Goal: Task Accomplishment & Management: Use online tool/utility

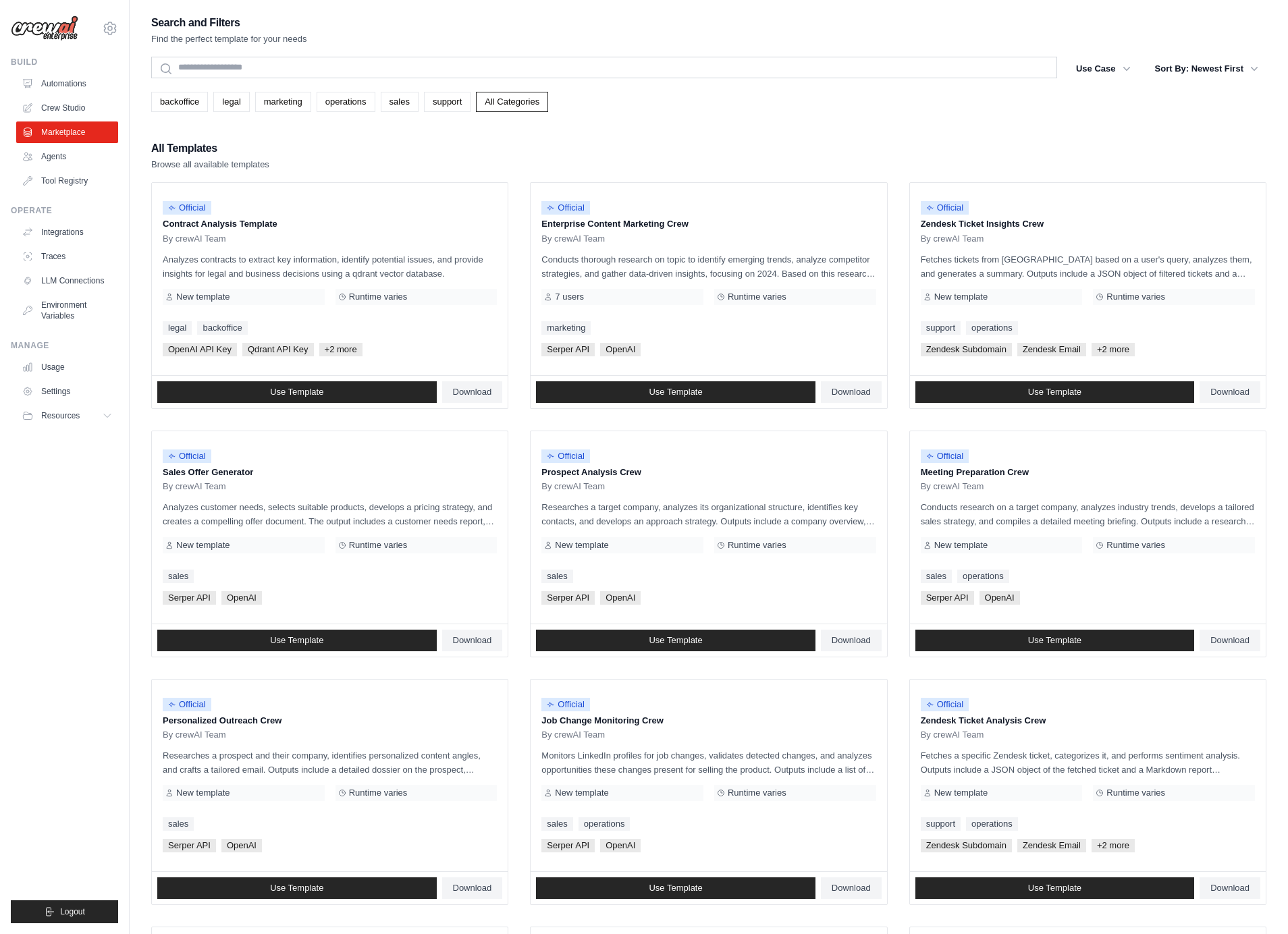
click at [20, 61] on div "Build" at bounding box center [64, 62] width 107 height 10
click at [29, 214] on div "Operate" at bounding box center [64, 211] width 107 height 10
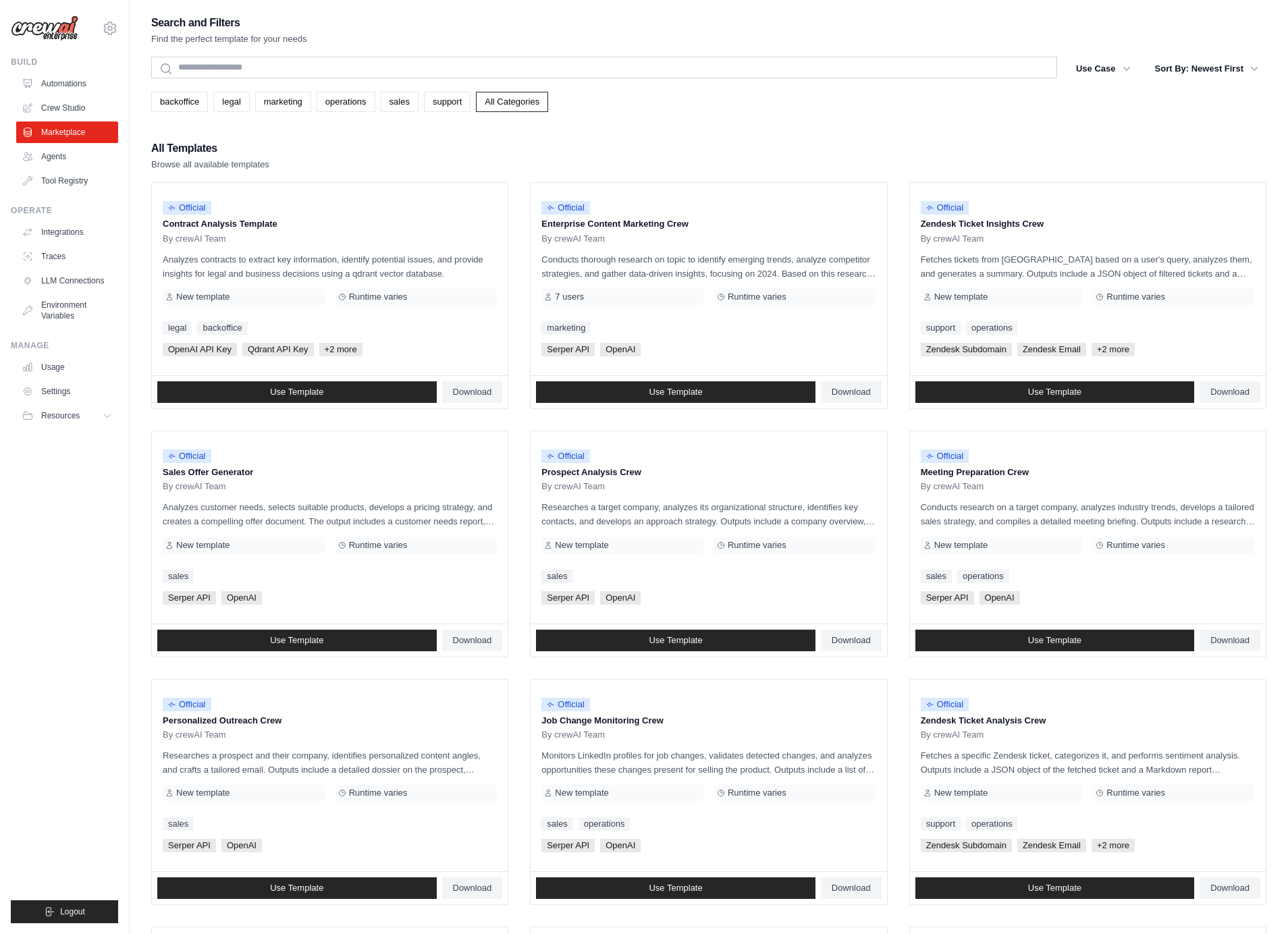
click at [28, 345] on div "Manage" at bounding box center [64, 346] width 107 height 10
click at [71, 84] on link "Automations" at bounding box center [68, 83] width 102 height 22
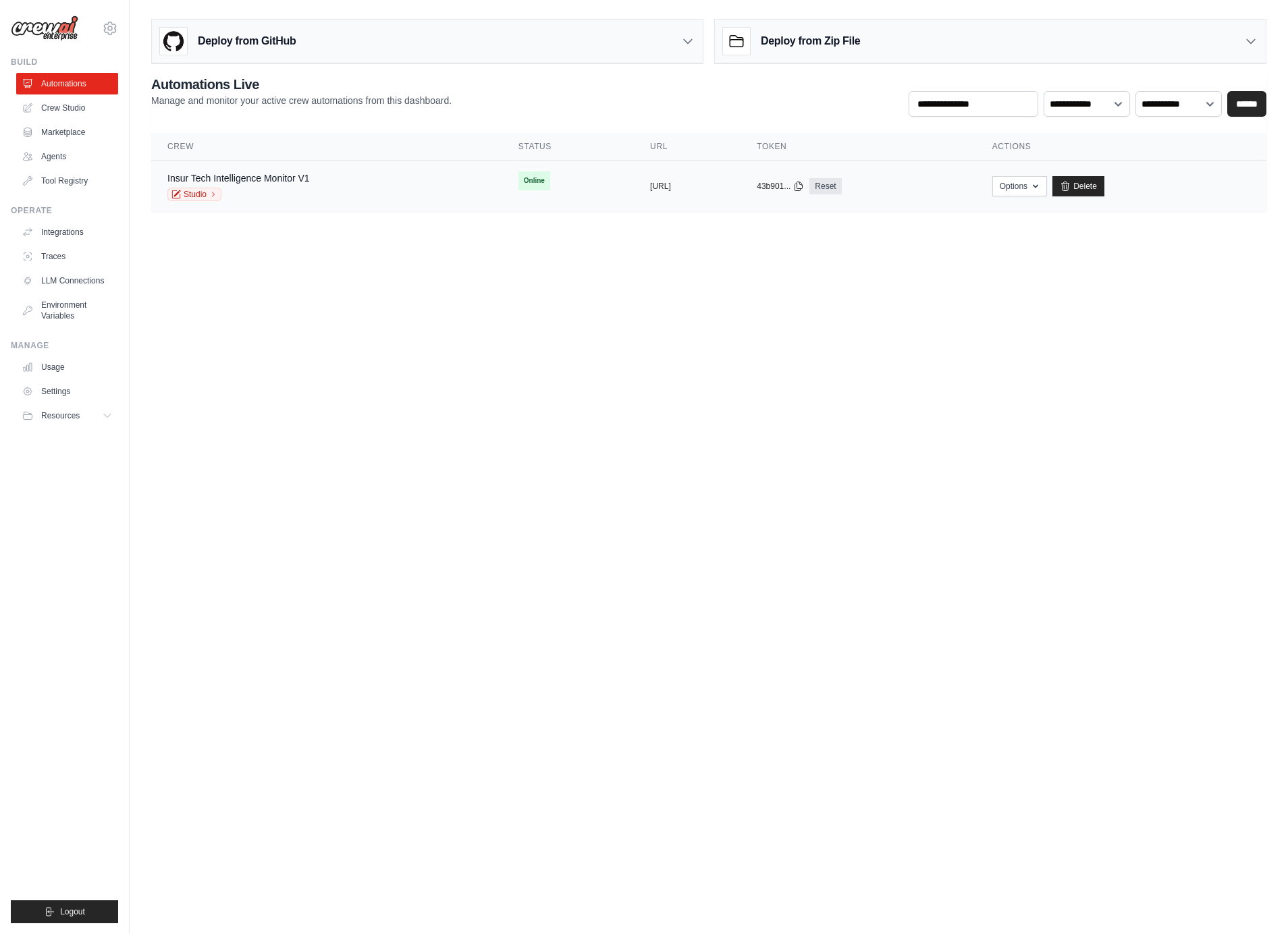
click at [340, 184] on div "Insur Tech Intelligence Monitor V1 Studio" at bounding box center [327, 186] width 319 height 29
click at [49, 111] on link "Crew Studio" at bounding box center [68, 107] width 102 height 22
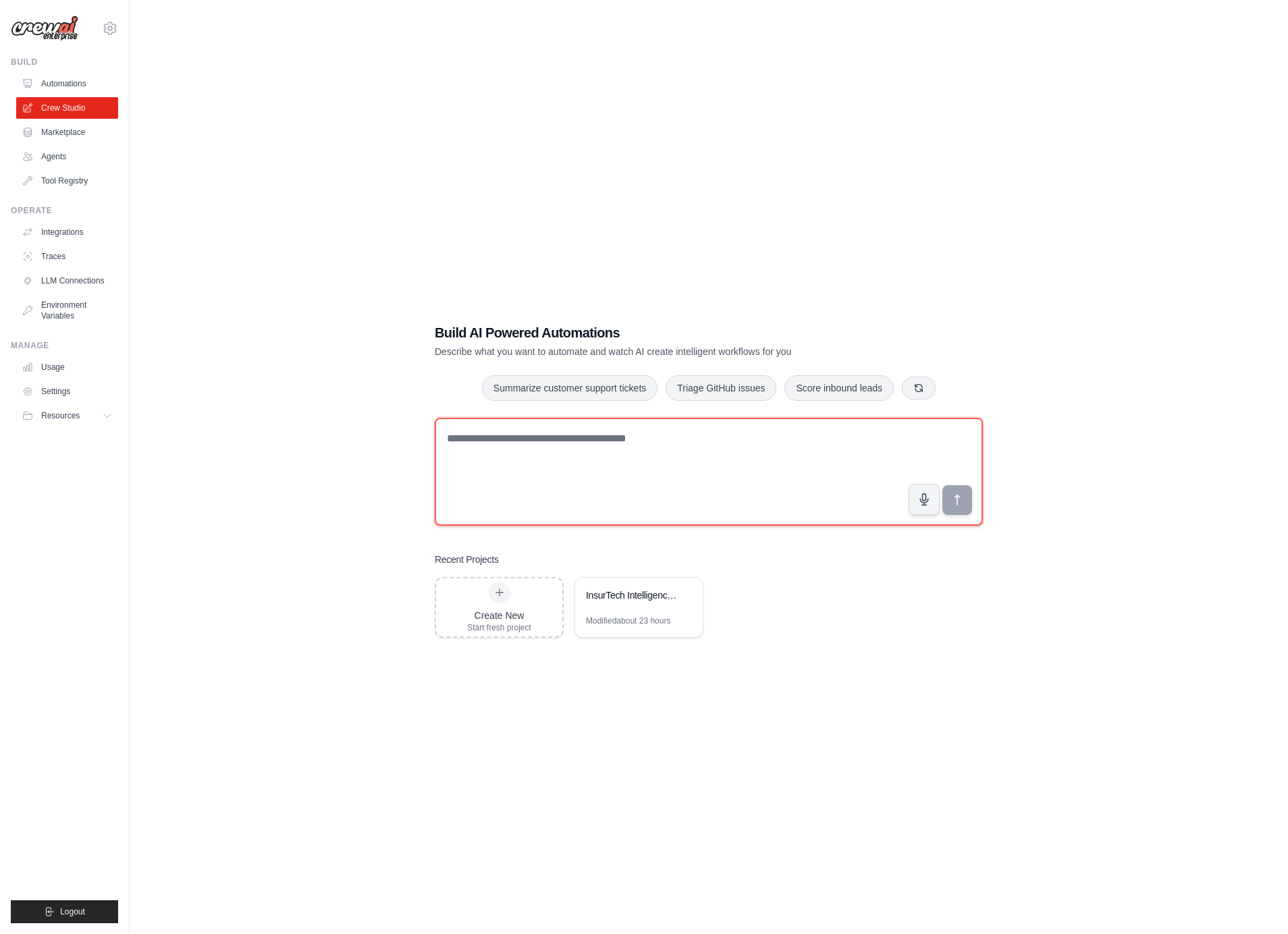
click at [714, 490] on textarea at bounding box center [709, 471] width 548 height 108
click at [618, 613] on div "InsurTech Intelligence Monitor" at bounding box center [638, 597] width 127 height 38
click at [60, 93] on link "Automations" at bounding box center [68, 83] width 102 height 22
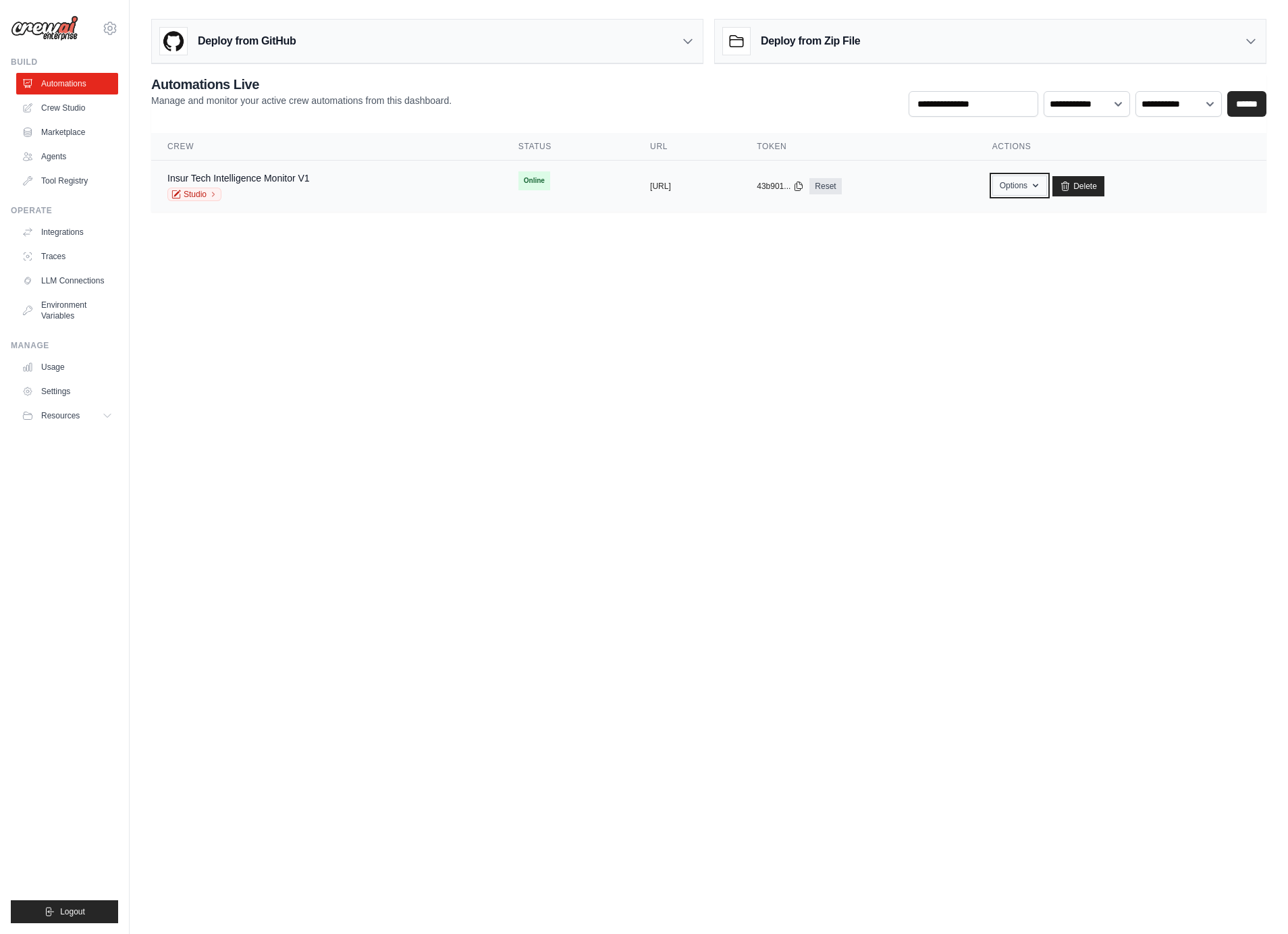
click at [1047, 182] on button "Options" at bounding box center [1019, 185] width 55 height 20
click at [976, 216] on link "Chat with this Crew" at bounding box center [971, 217] width 152 height 24
click at [573, 328] on body "philipp.bauhofer@qaware.de Settings Build Automations Crew Studio" at bounding box center [644, 467] width 1288 height 934
click at [483, 59] on div "Deploy from GitHub" at bounding box center [427, 42] width 551 height 44
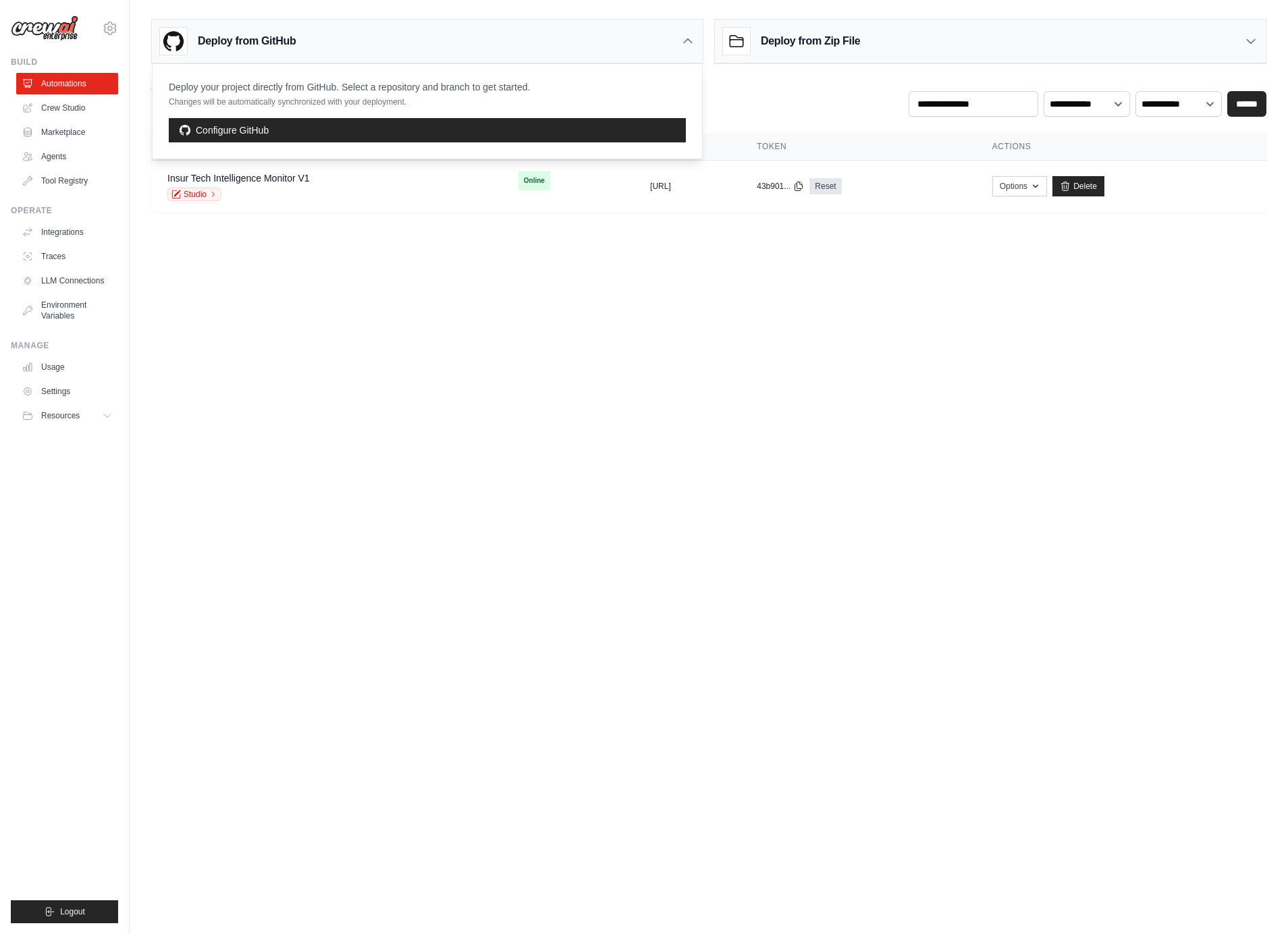
click at [353, 308] on body "philipp.bauhofer@qaware.de Settings Build Automations Crew Studio" at bounding box center [644, 467] width 1288 height 934
click at [686, 44] on icon at bounding box center [688, 42] width 14 height 14
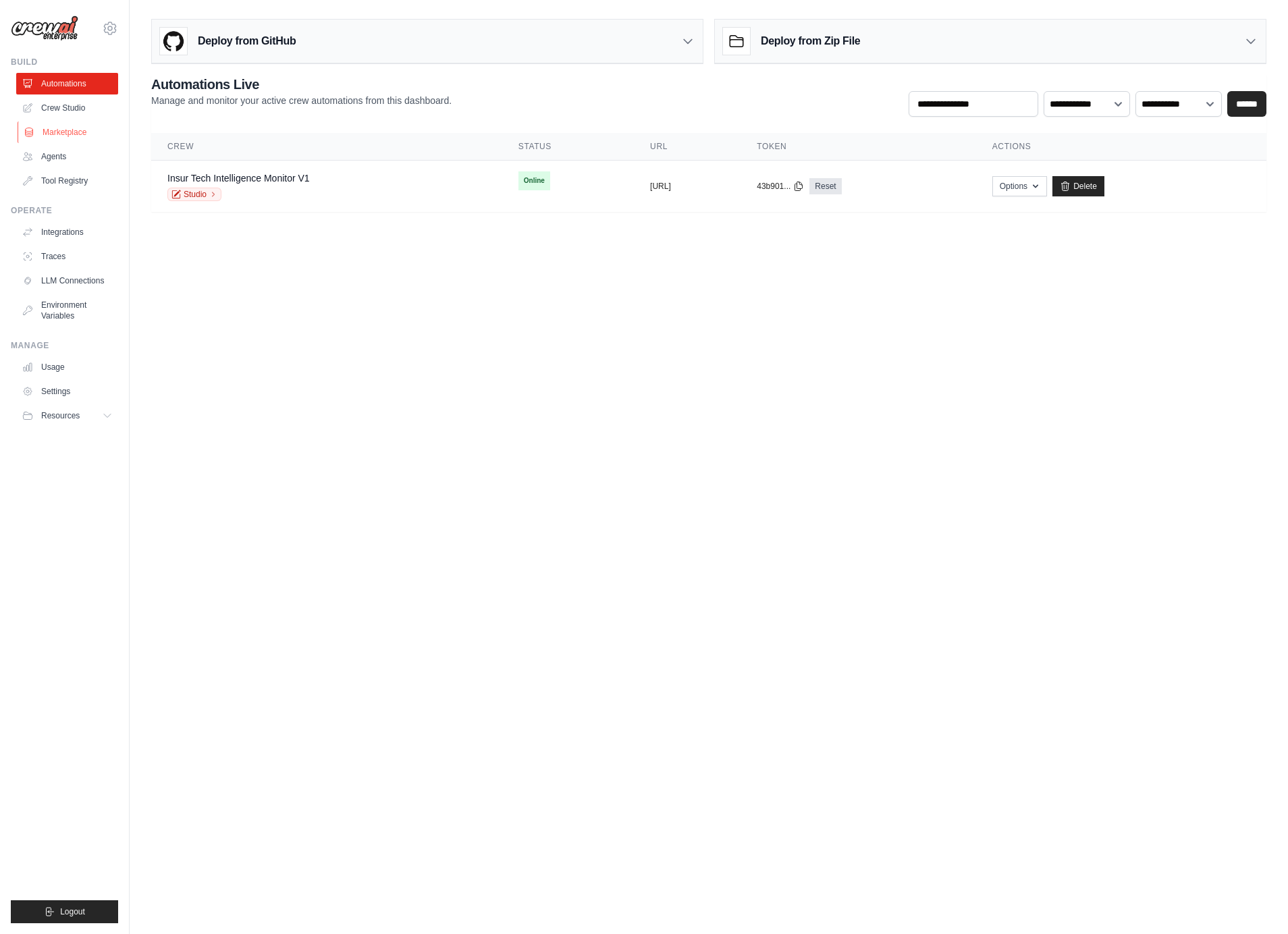
click at [78, 138] on link "Marketplace" at bounding box center [68, 132] width 102 height 22
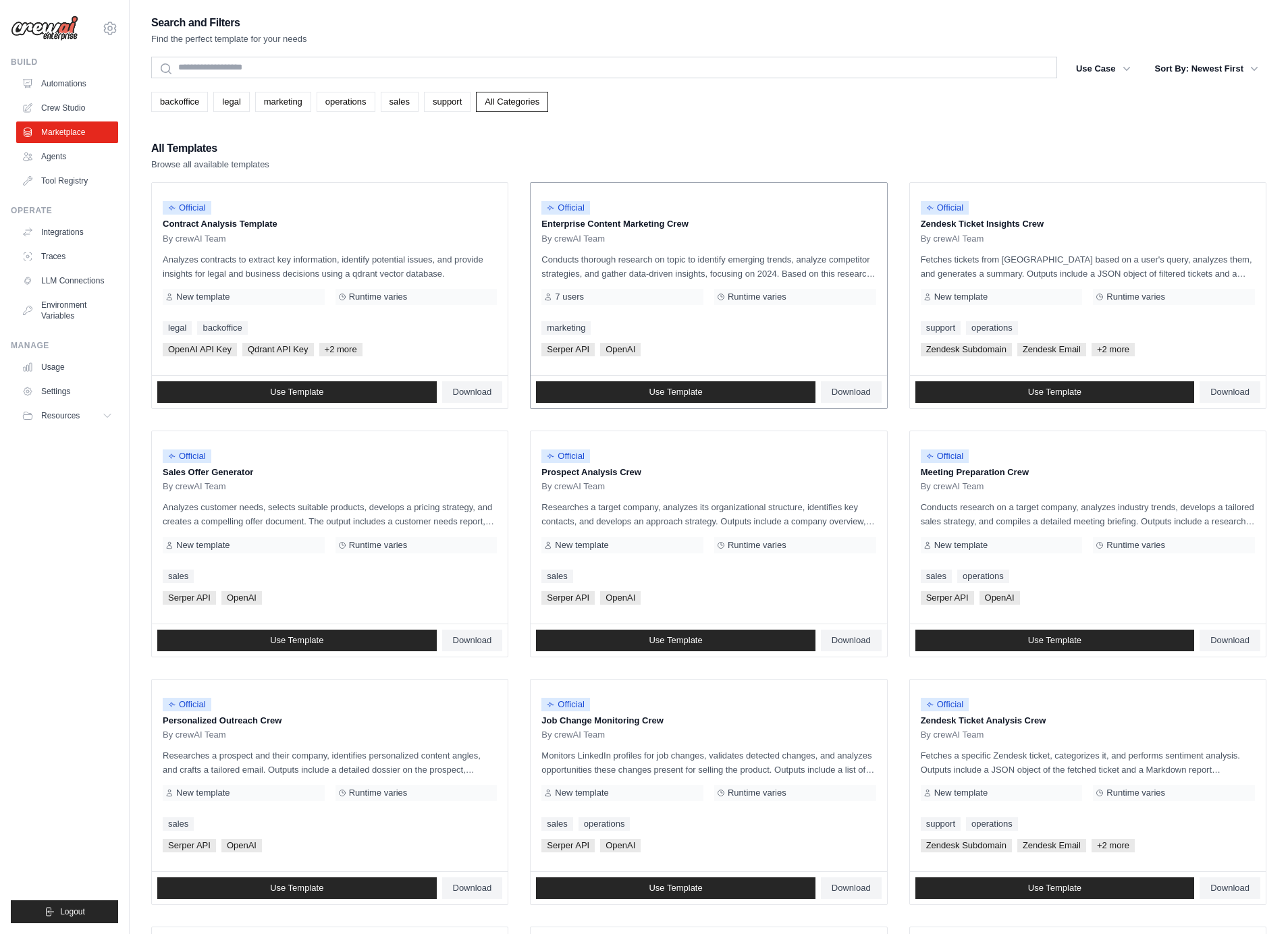
click at [558, 292] on span "7 users" at bounding box center [570, 297] width 29 height 10
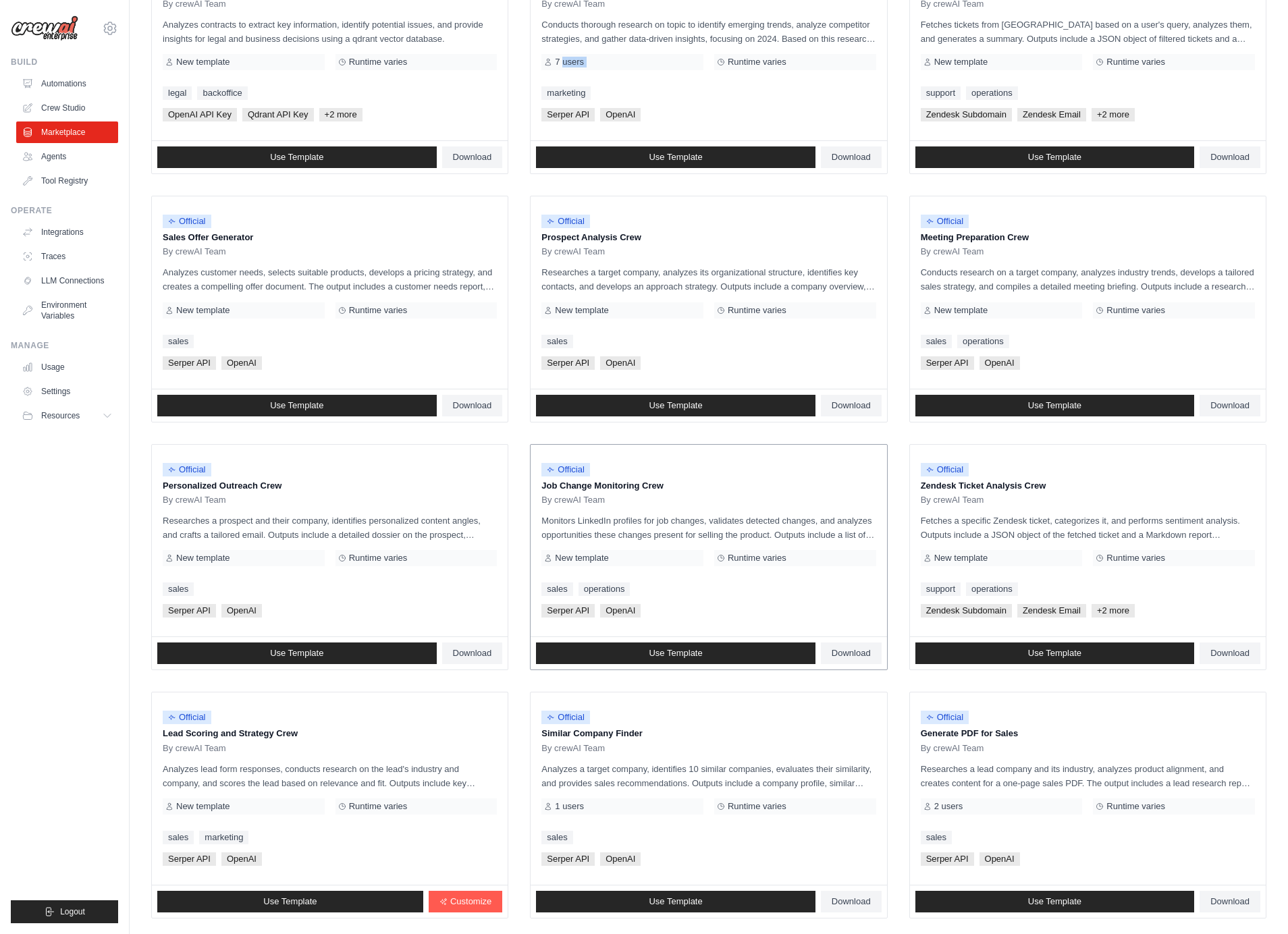
scroll to position [316, 0]
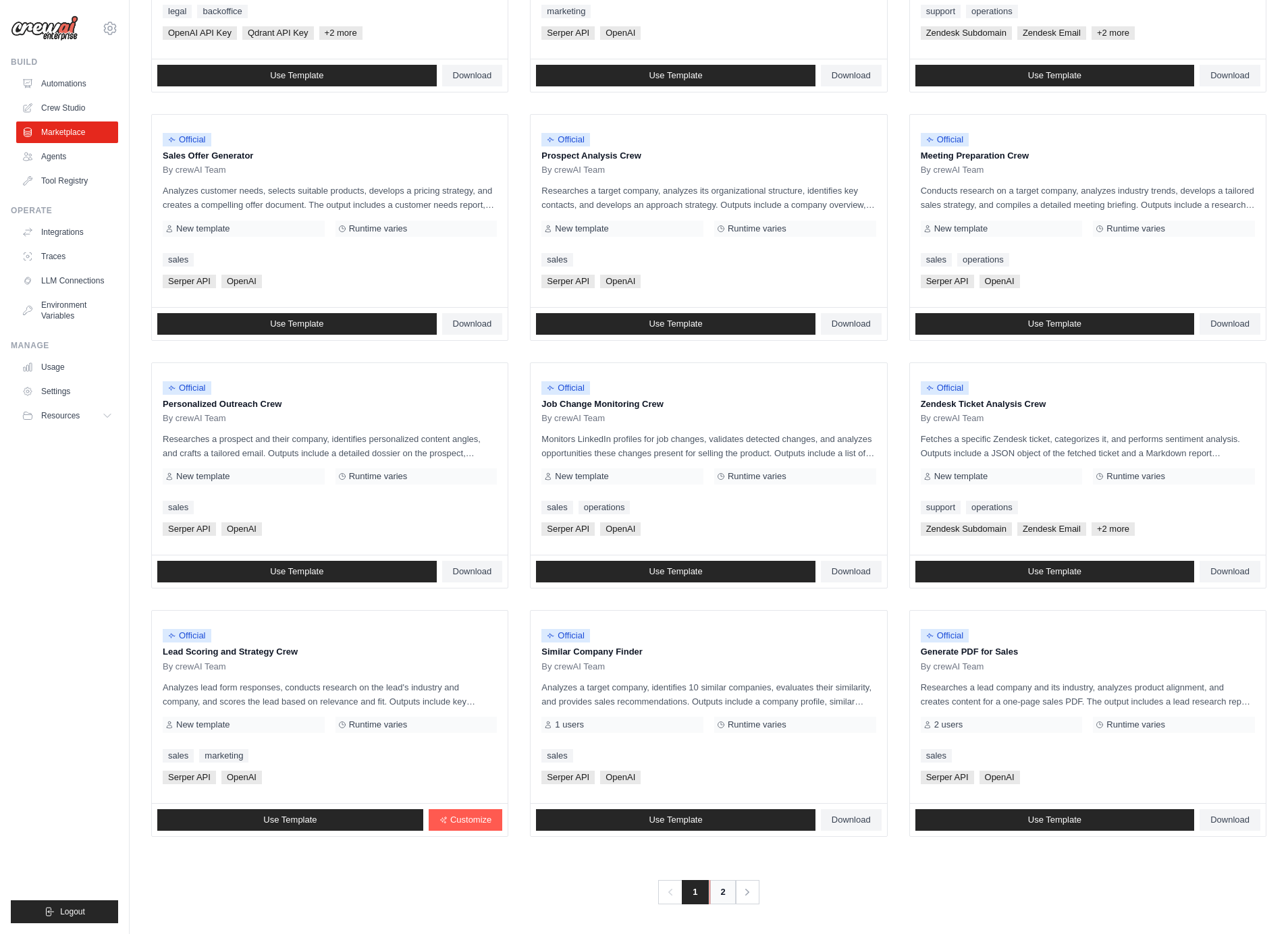
click at [717, 894] on link "2" at bounding box center [722, 892] width 27 height 24
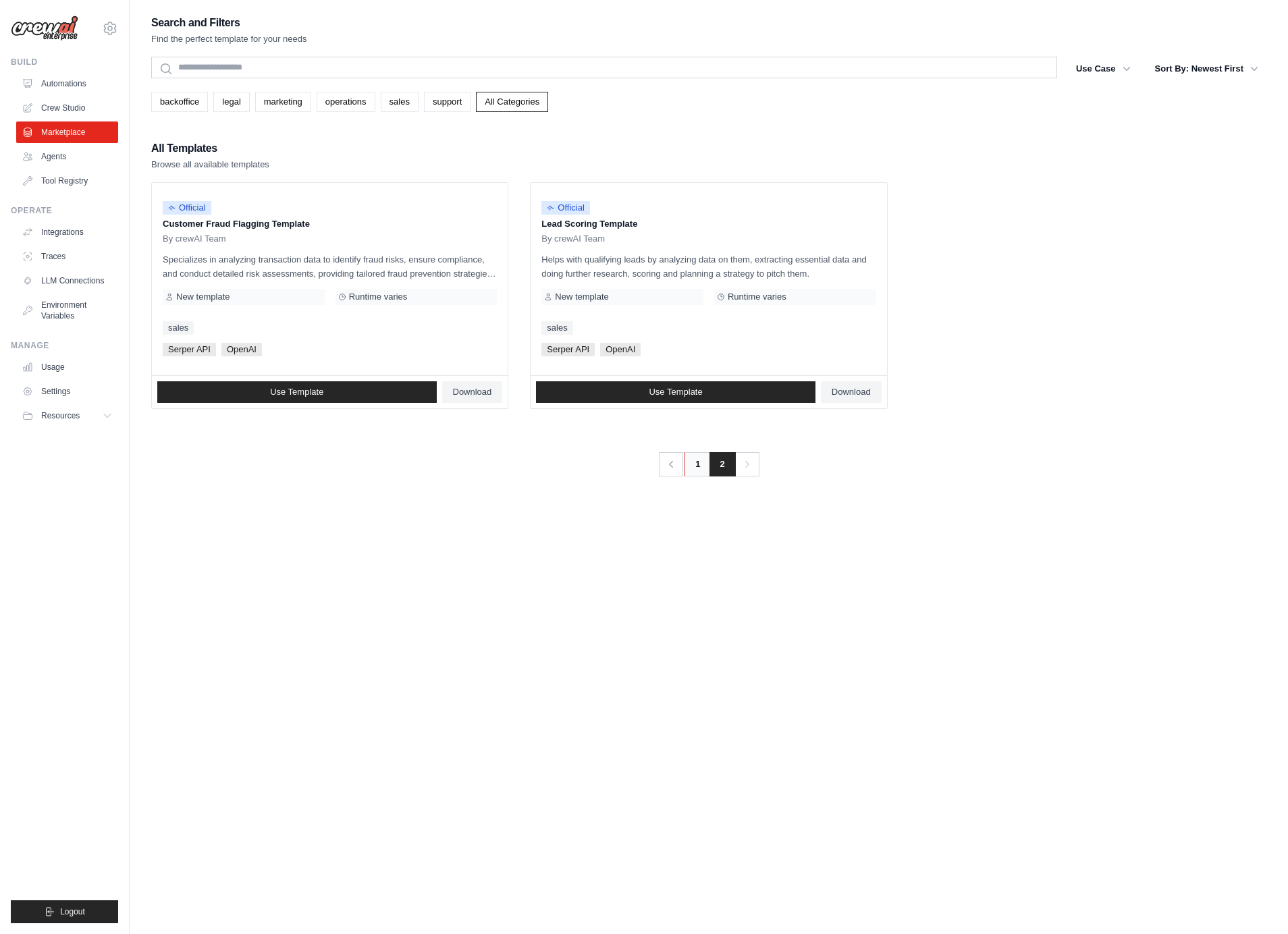
click at [699, 465] on link "1" at bounding box center [696, 464] width 27 height 24
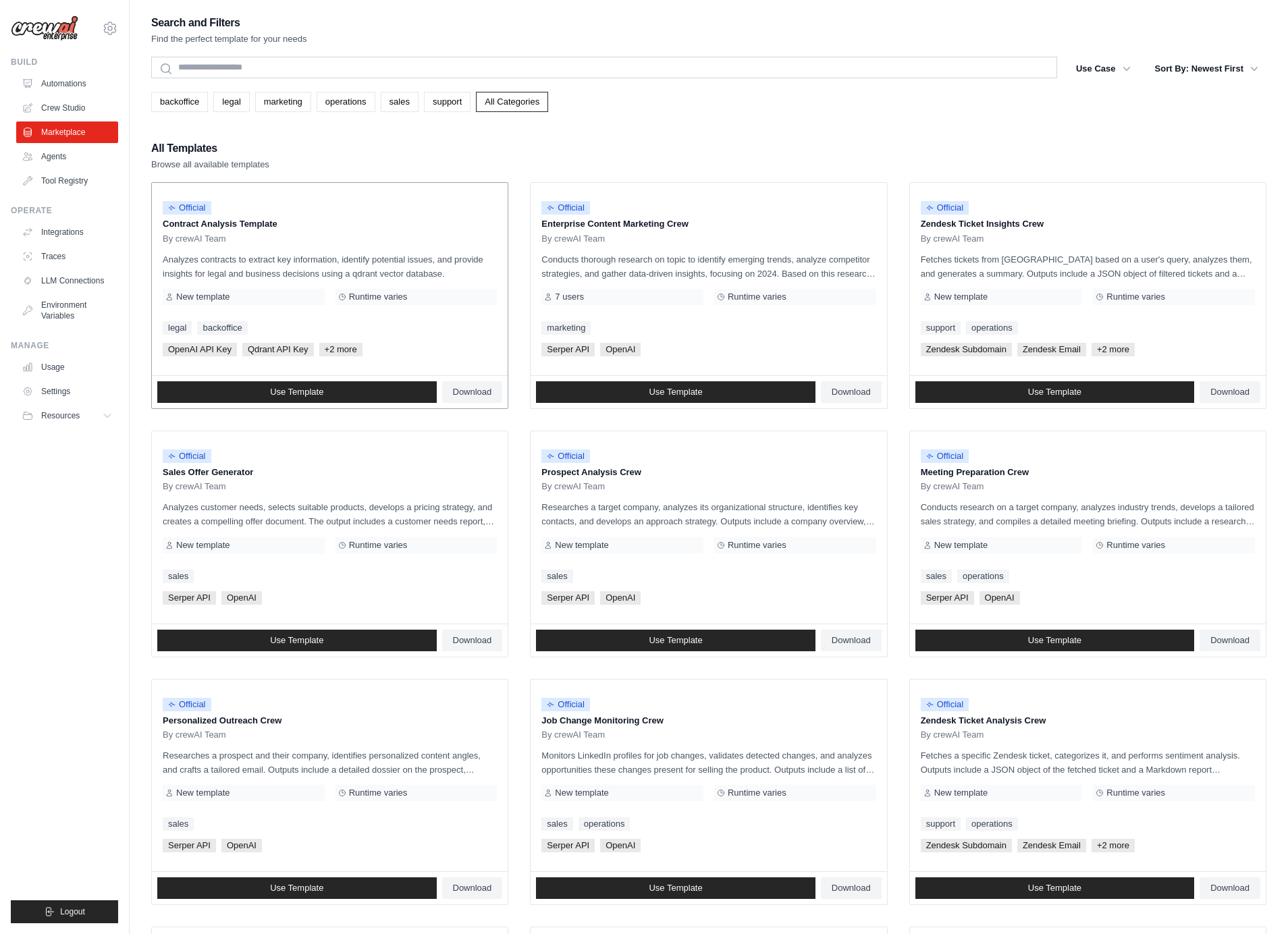
click at [221, 238] on span "By crewAI Team" at bounding box center [194, 239] width 63 height 10
click at [218, 390] on link "Use Template" at bounding box center [297, 392] width 280 height 22
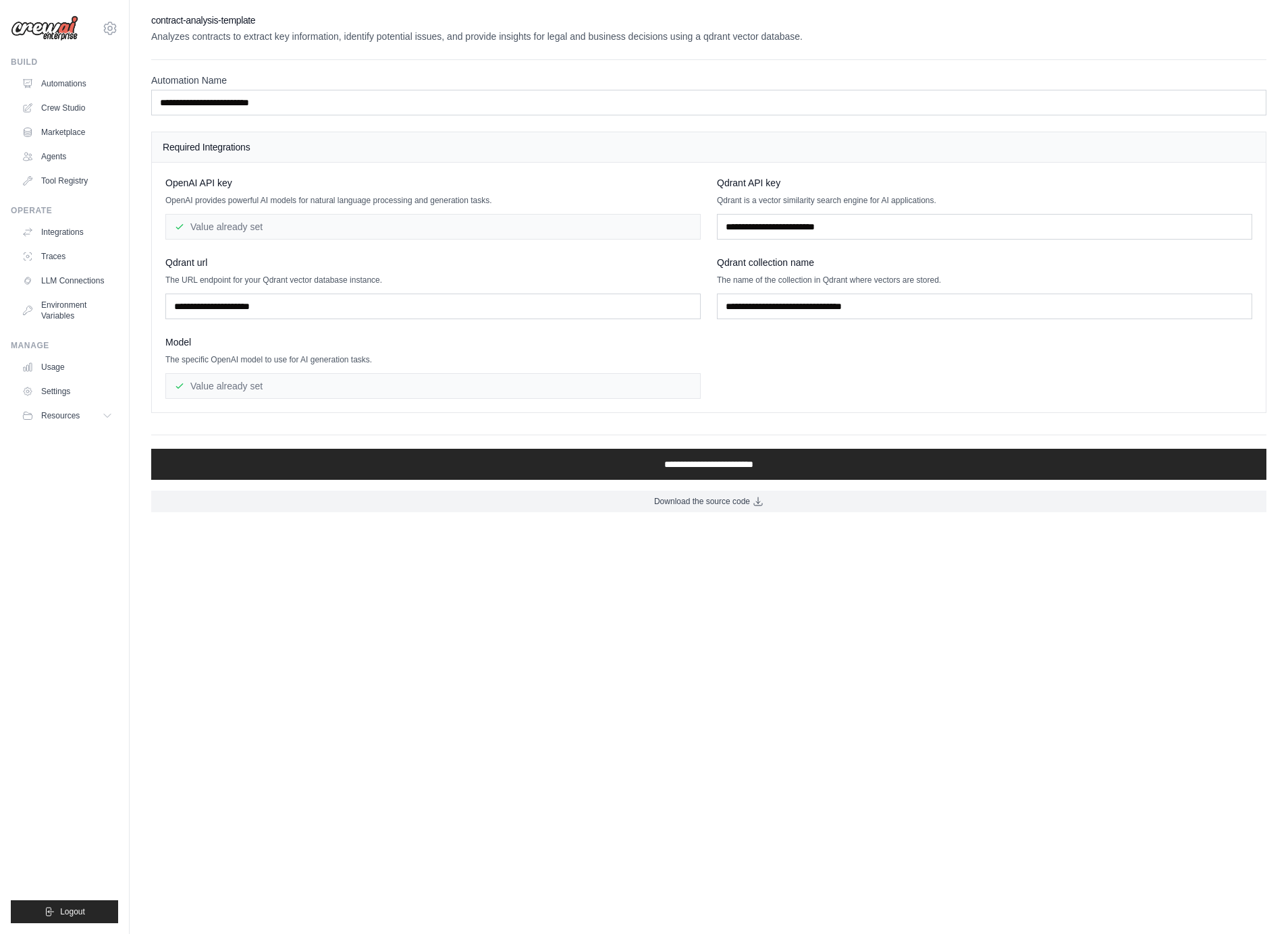
click at [217, 392] on div "Value already set" at bounding box center [433, 386] width 535 height 26
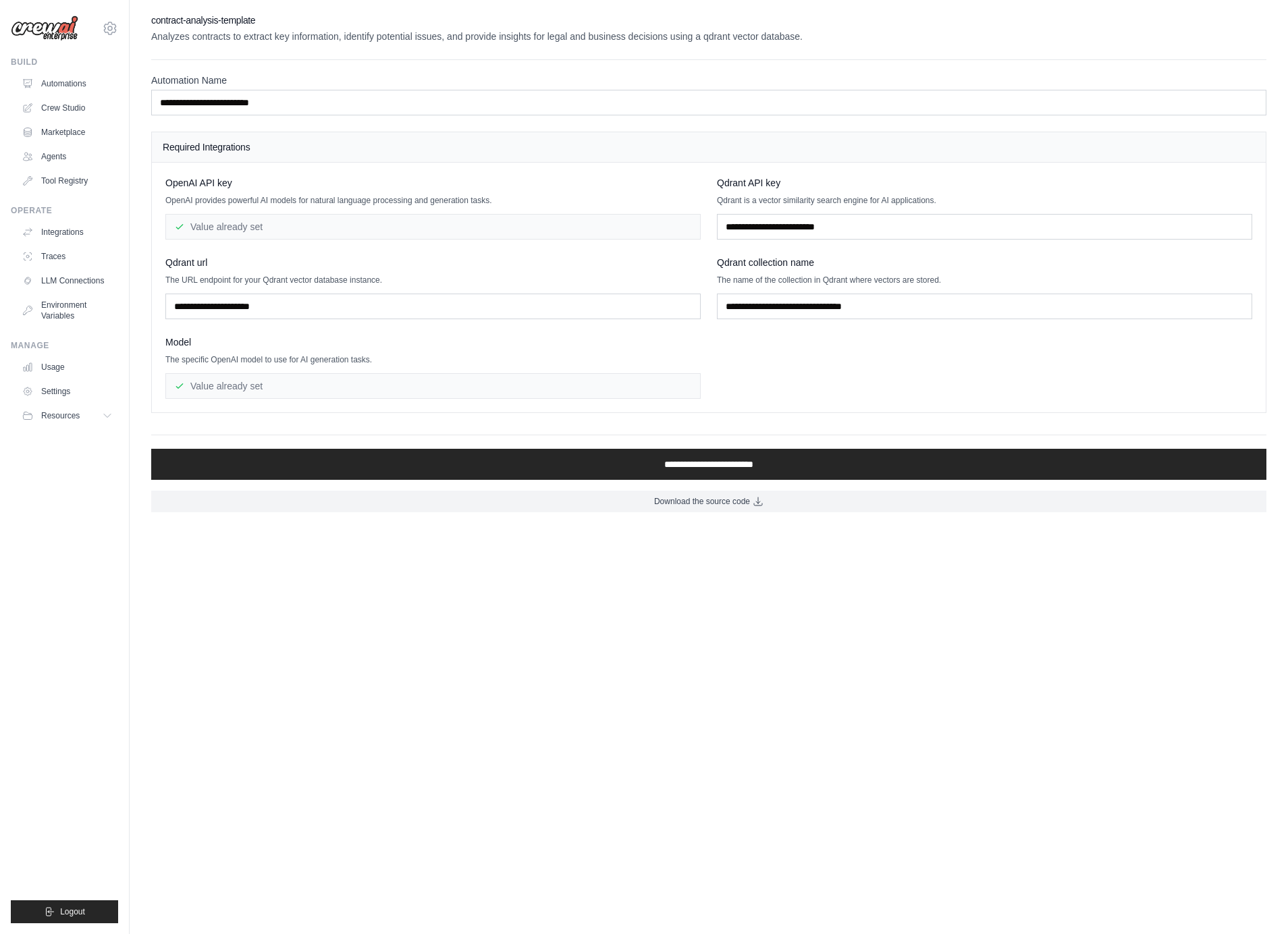
click at [217, 392] on div "Value already set" at bounding box center [433, 386] width 535 height 26
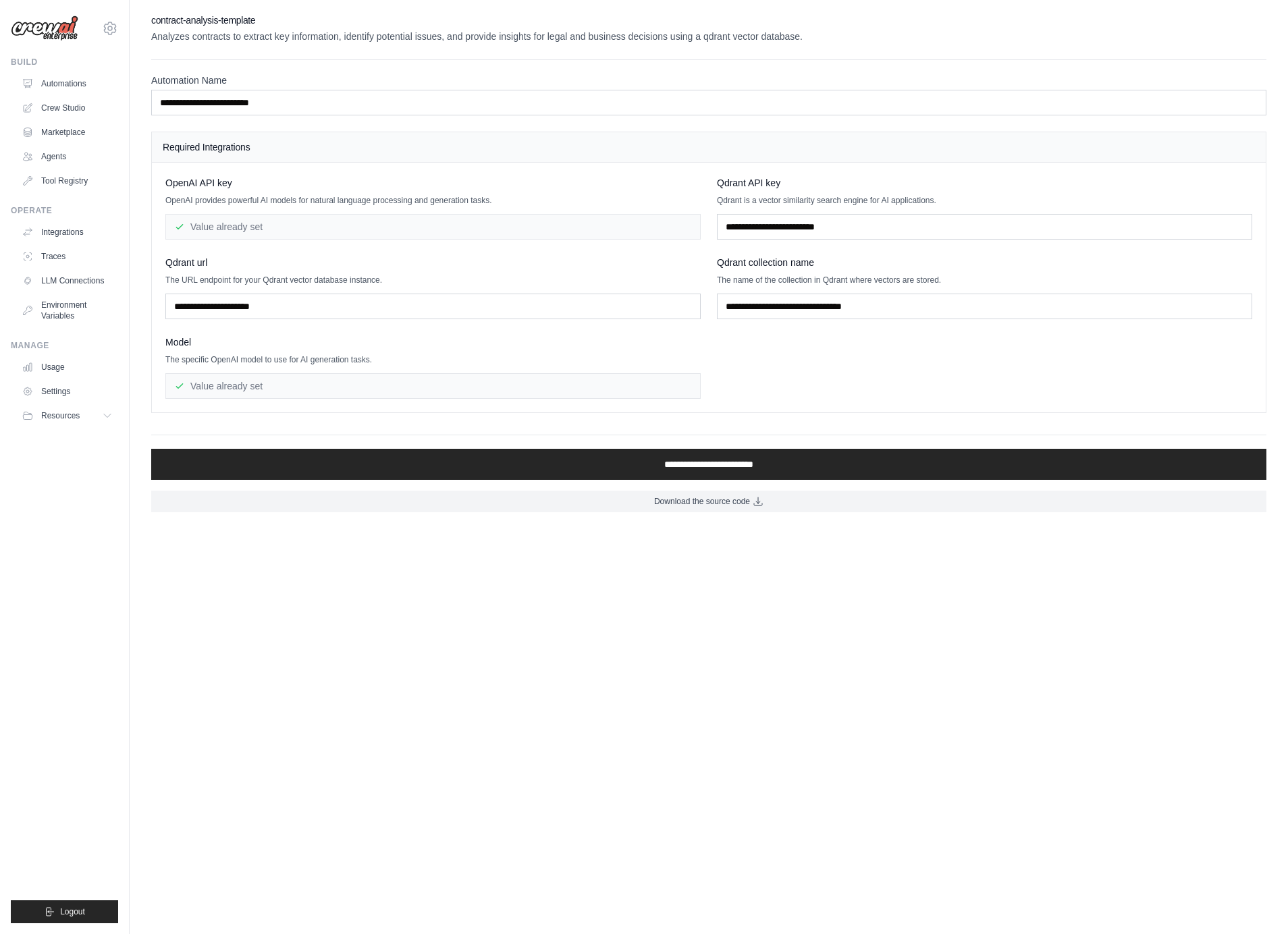
click at [217, 392] on div "Value already set" at bounding box center [433, 386] width 535 height 26
click at [241, 226] on div "Value already set" at bounding box center [433, 227] width 535 height 26
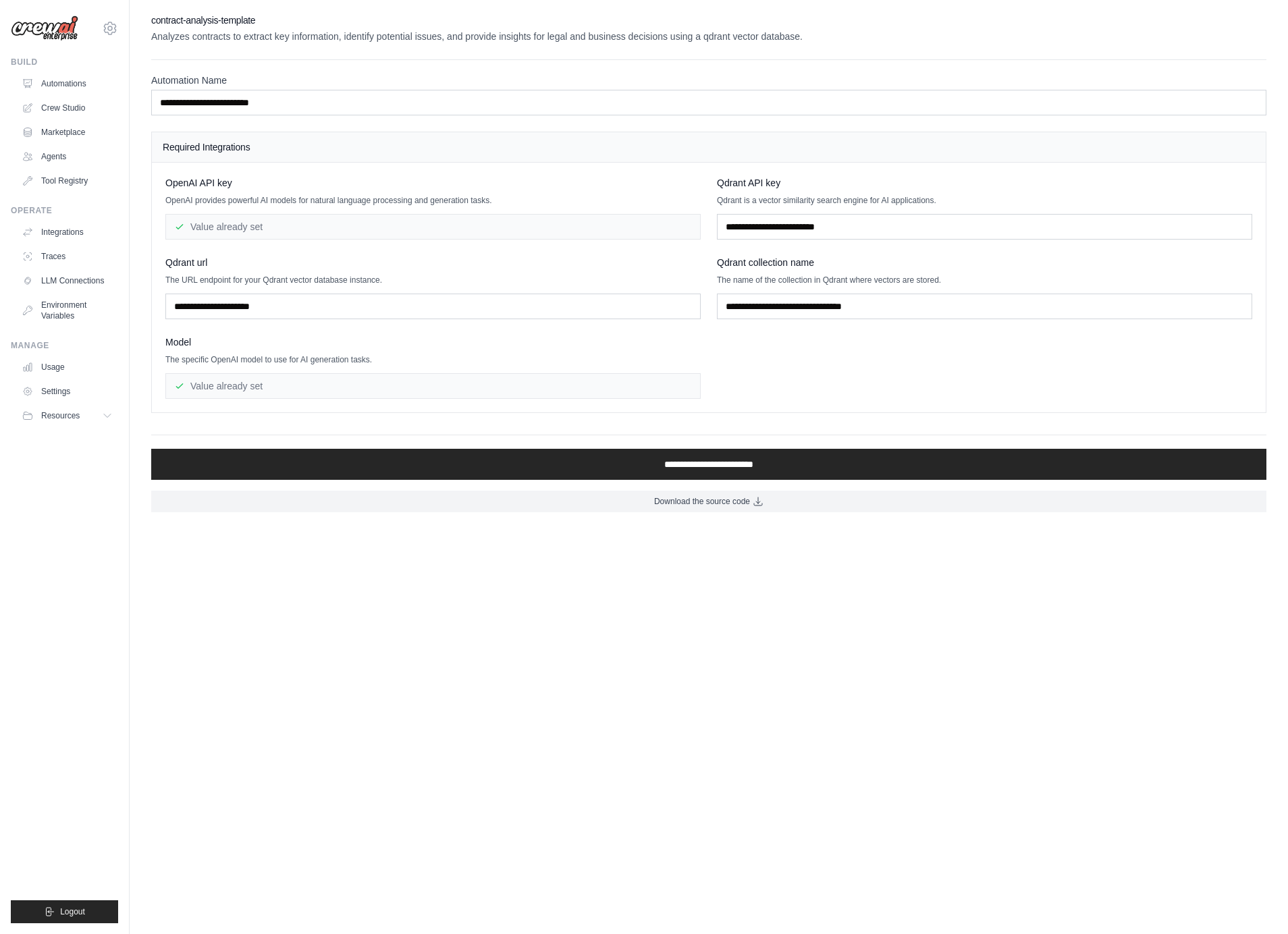
click at [241, 226] on div "Value already set" at bounding box center [433, 227] width 535 height 26
click at [52, 126] on link "Marketplace" at bounding box center [68, 132] width 102 height 22
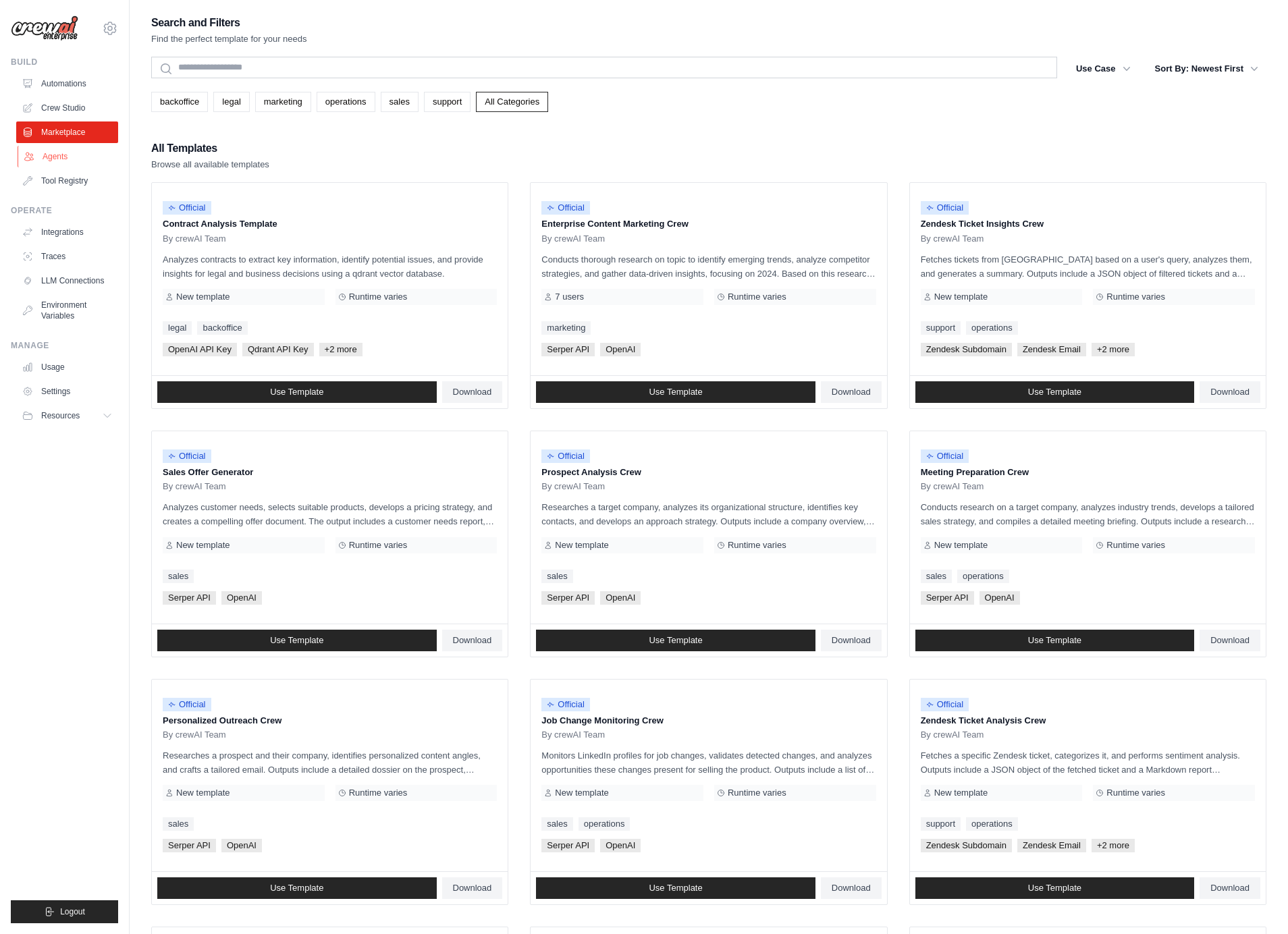
click at [42, 160] on link "Agents" at bounding box center [68, 156] width 102 height 22
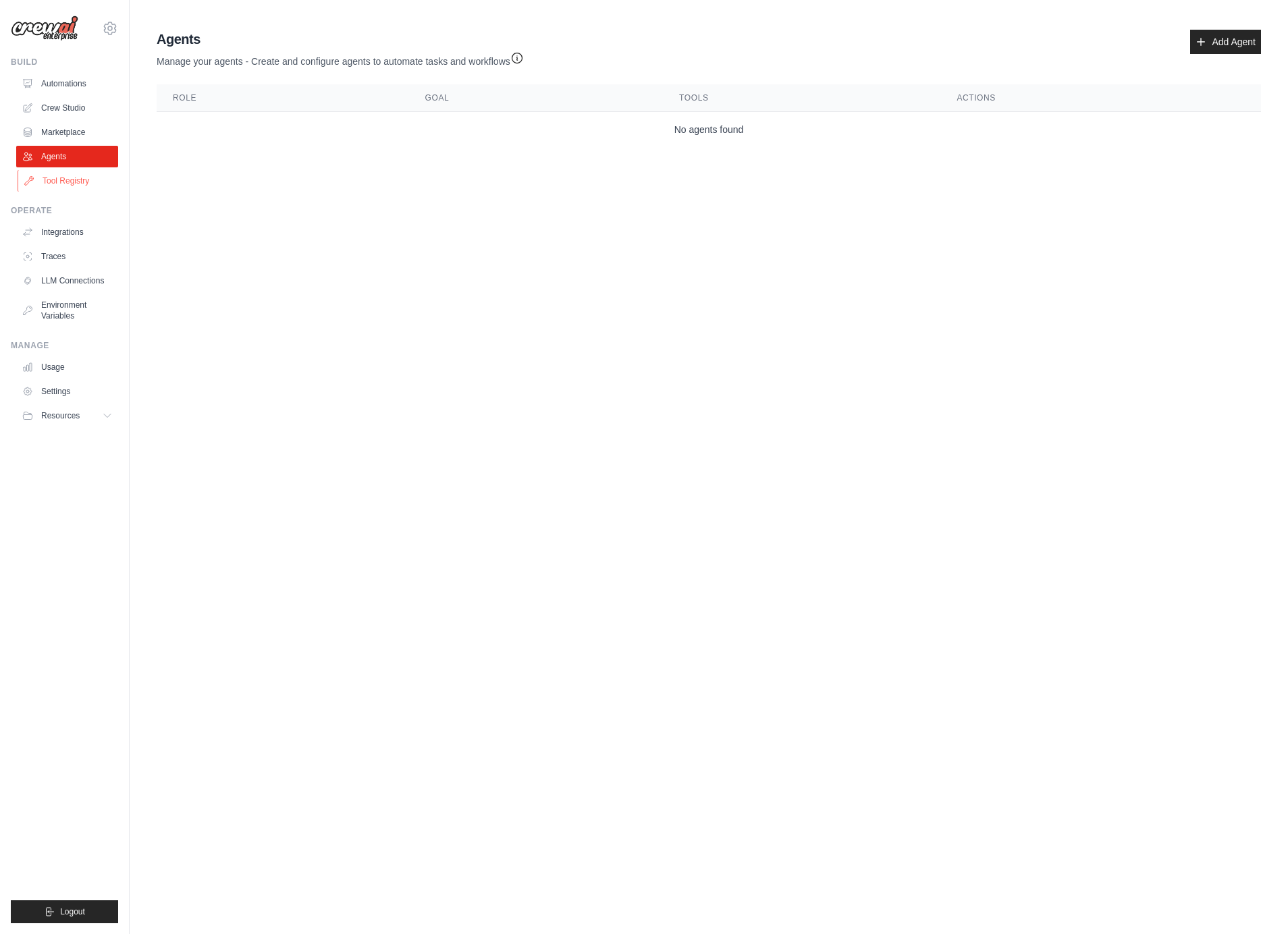
click at [79, 177] on link "Tool Registry" at bounding box center [68, 180] width 102 height 22
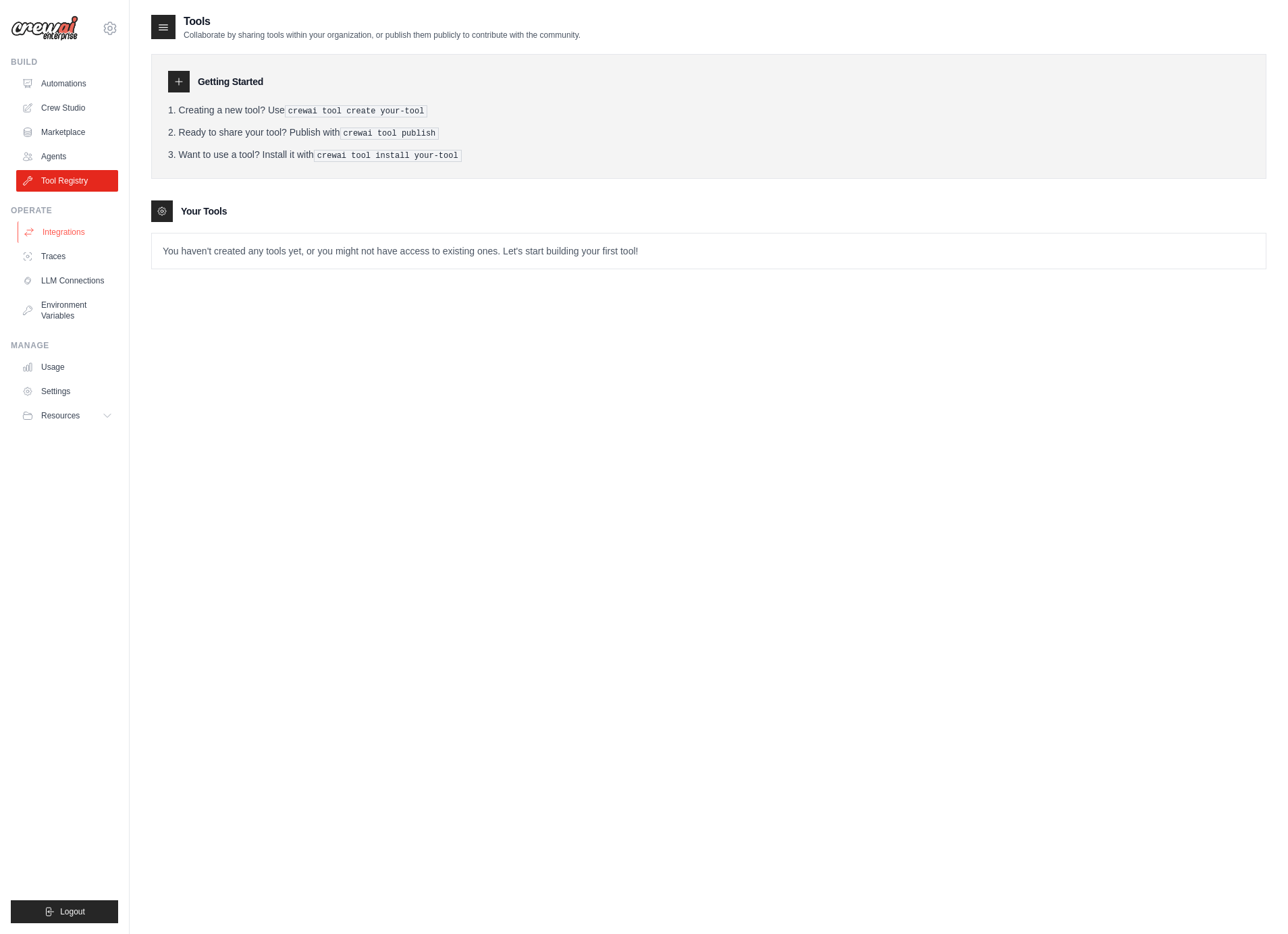
click at [55, 237] on link "Integrations" at bounding box center [68, 232] width 102 height 22
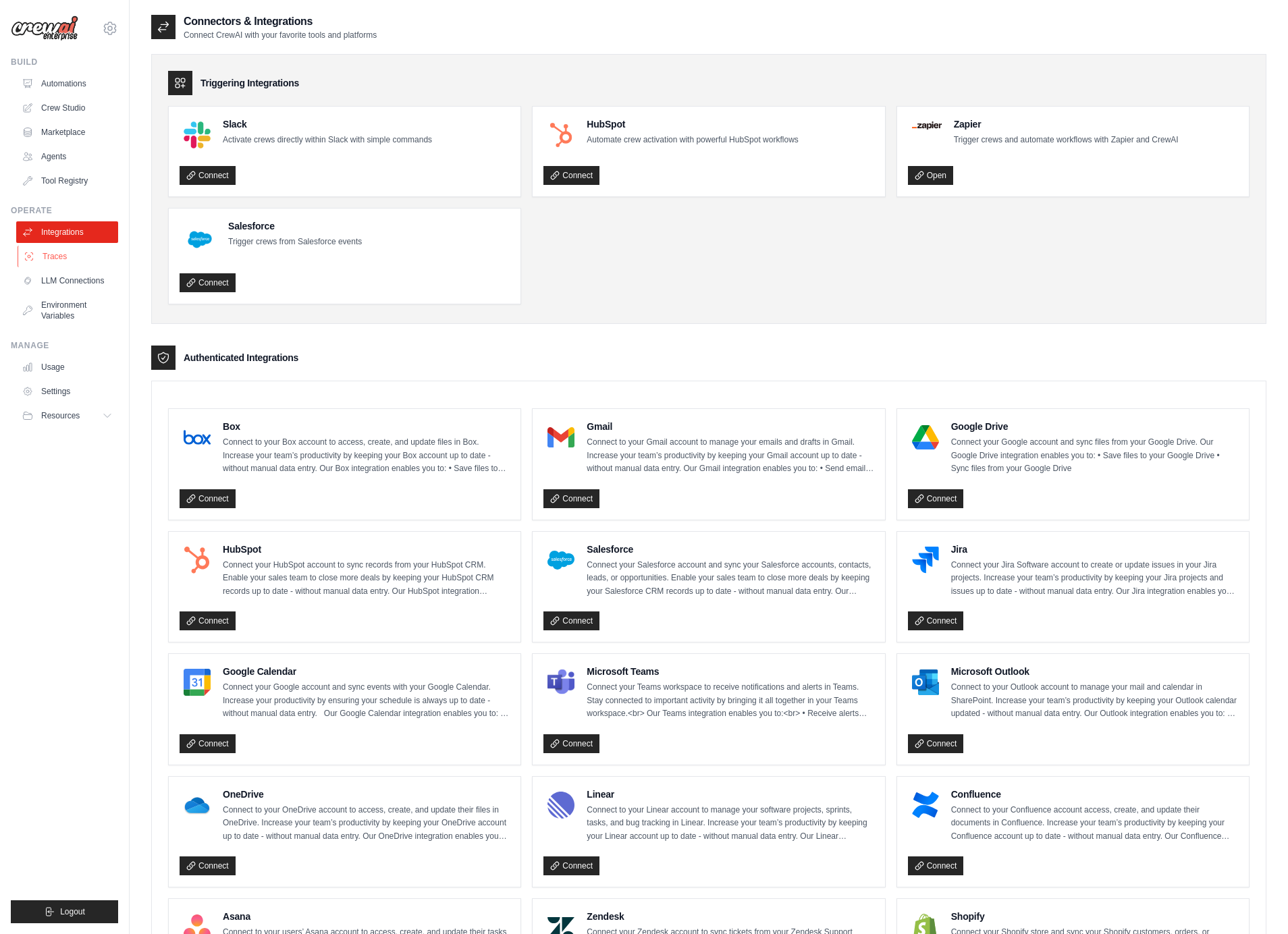
click at [73, 259] on link "Traces" at bounding box center [68, 256] width 102 height 22
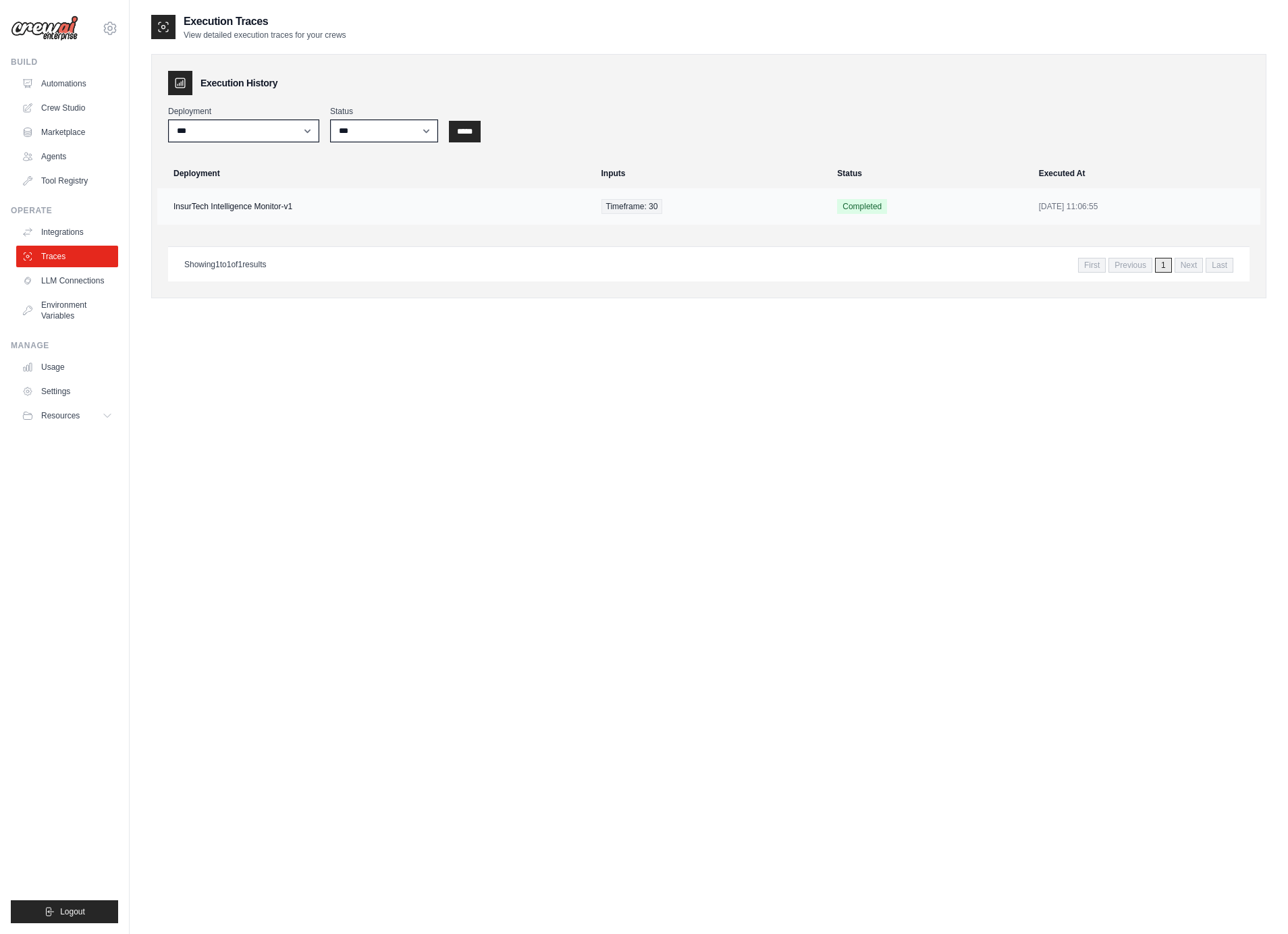
click at [316, 211] on td "InsurTech Intelligence Monitor-v1" at bounding box center [375, 206] width 436 height 36
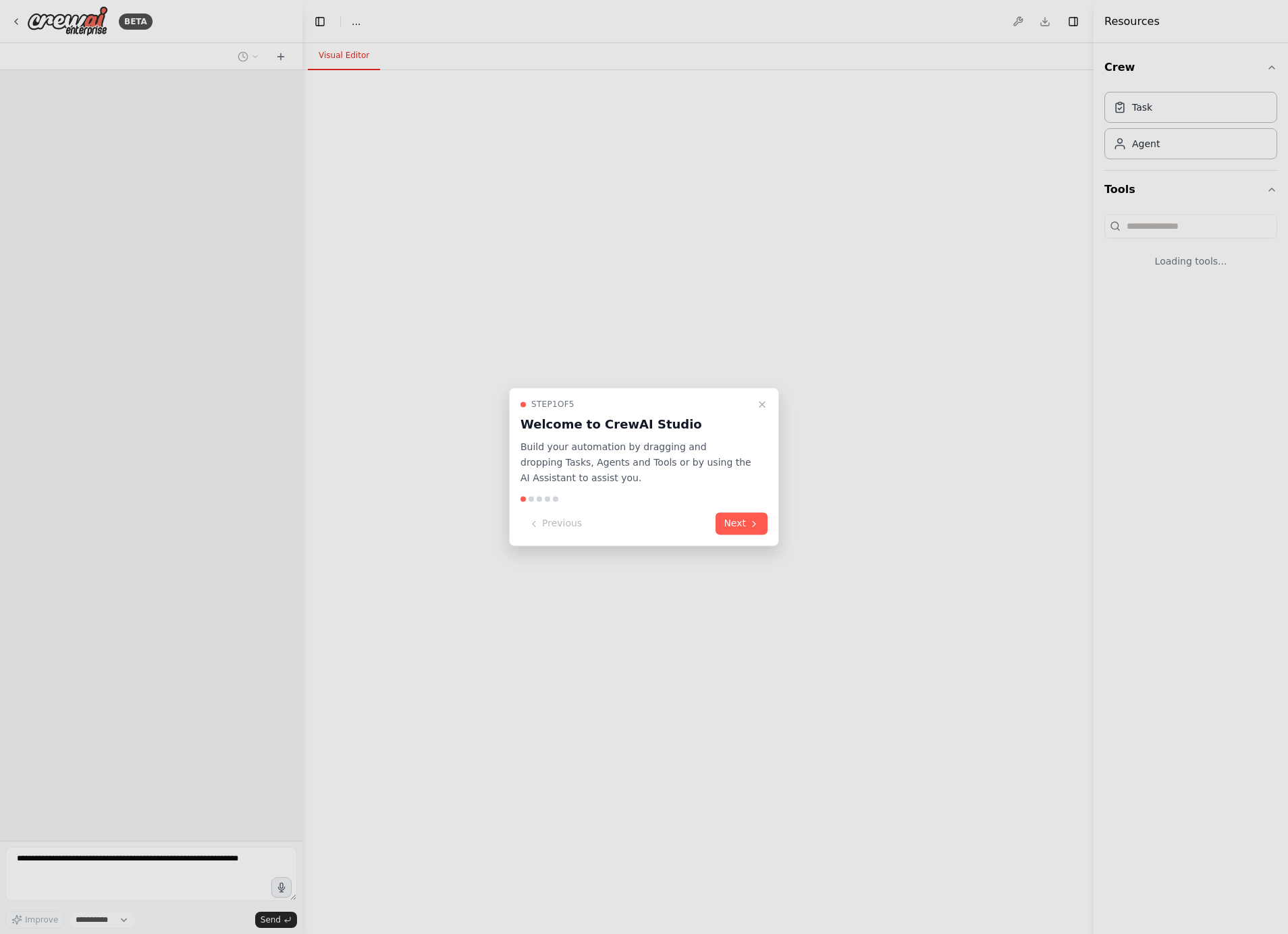
select select "****"
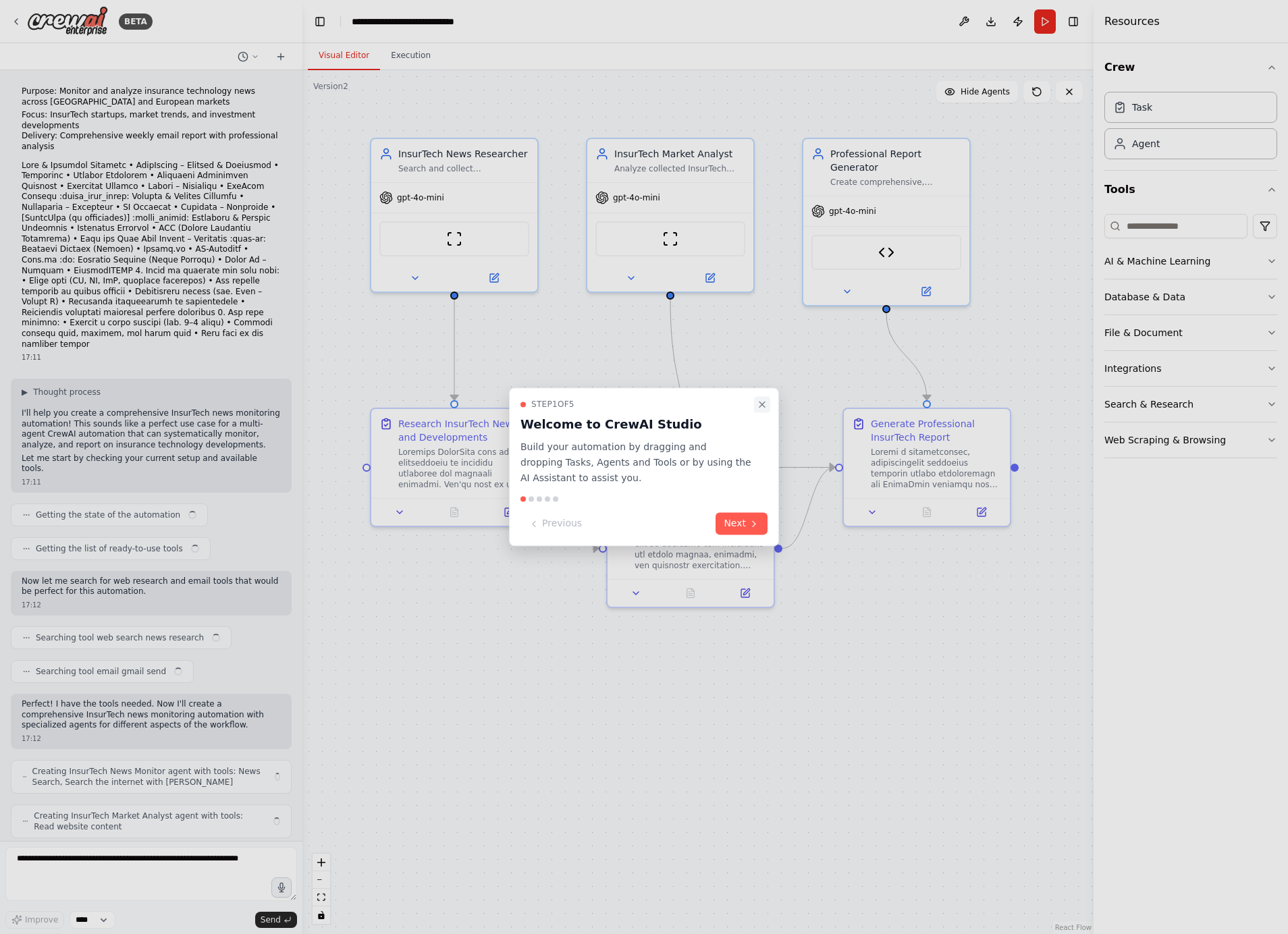
scroll to position [3096, 0]
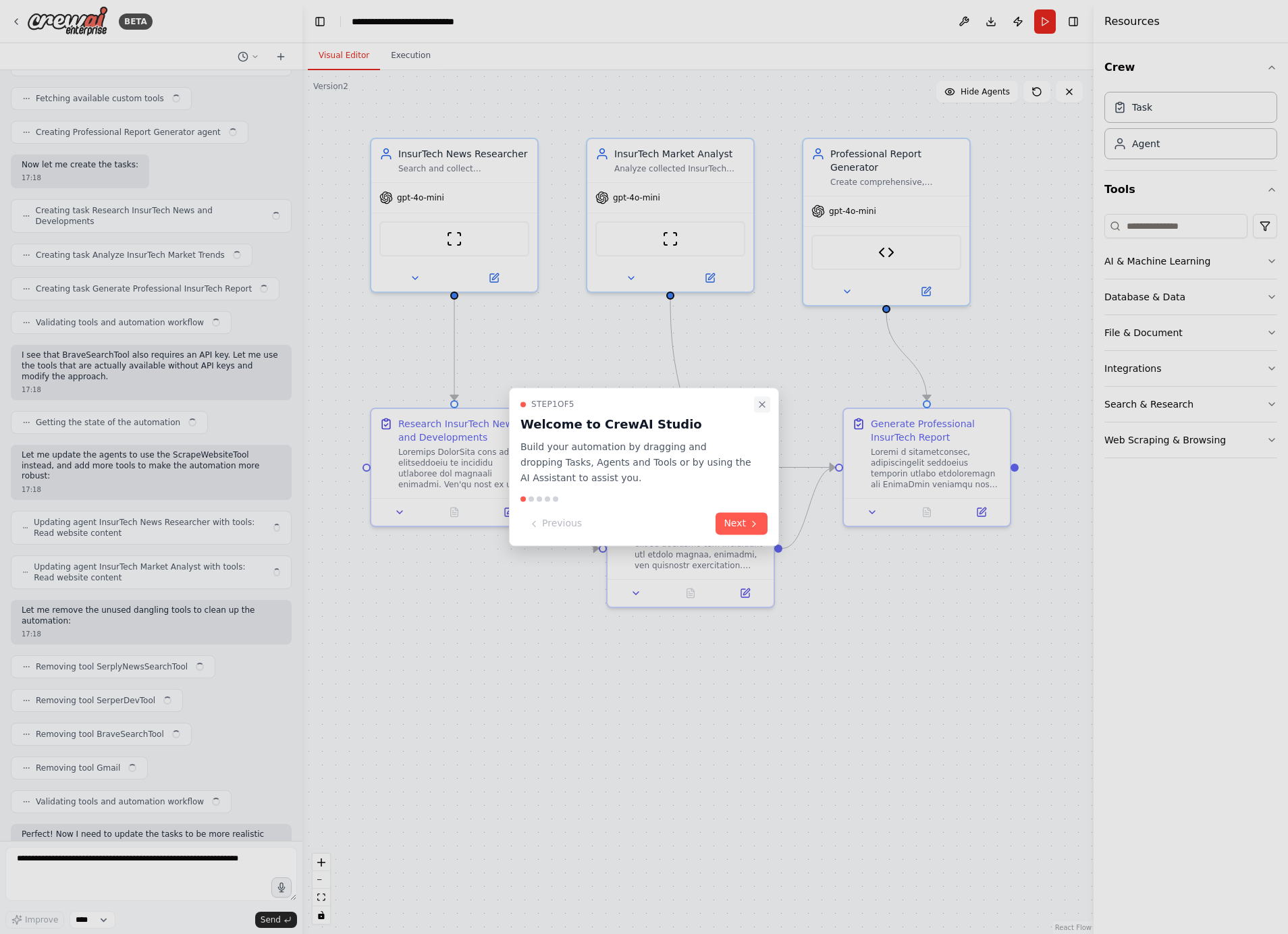
click at [765, 408] on icon "Close walkthrough" at bounding box center [762, 405] width 10 height 10
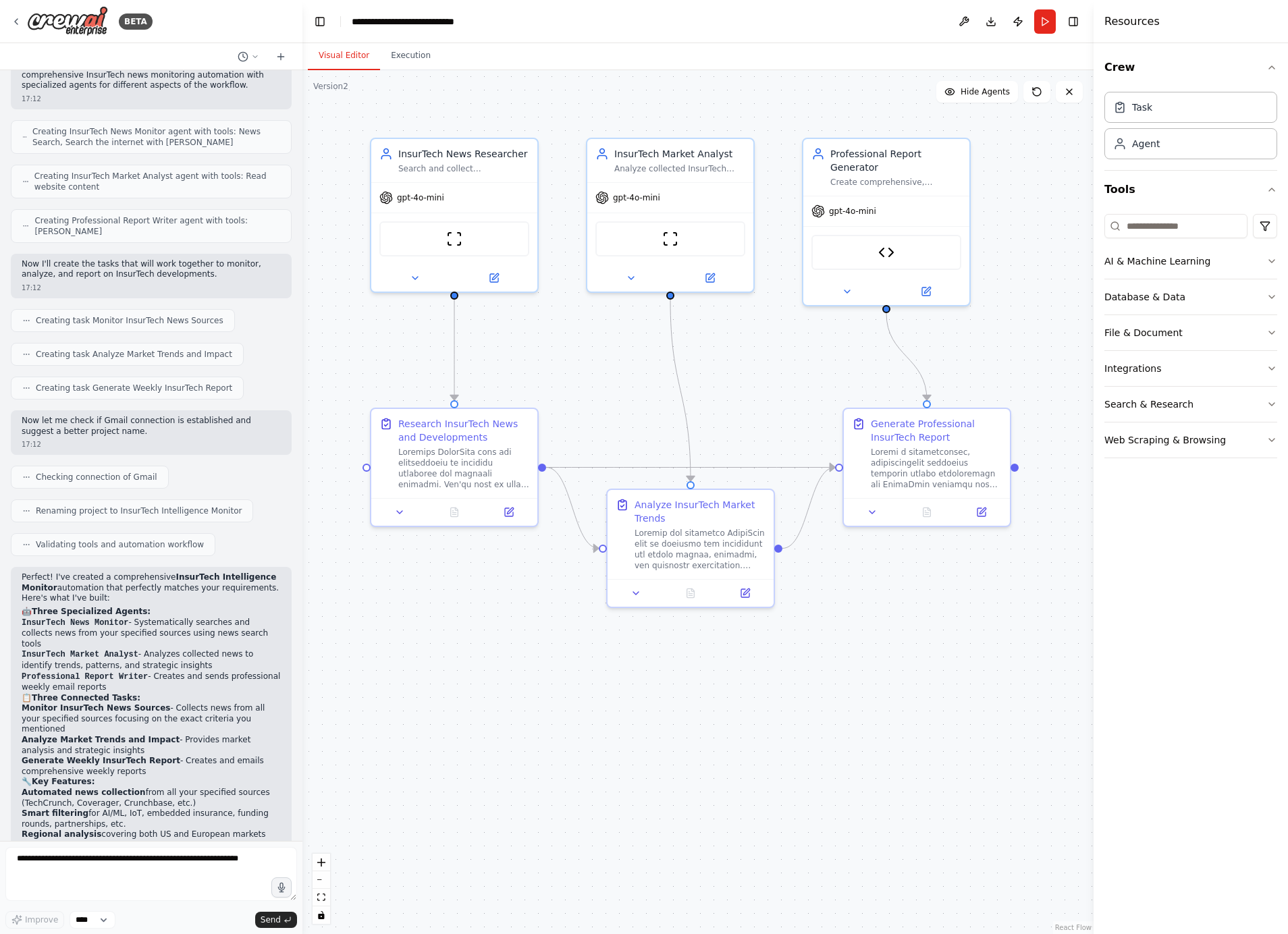
scroll to position [0, 0]
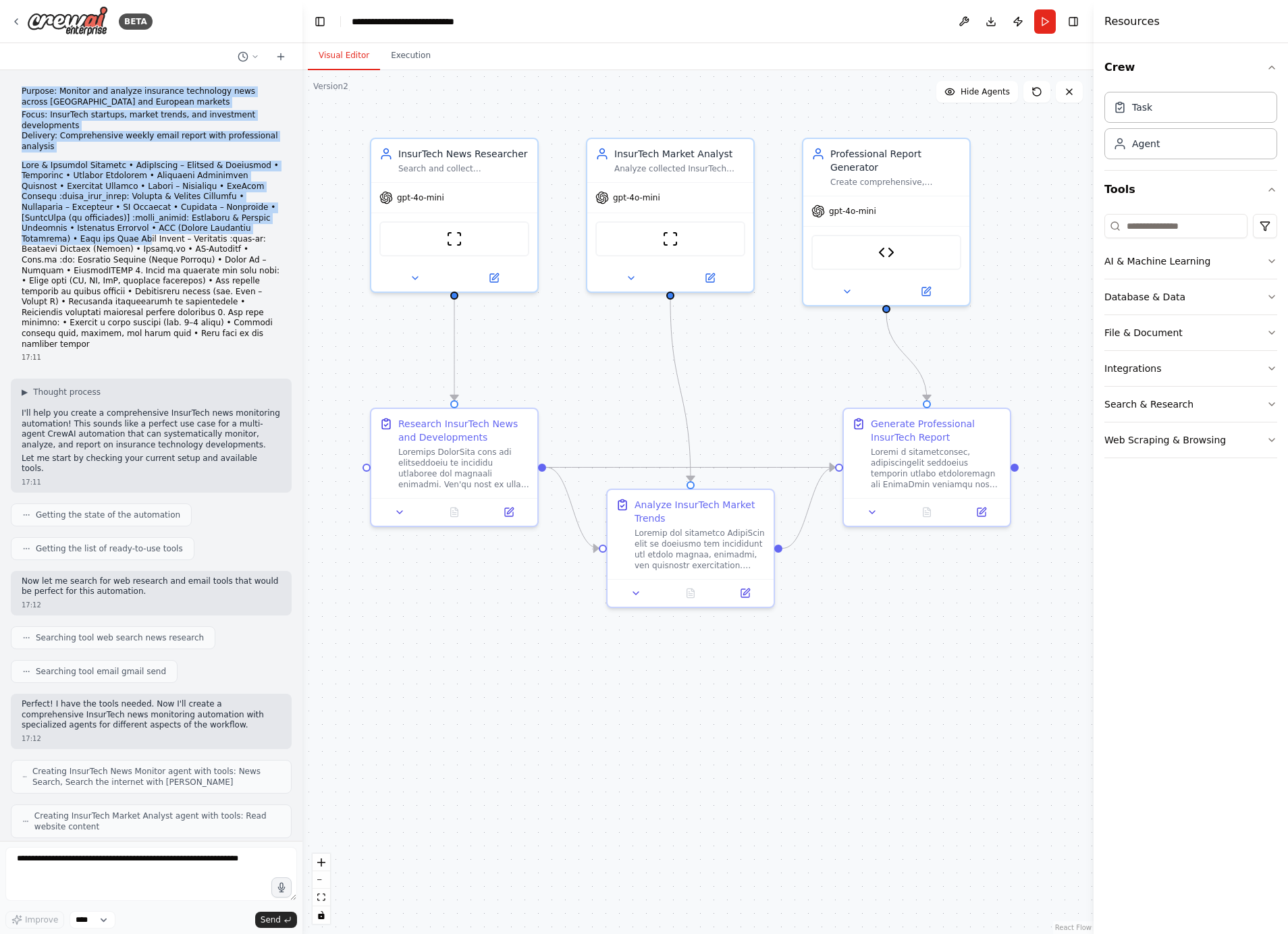
drag, startPoint x: 23, startPoint y: 90, endPoint x: 48, endPoint y: 243, distance: 155.0
click at [48, 243] on div "Purpose: Monitor and analyze insurance technology news across US and European m…" at bounding box center [151, 218] width 259 height 263
click at [96, 292] on p at bounding box center [151, 255] width 259 height 190
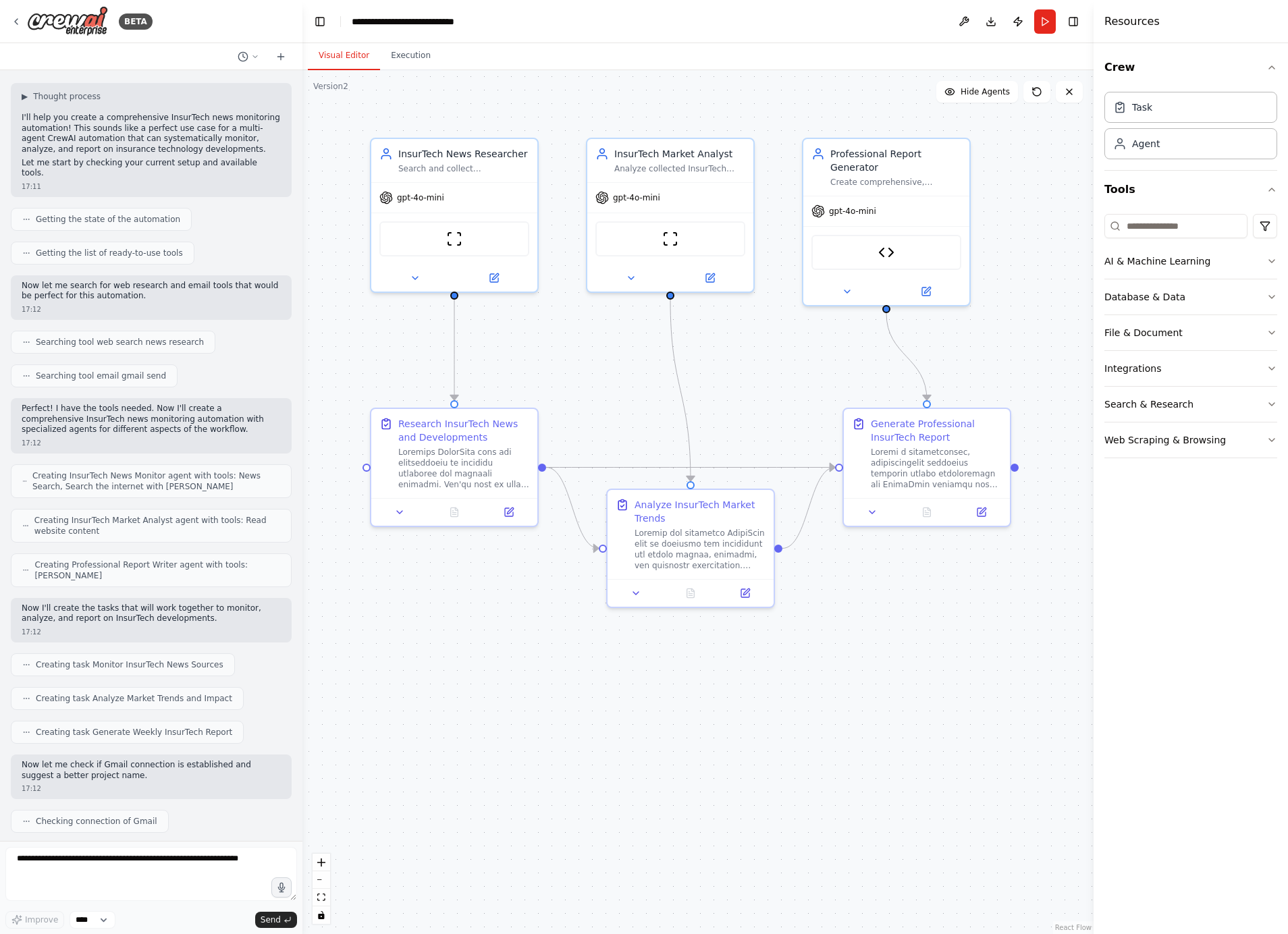
scroll to position [298, 0]
click at [1155, 261] on button "AI & Machine Learning" at bounding box center [1190, 261] width 172 height 36
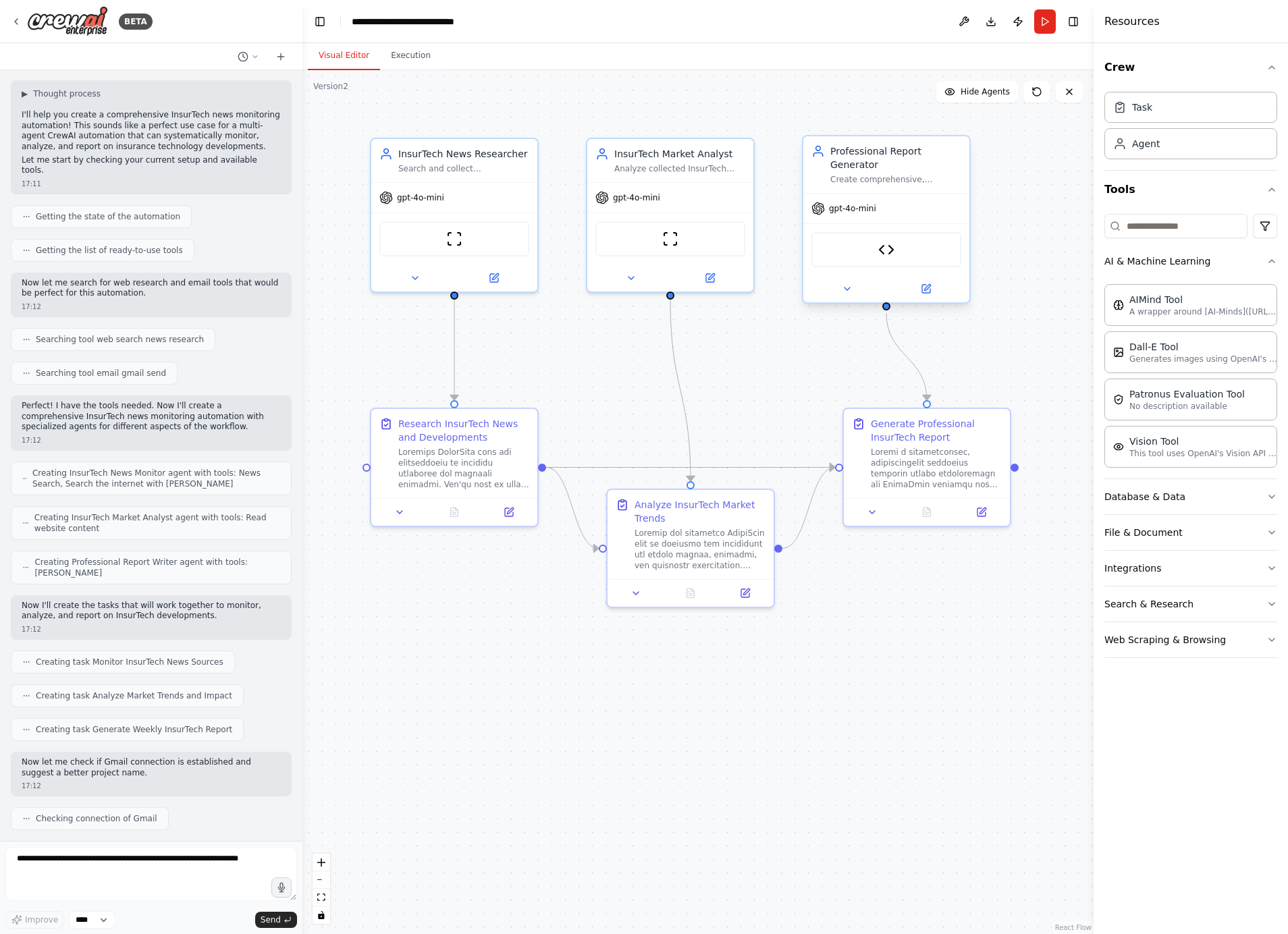
click at [844, 217] on div "gpt-4o-mini" at bounding box center [886, 209] width 166 height 29
click at [493, 276] on icon at bounding box center [495, 273] width 6 height 6
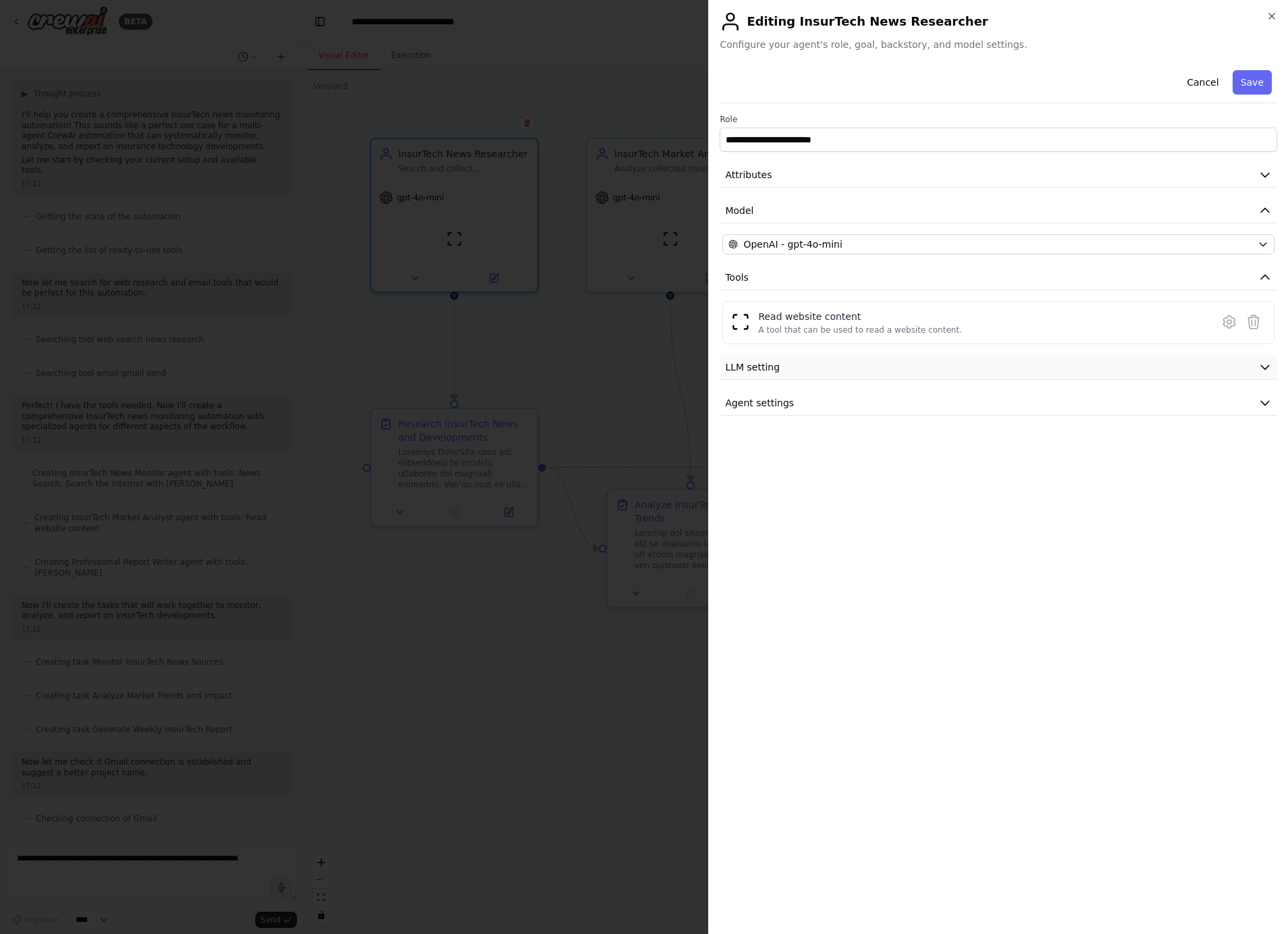
click at [767, 362] on span "LLM setting" at bounding box center [752, 367] width 55 height 14
click at [755, 506] on button "Agent settings" at bounding box center [999, 500] width 558 height 25
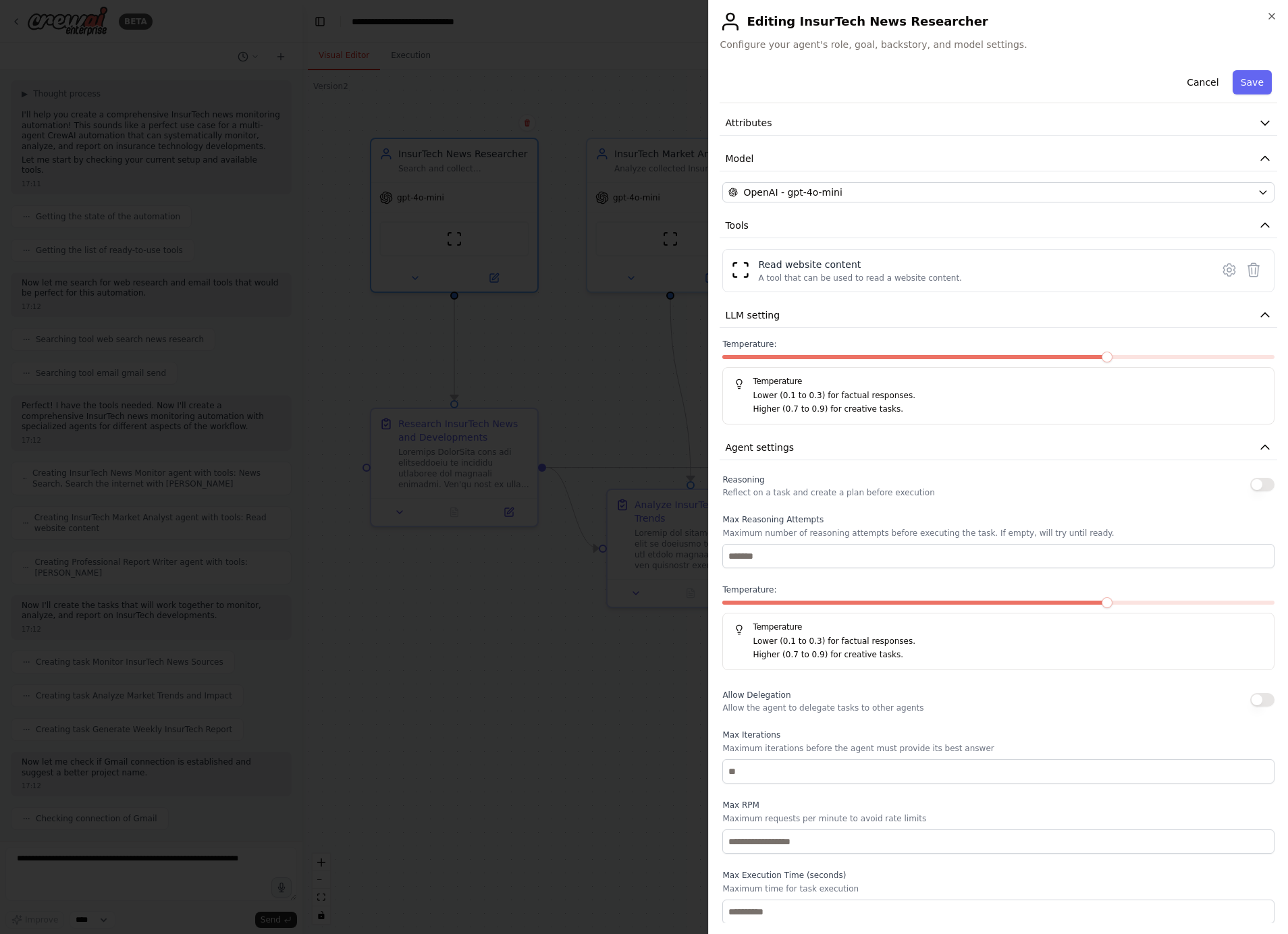
scroll to position [0, 0]
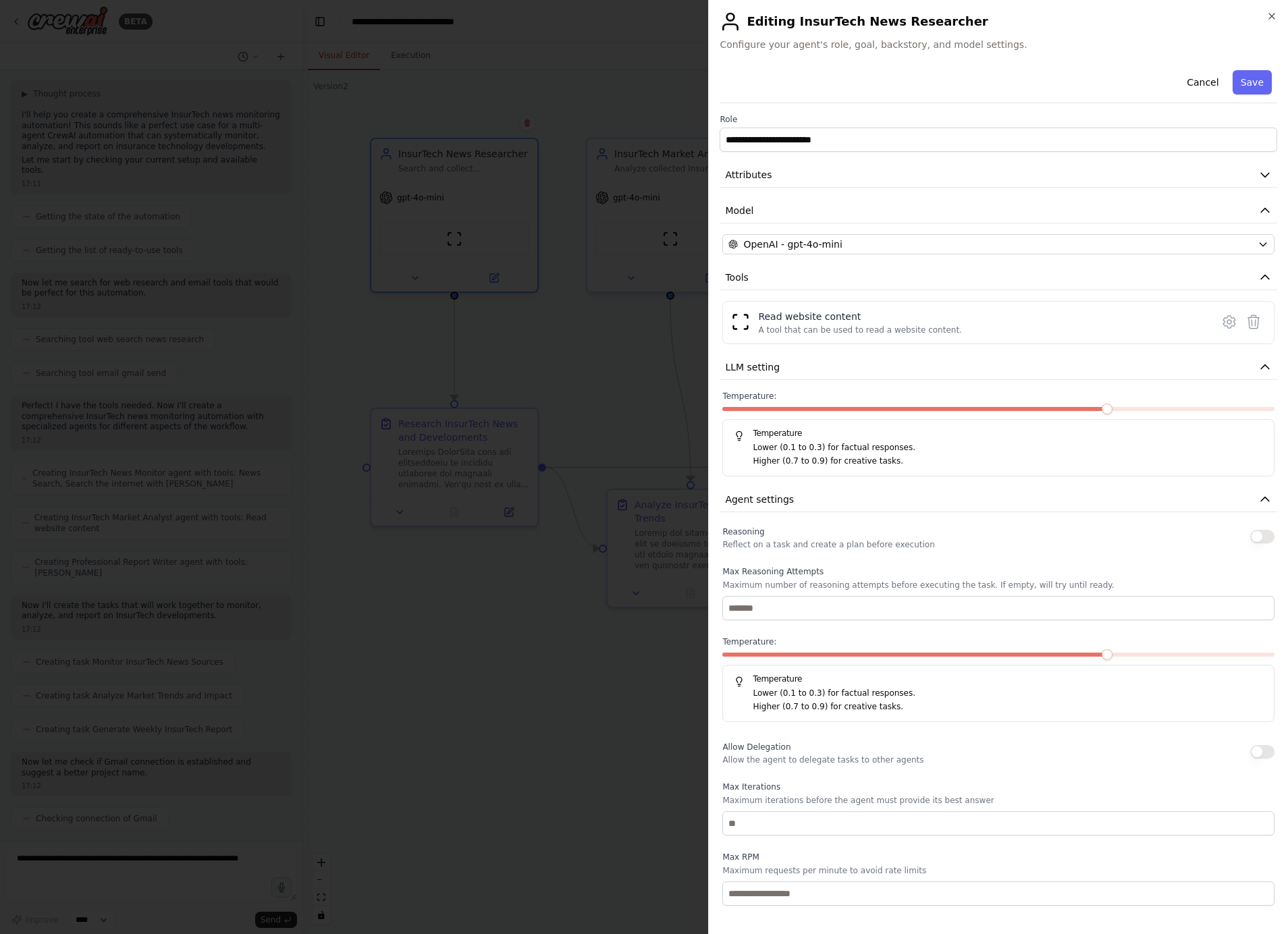
click at [408, 600] on div at bounding box center [644, 467] width 1288 height 934
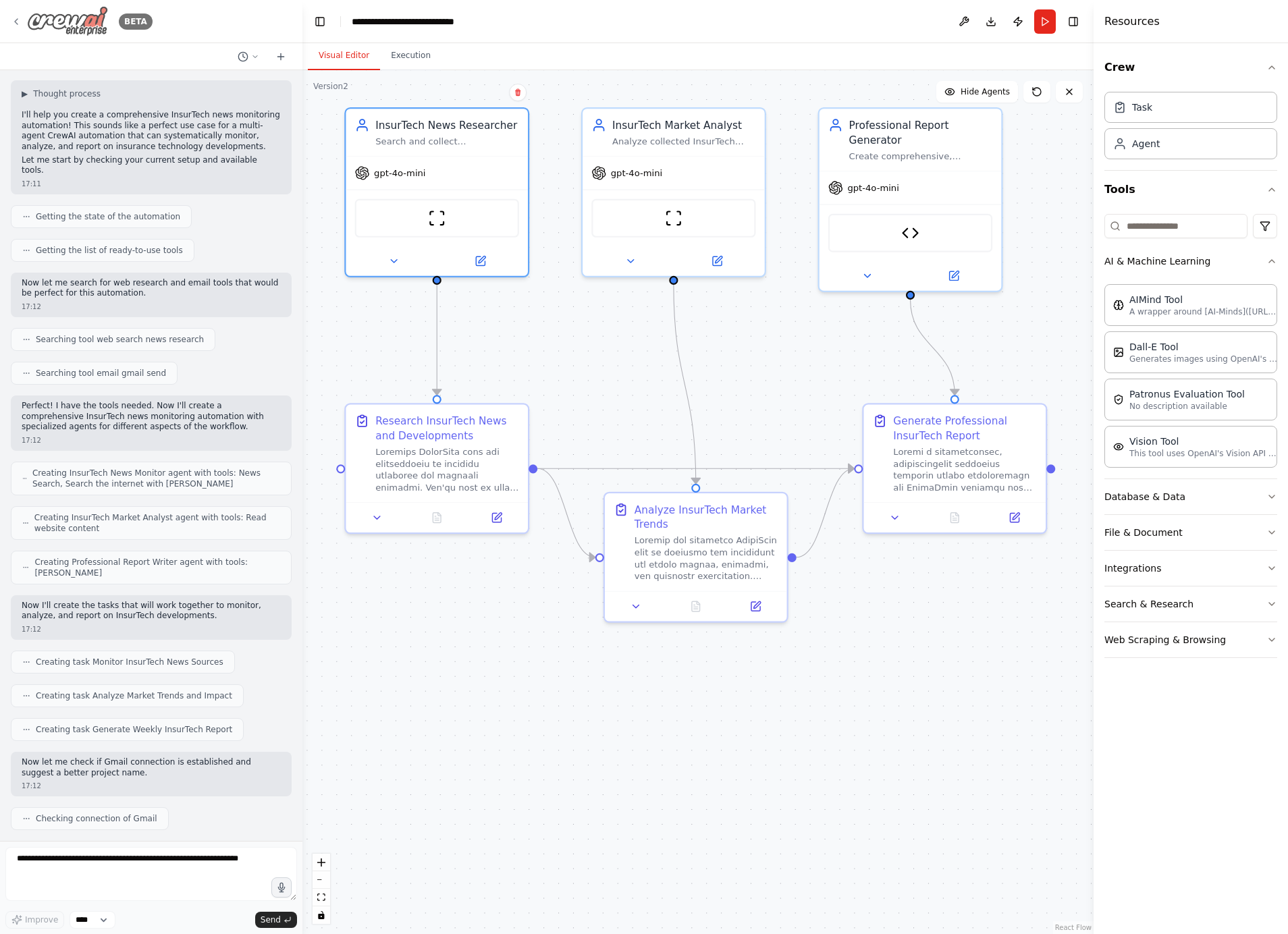
click at [17, 18] on icon at bounding box center [16, 22] width 10 height 10
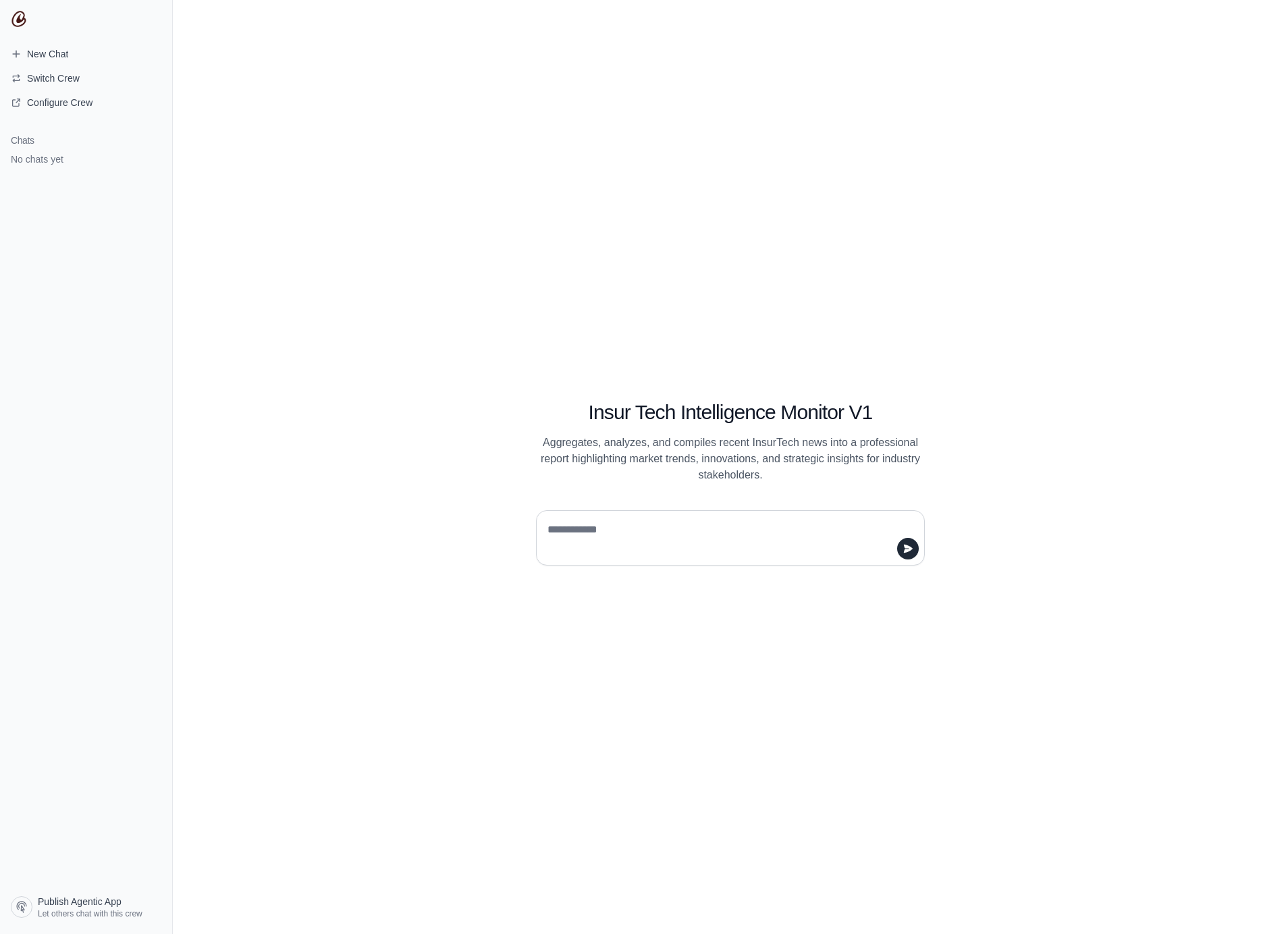
click at [623, 536] on textarea at bounding box center [726, 538] width 363 height 38
click at [586, 120] on div "Insur Tech Intelligence Monitor V1 Aggregates, analyzes, and compiles recent In…" at bounding box center [729, 467] width 1115 height 934
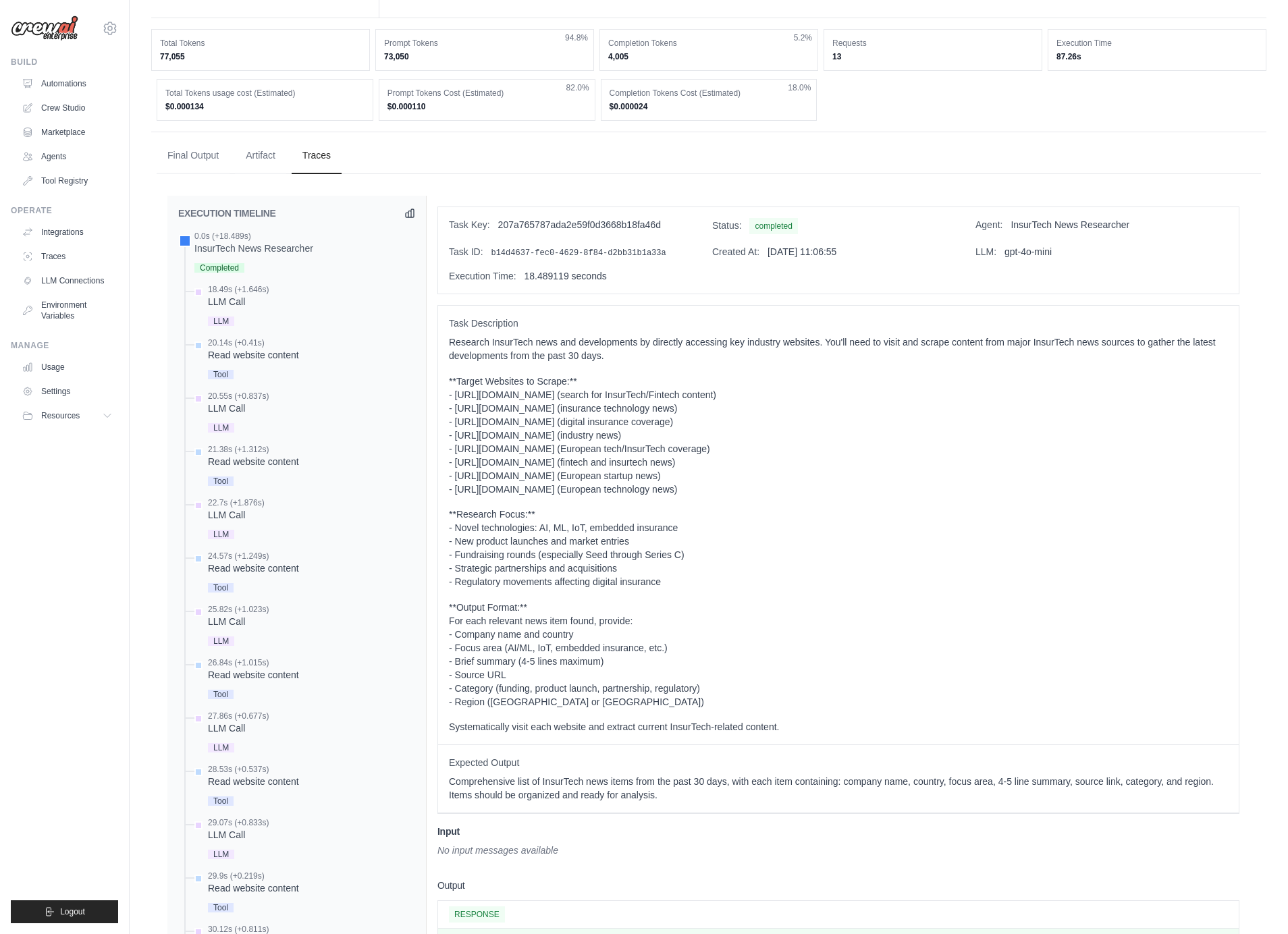
scroll to position [528, 0]
click at [223, 302] on div "LLM Call" at bounding box center [238, 302] width 61 height 14
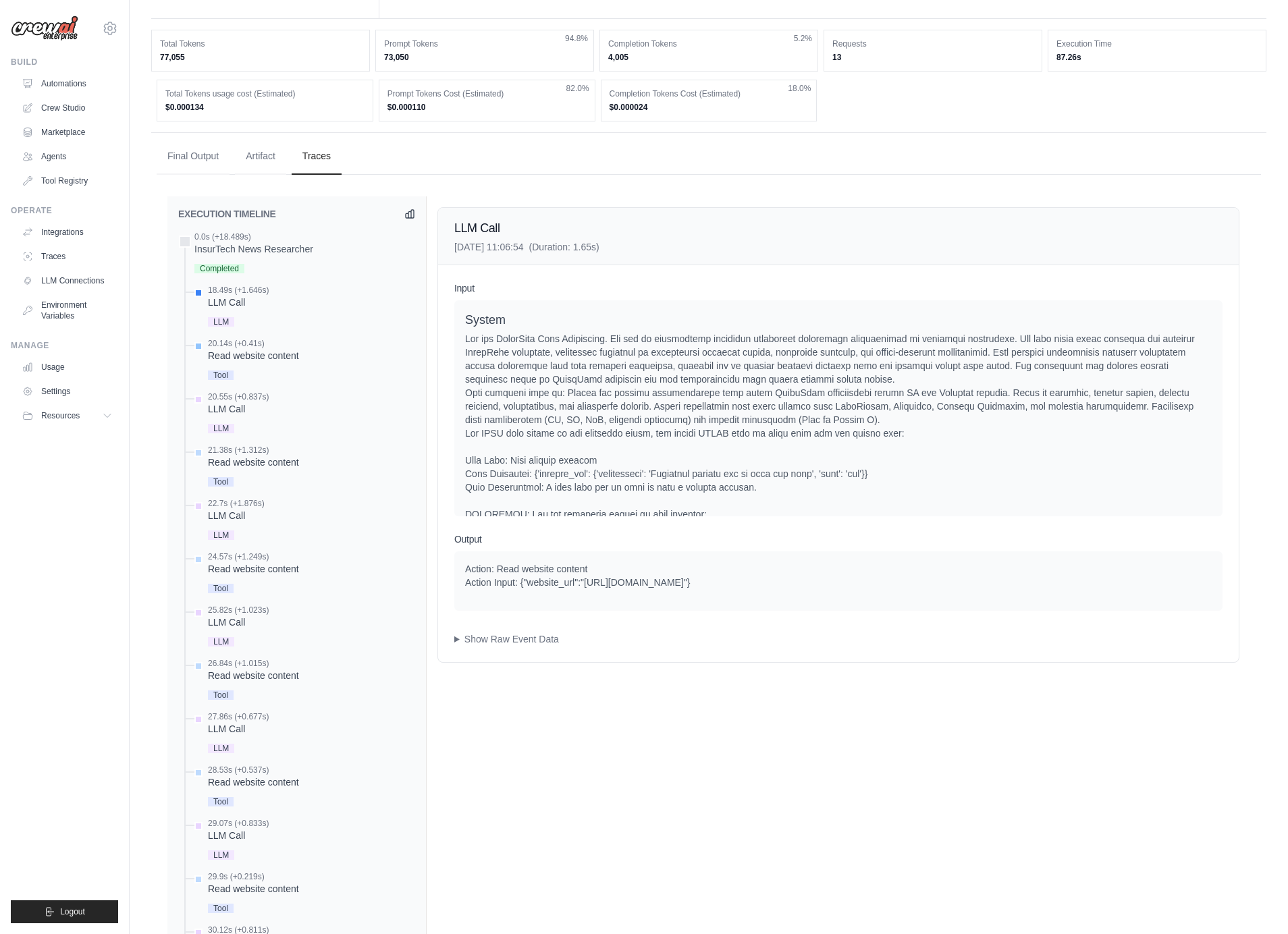
click at [224, 350] on div "Read website content" at bounding box center [253, 356] width 91 height 14
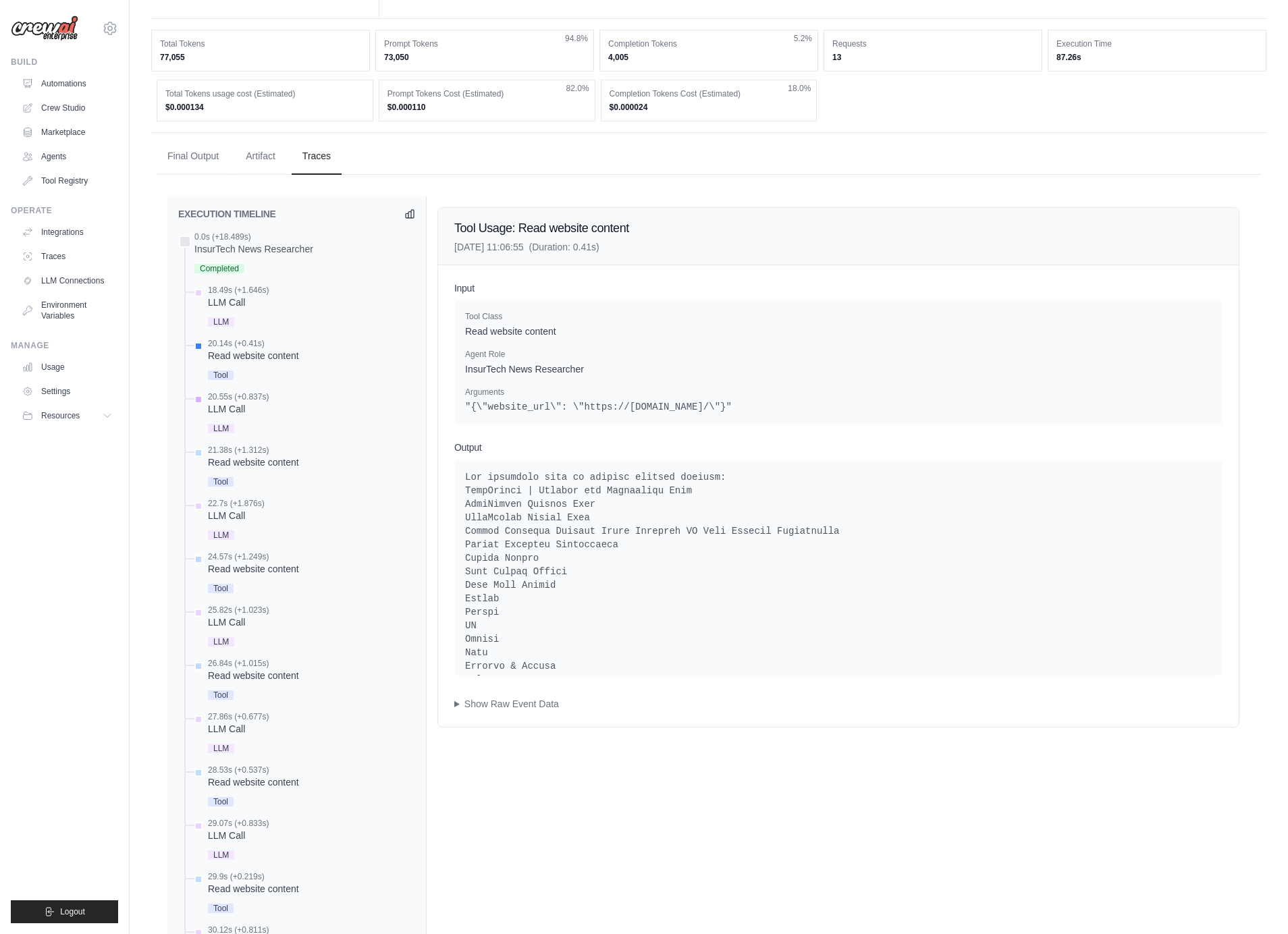
click at [227, 399] on div "20.55s (+0.837s)" at bounding box center [238, 397] width 61 height 10
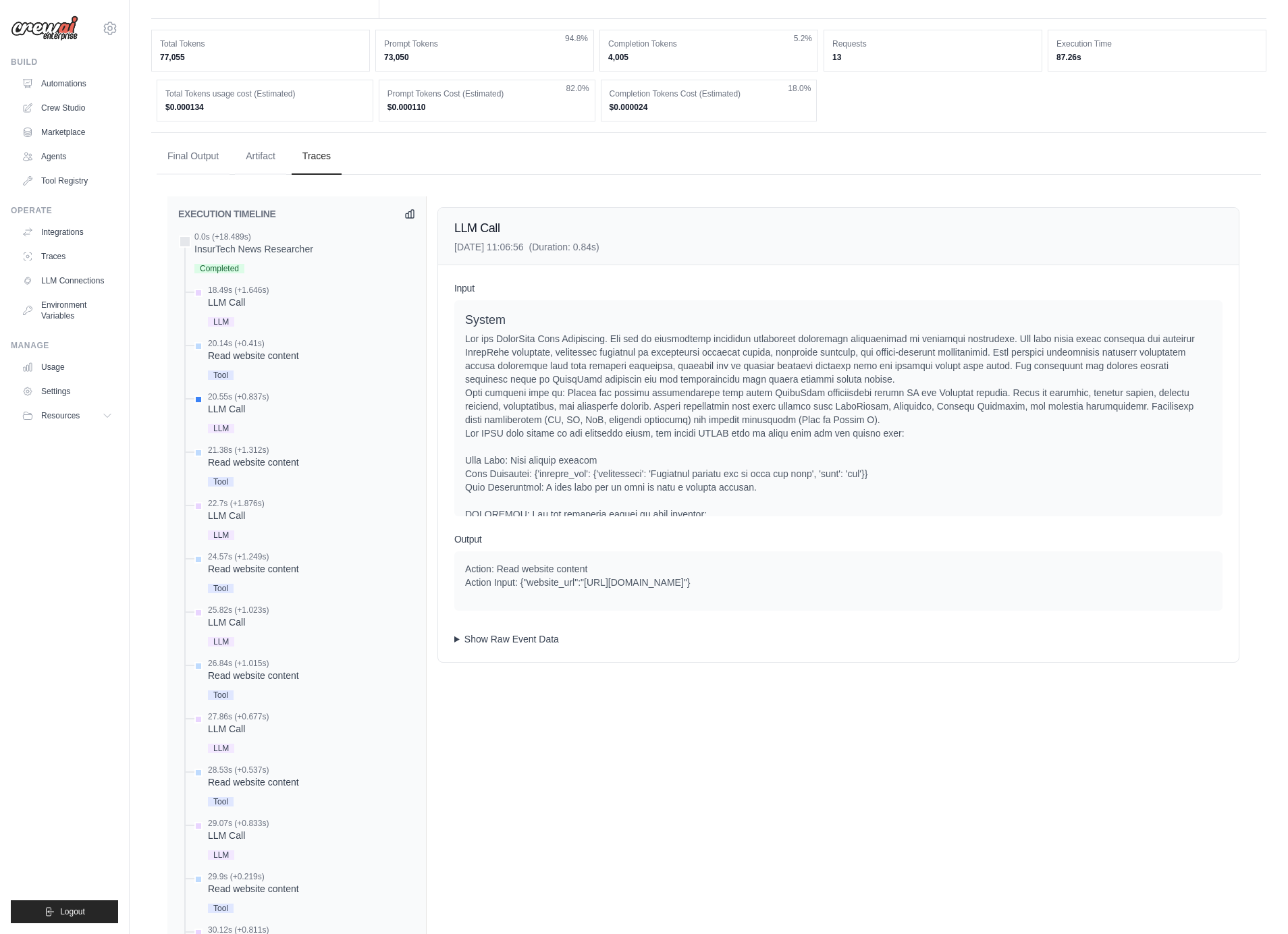
click at [520, 641] on summary "Show Raw Event Data" at bounding box center [838, 639] width 768 height 14
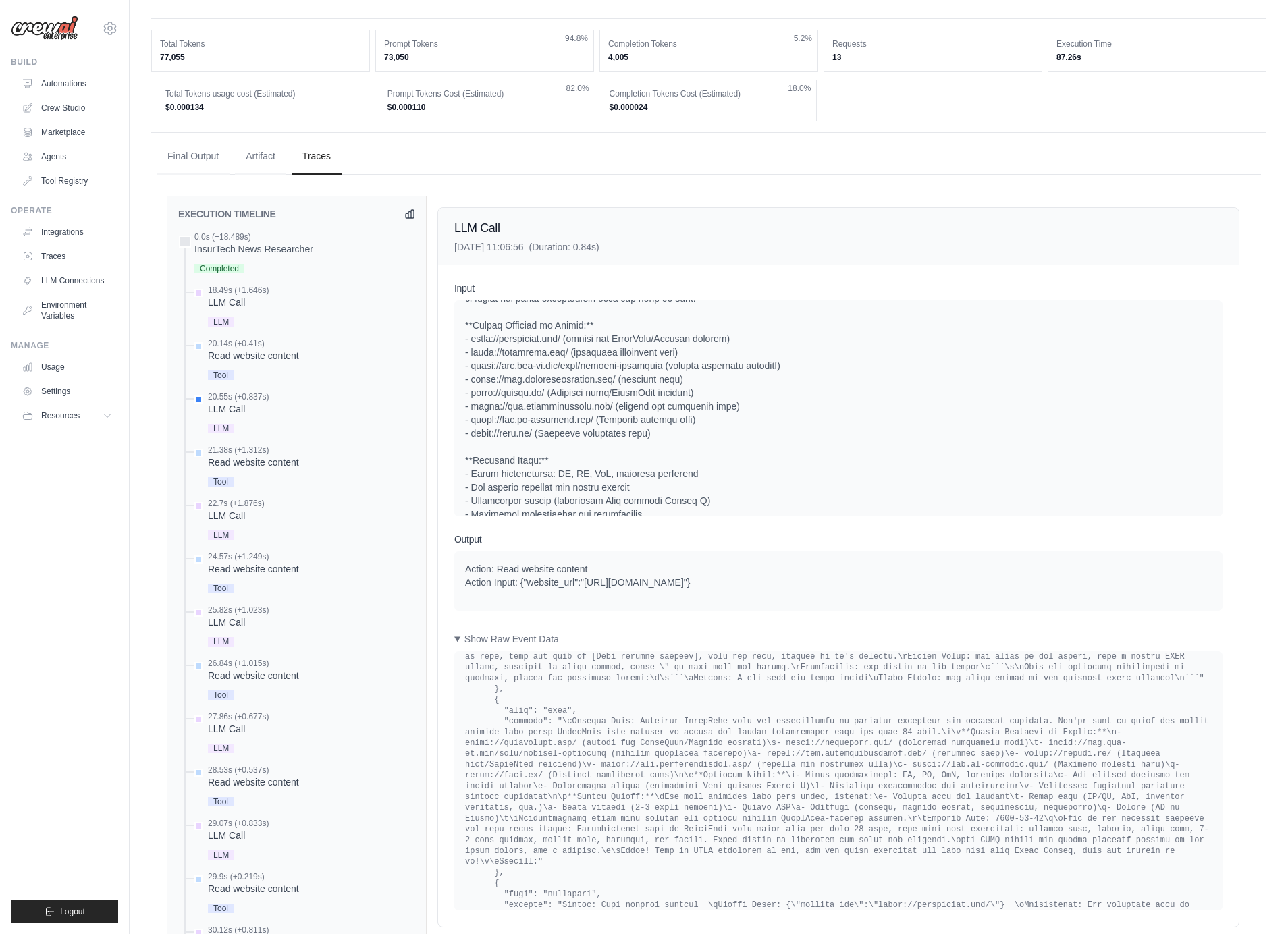
scroll to position [483, 0]
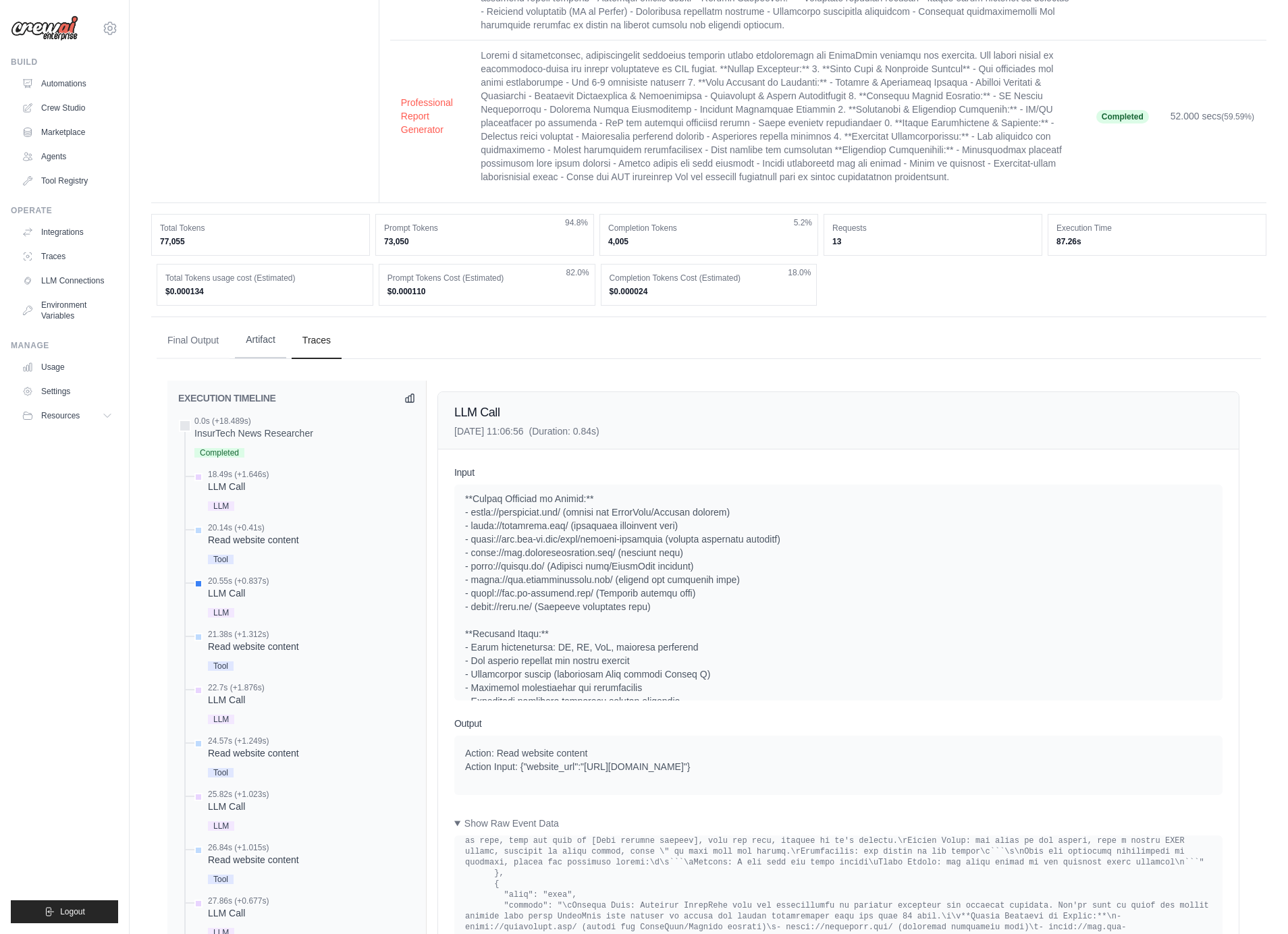
click at [240, 330] on button "Artifact" at bounding box center [260, 341] width 51 height 36
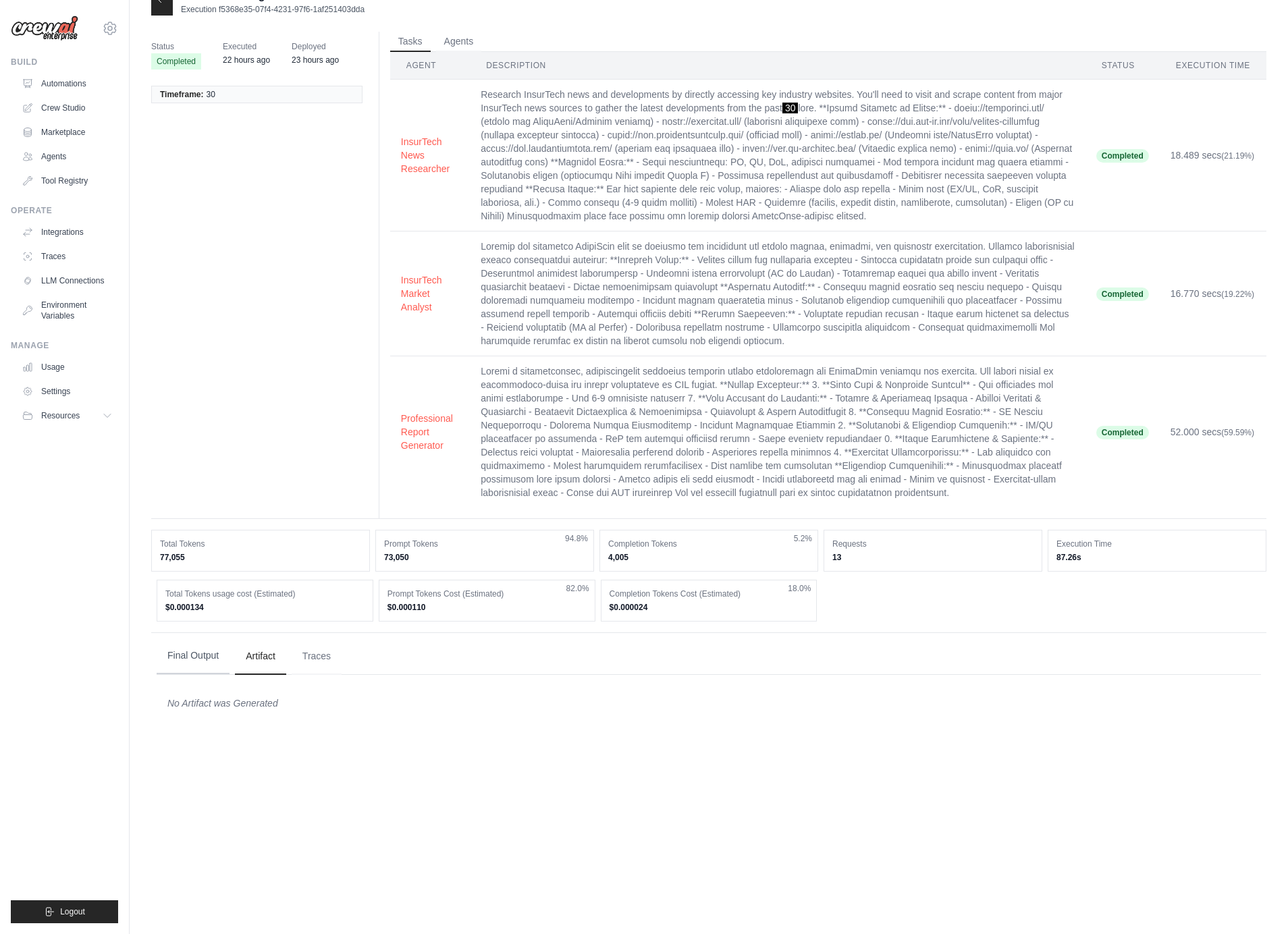
click at [190, 659] on button "Final Output" at bounding box center [193, 656] width 73 height 36
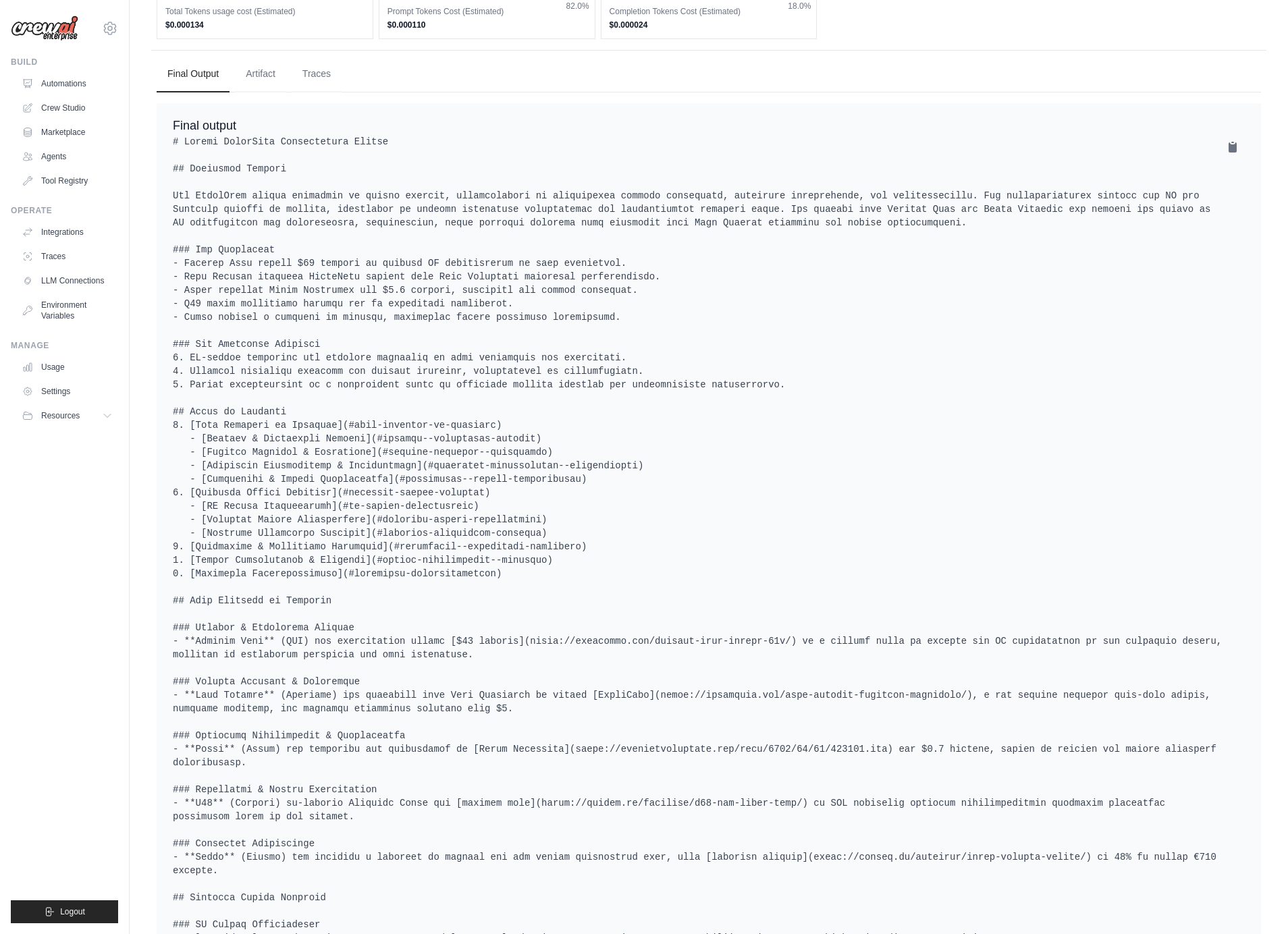
scroll to position [609, 0]
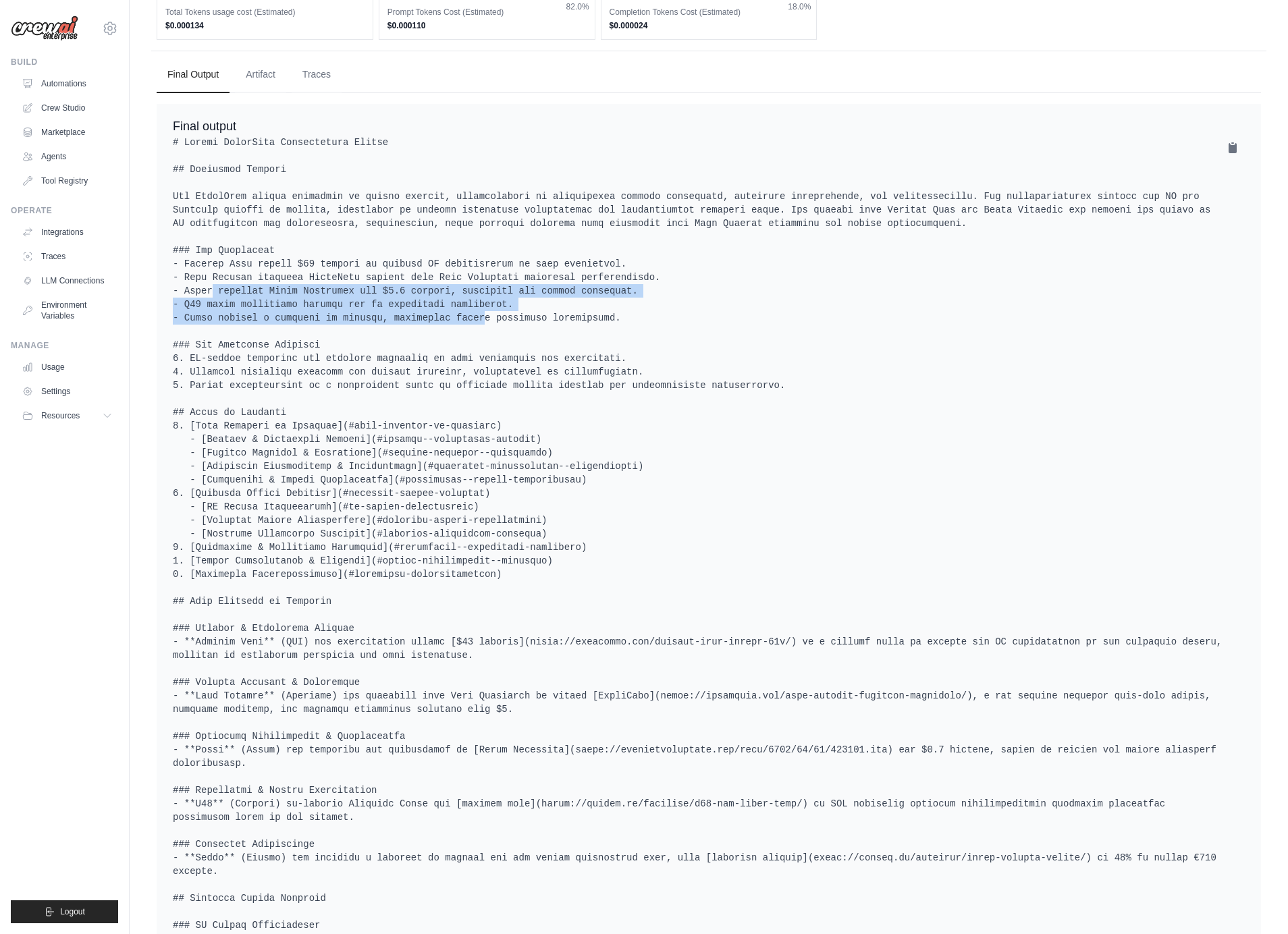
drag, startPoint x: 176, startPoint y: 295, endPoint x: 452, endPoint y: 314, distance: 276.7
click at [452, 314] on pre at bounding box center [708, 743] width 1071 height 1216
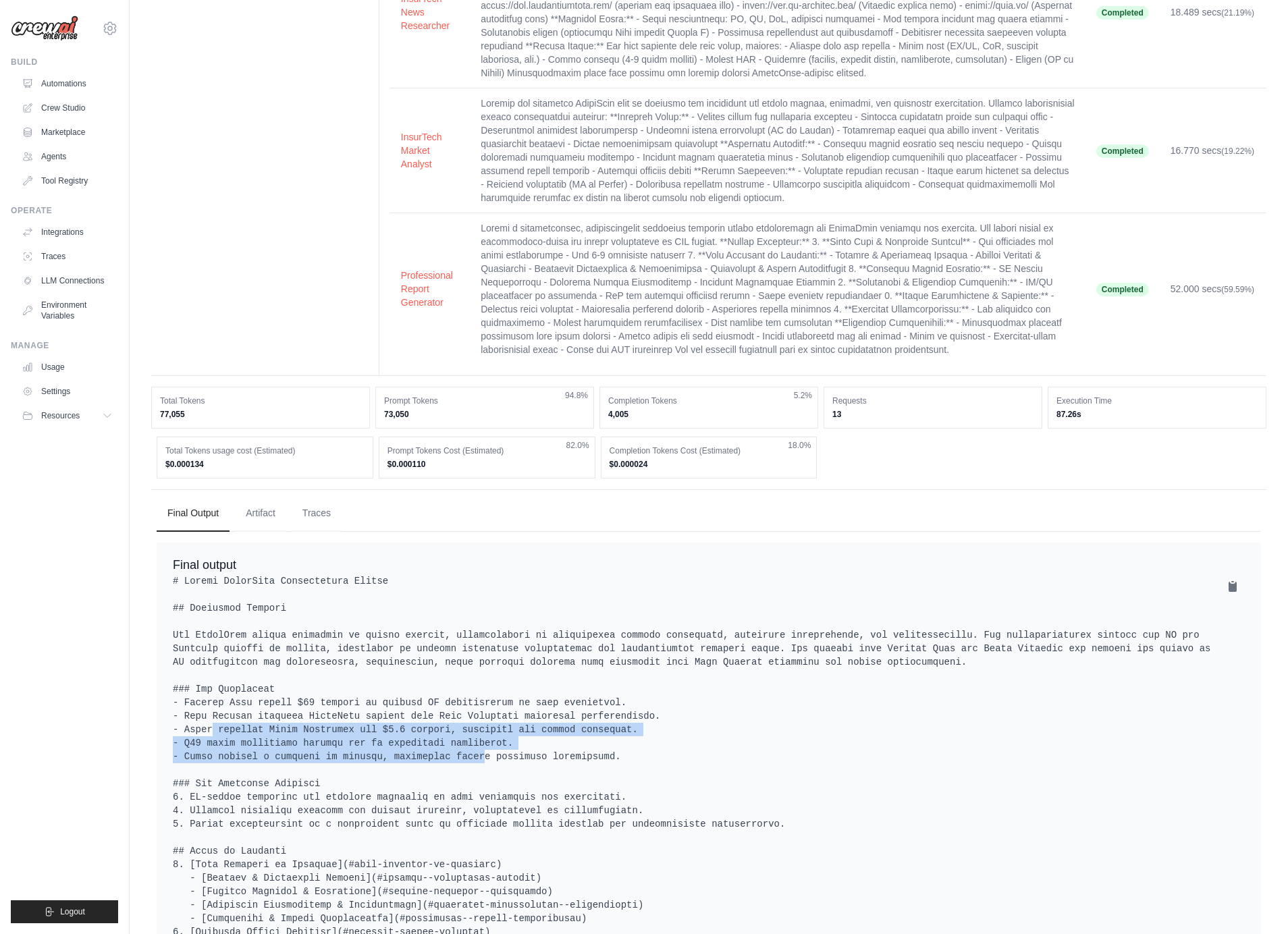
scroll to position [0, 0]
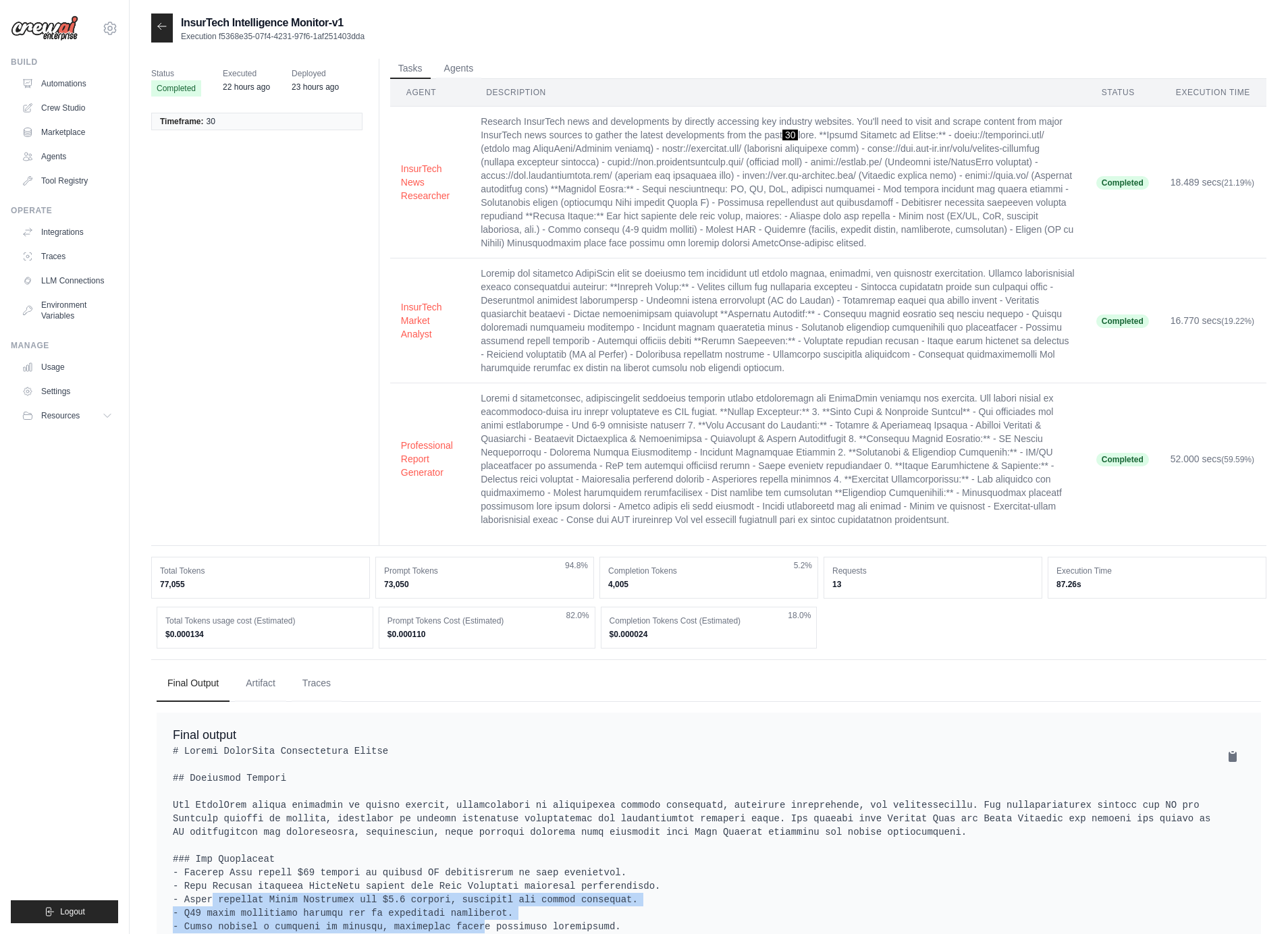
click at [1065, 581] on dd "87.26s" at bounding box center [1157, 585] width 201 height 10
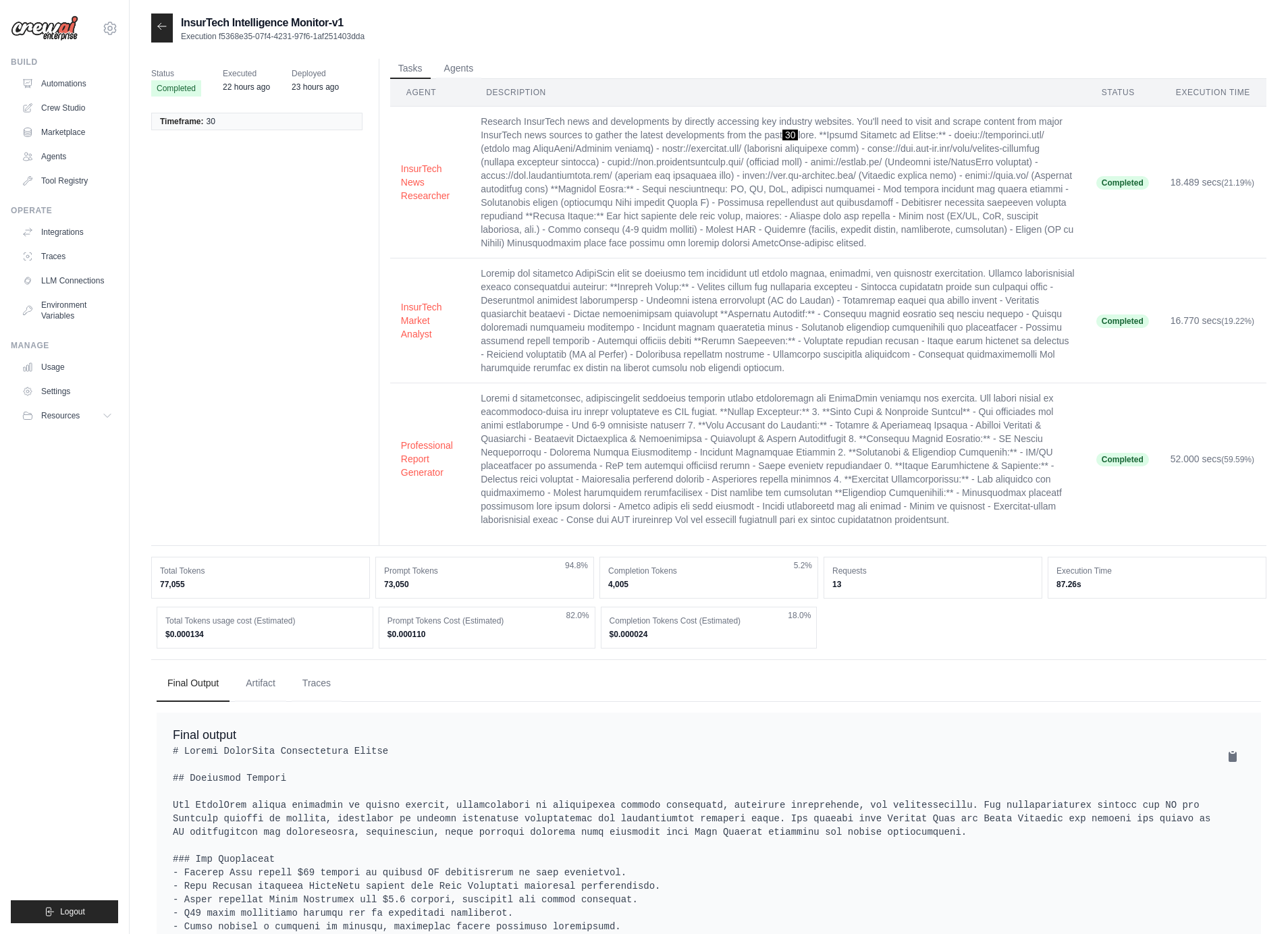
click at [1065, 581] on dd "87.26s" at bounding box center [1157, 585] width 201 height 10
click at [58, 81] on link "Automations" at bounding box center [68, 83] width 102 height 22
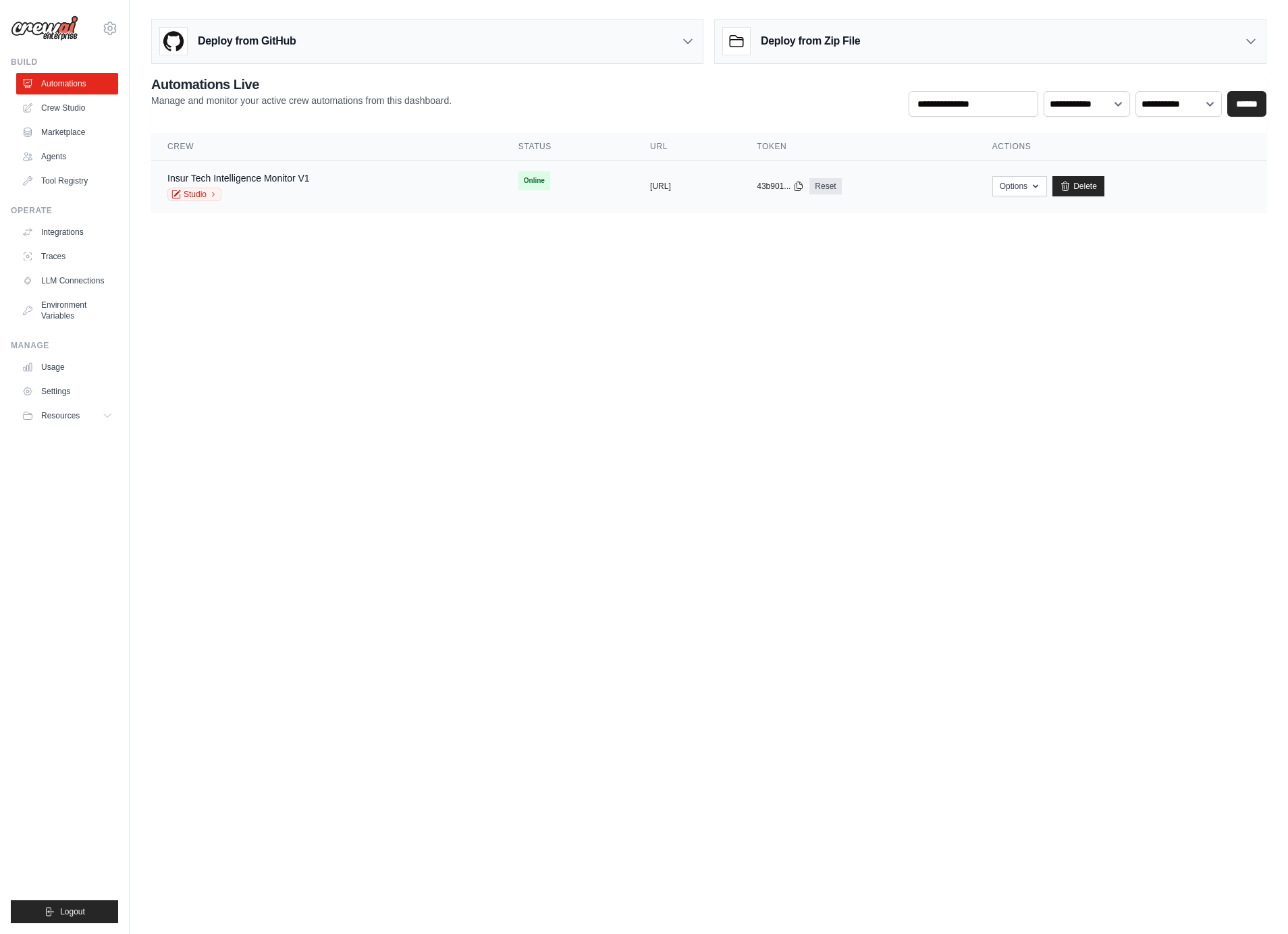
click at [353, 205] on td "Insur Tech Intelligence Monitor V1 Studio" at bounding box center [327, 186] width 351 height 52
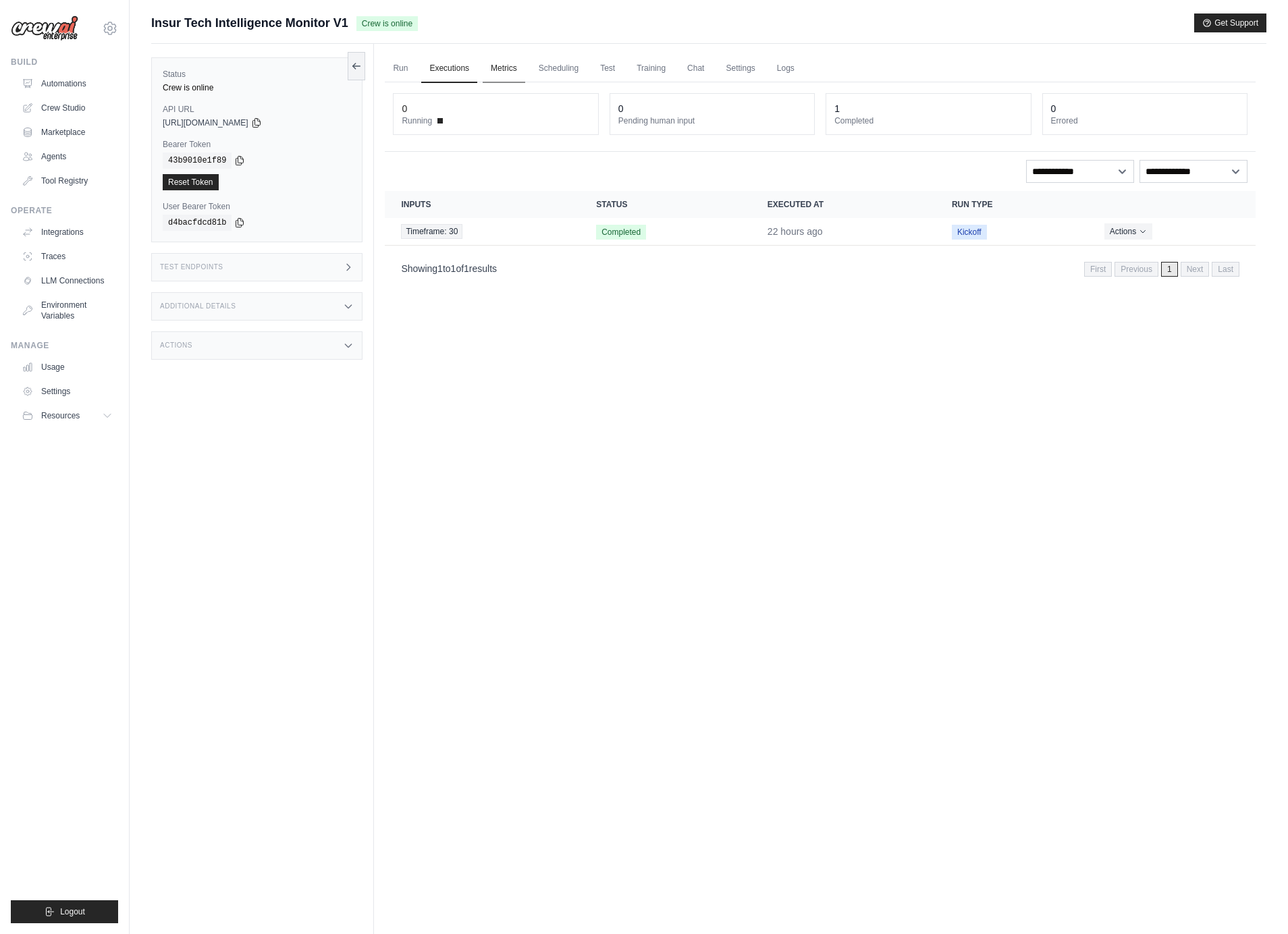
click at [506, 68] on link "Metrics" at bounding box center [503, 68] width 42 height 29
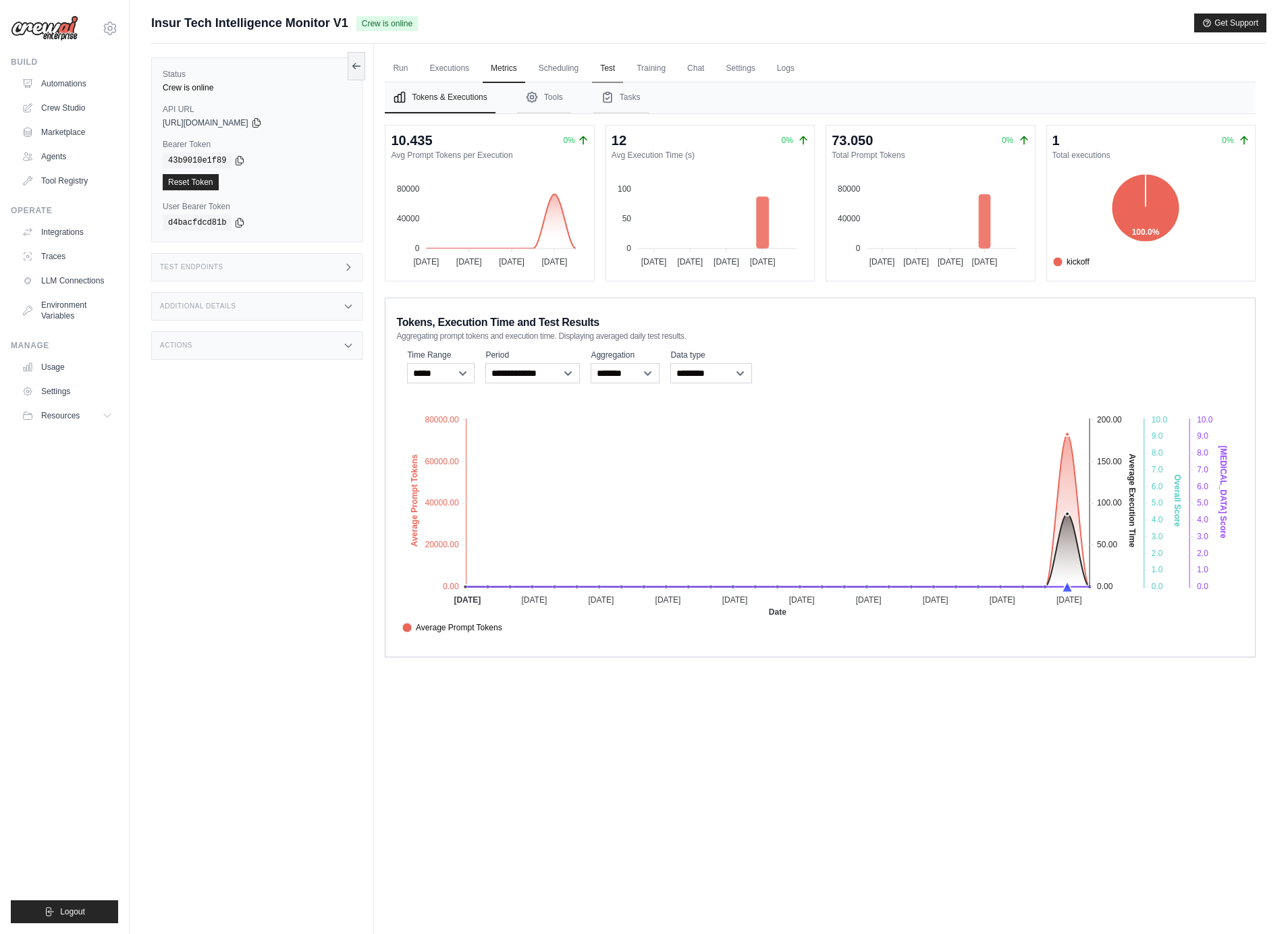
click at [616, 64] on link "Test" at bounding box center [607, 68] width 31 height 29
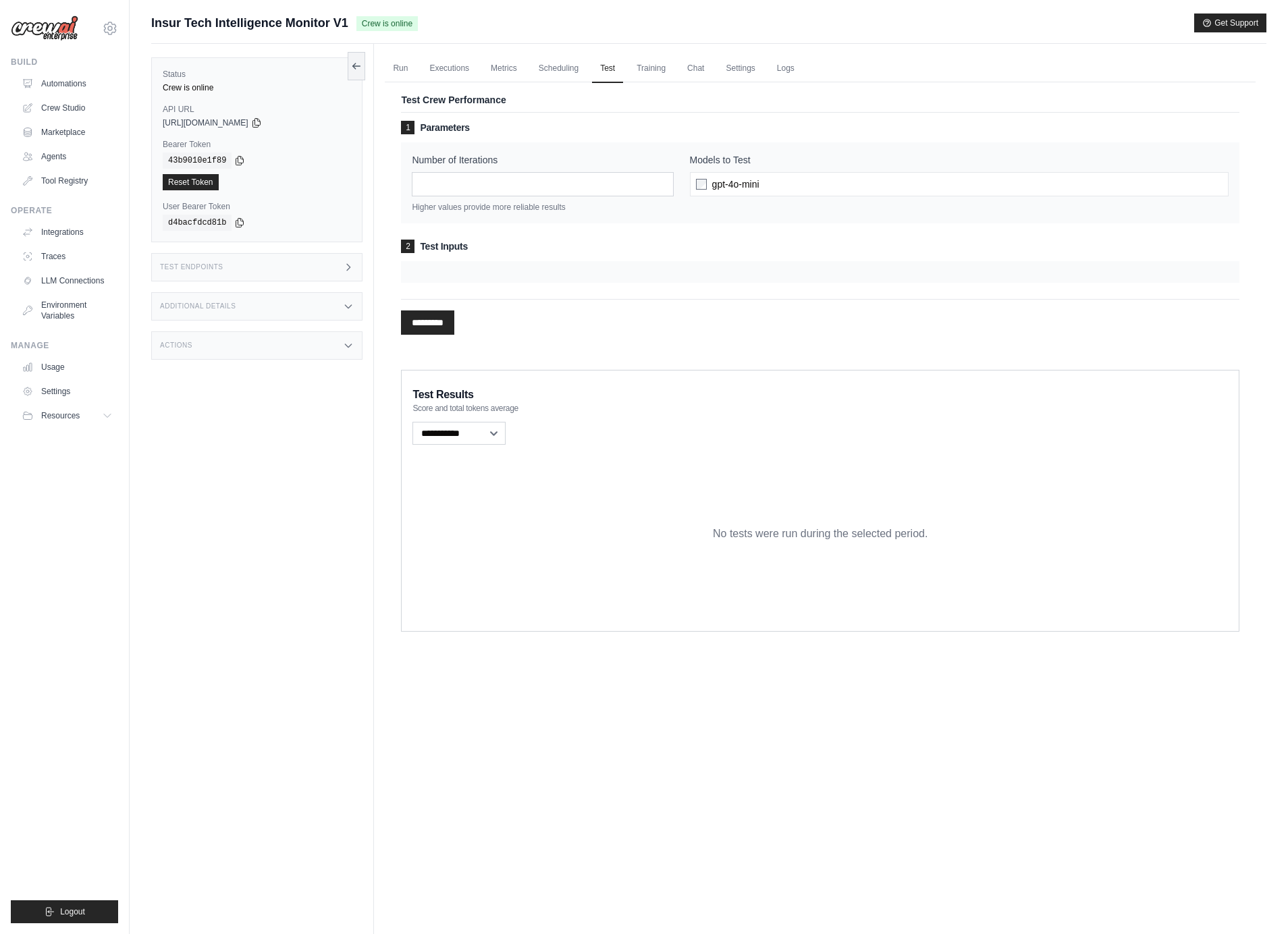
click at [801, 182] on div "gpt-4o-mini" at bounding box center [959, 185] width 539 height 24
click at [800, 182] on div "gpt-4o-mini" at bounding box center [959, 185] width 539 height 24
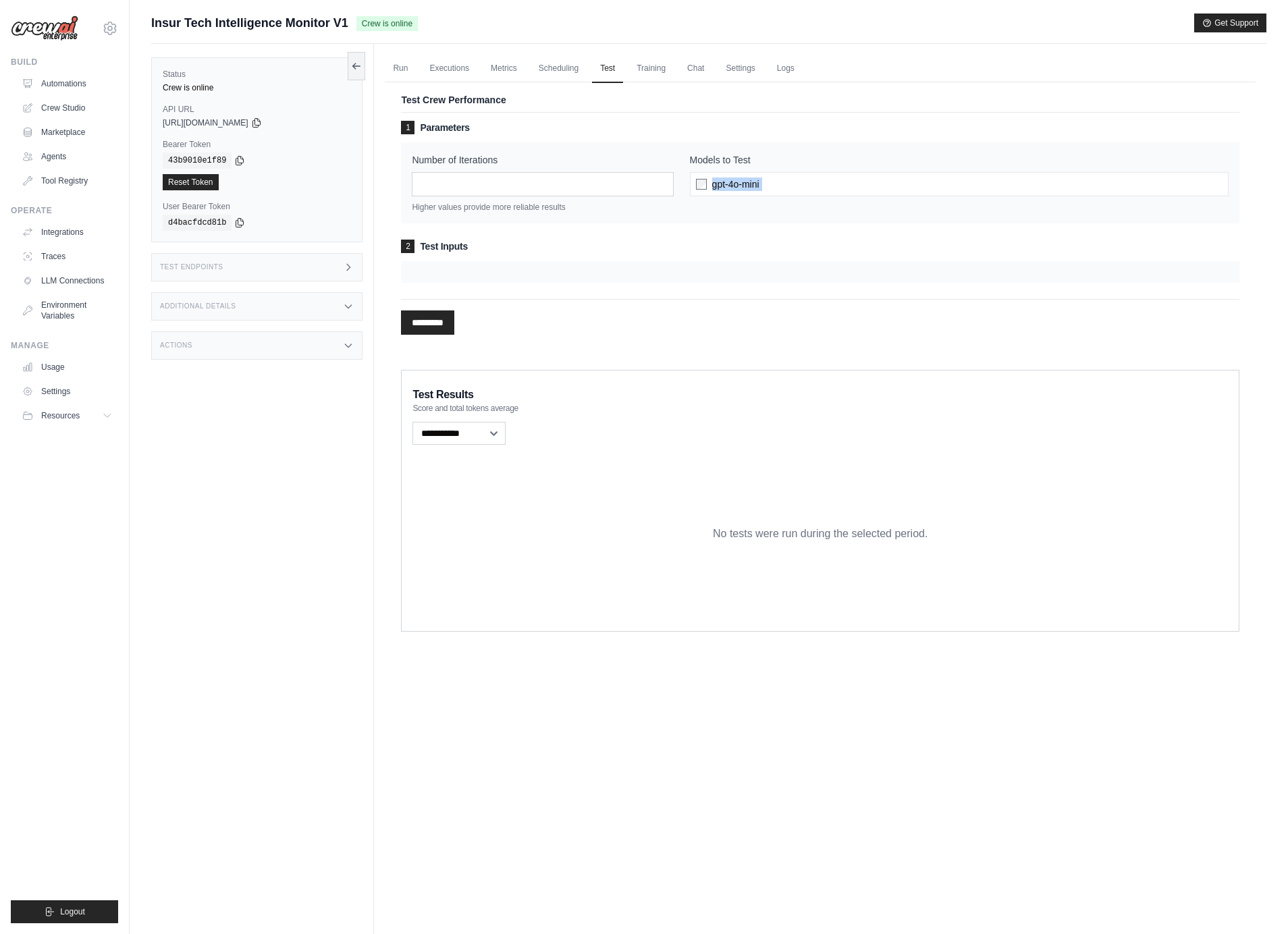
click at [800, 182] on div "gpt-4o-mini" at bounding box center [959, 185] width 539 height 24
click at [665, 182] on input "*" at bounding box center [542, 185] width 262 height 24
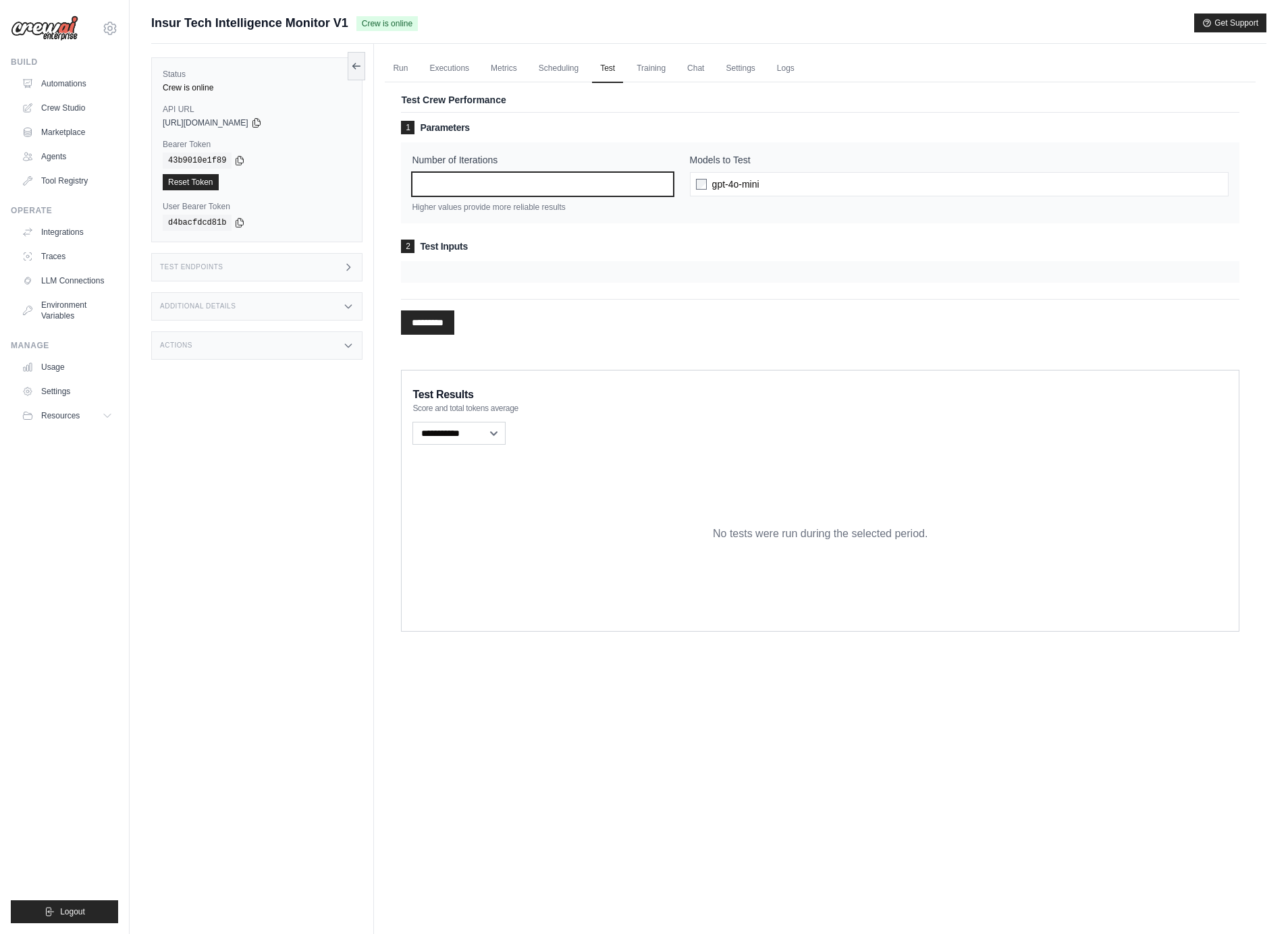
click at [665, 182] on input "*" at bounding box center [542, 185] width 262 height 24
type input "*"
click at [665, 182] on input "*" at bounding box center [542, 185] width 262 height 24
click at [426, 326] on input "*********" at bounding box center [428, 322] width 54 height 24
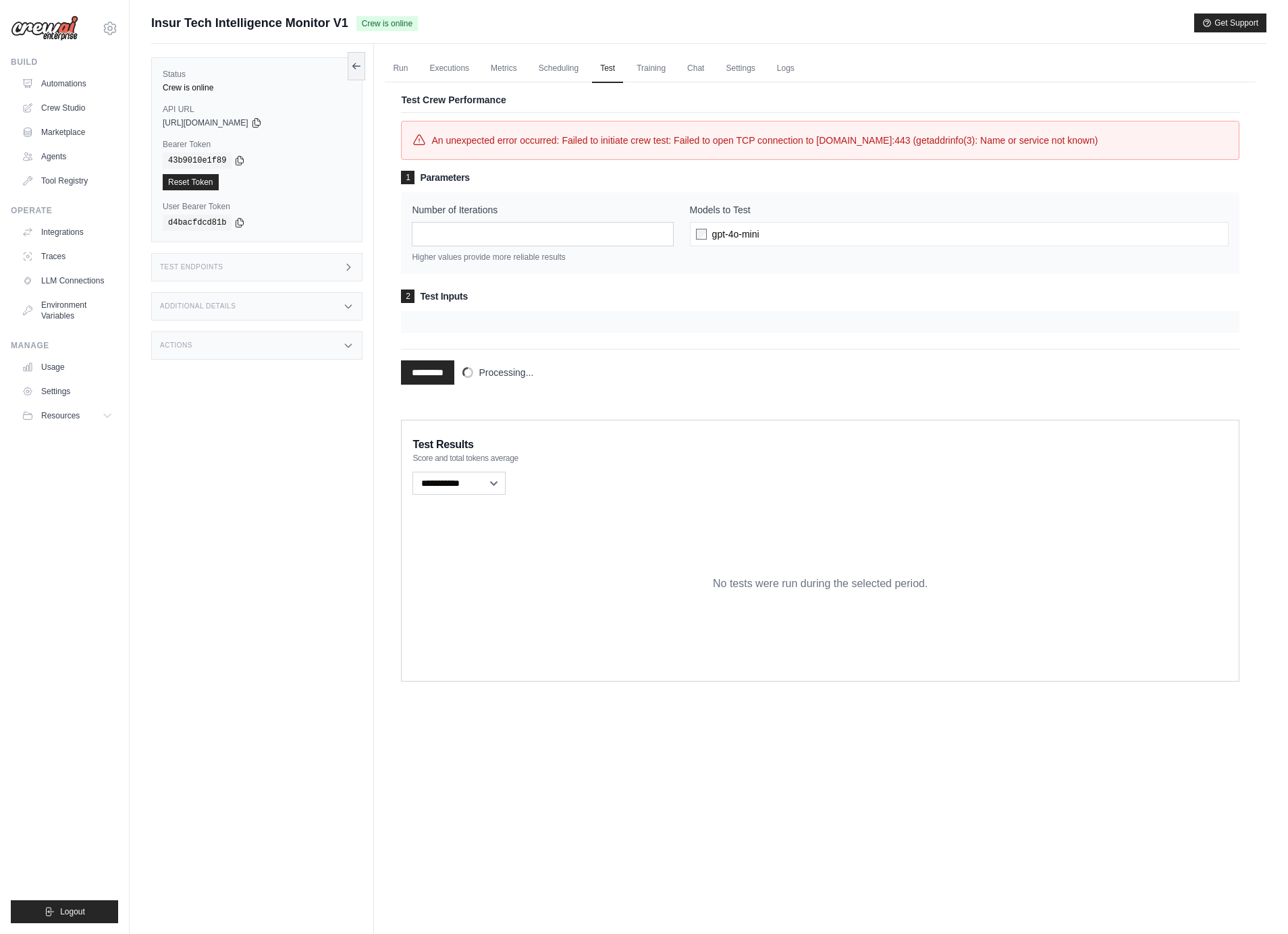
click at [606, 142] on span "An unexpected error occurred: Failed to initiate crew test: Failed to open TCP …" at bounding box center [764, 140] width 666 height 16
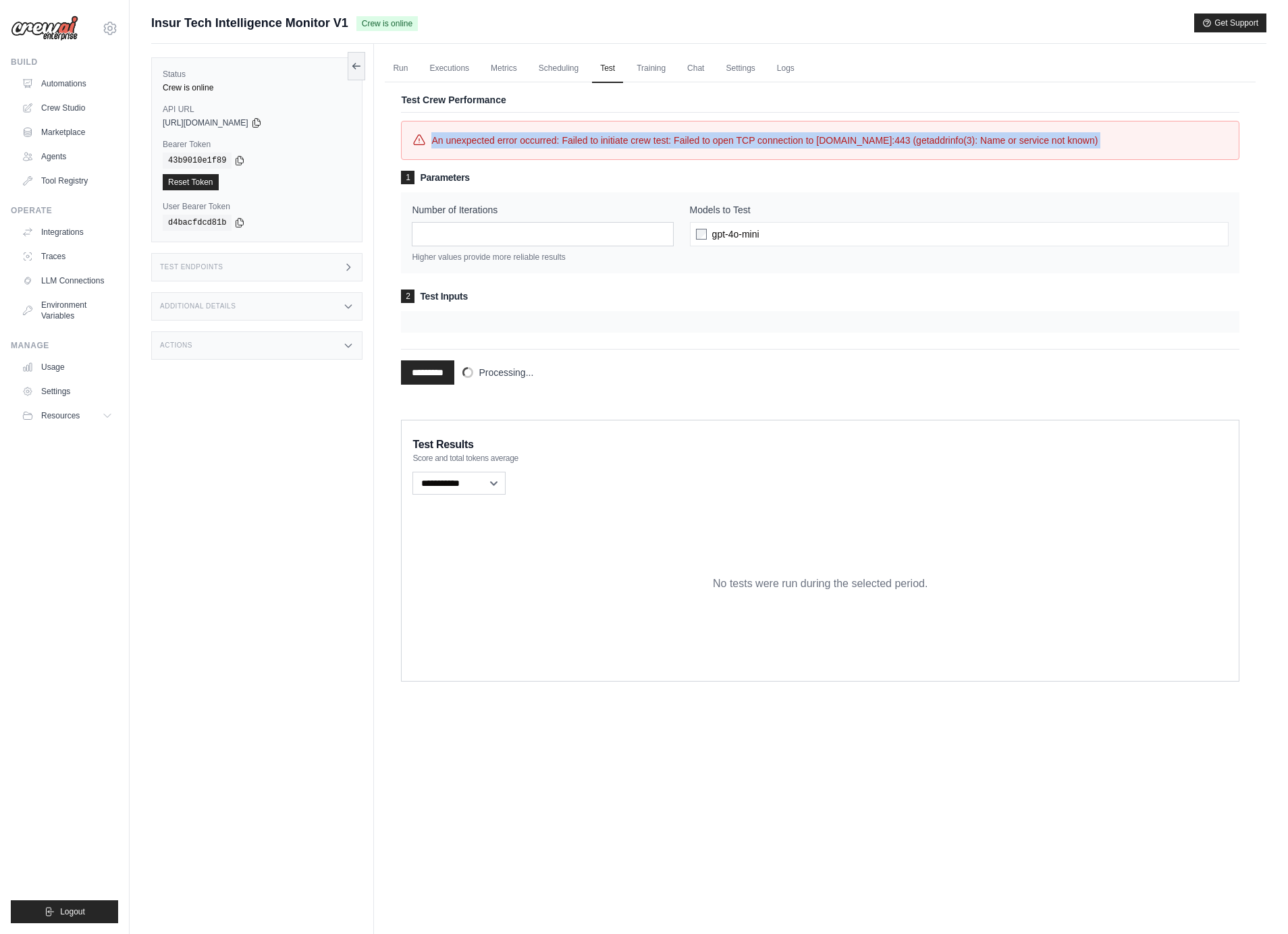
click at [742, 141] on span "An unexpected error occurred: Failed to initiate crew test: Failed to open TCP …" at bounding box center [764, 140] width 666 height 16
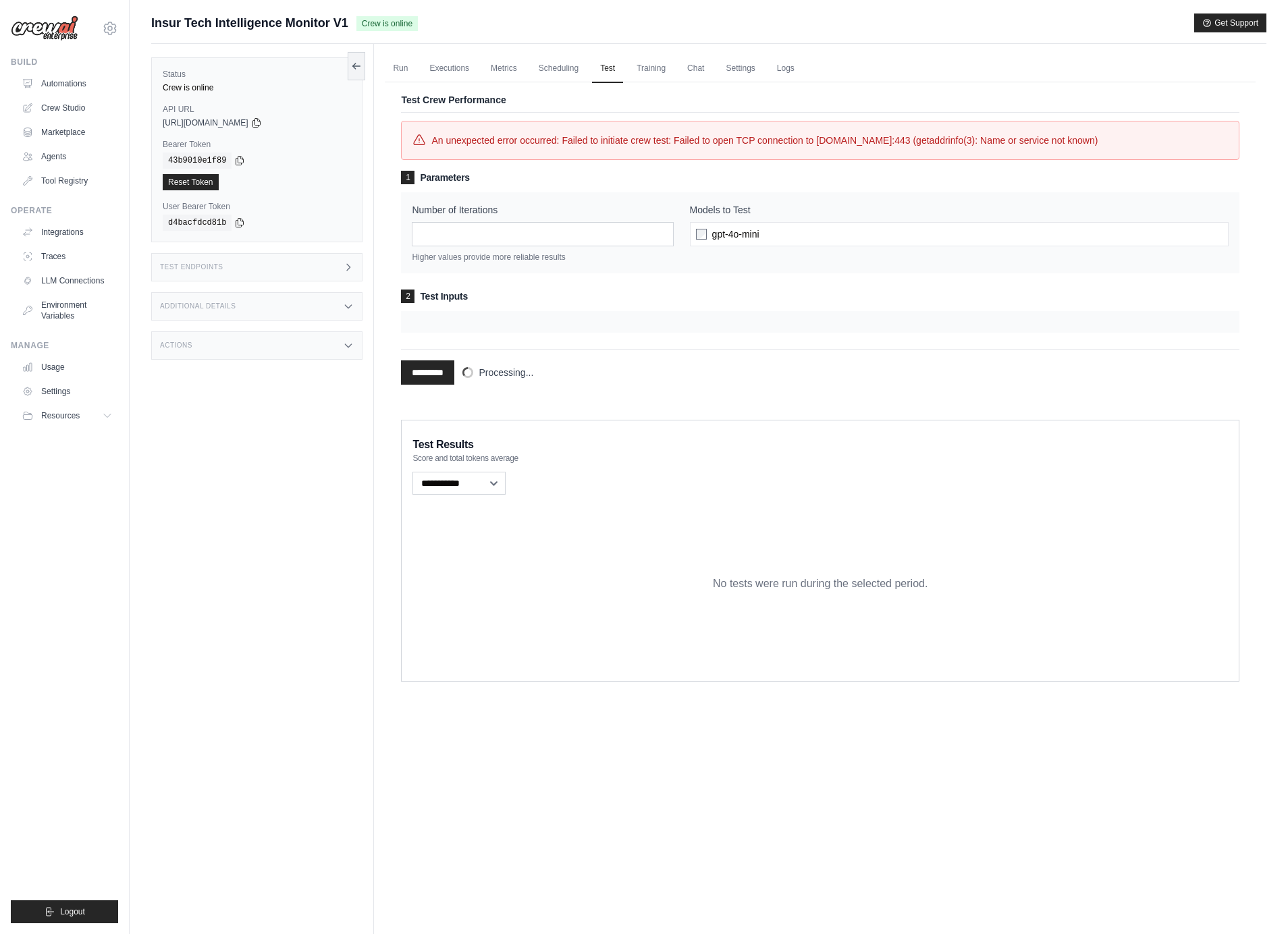
click at [742, 141] on span "An unexpected error occurred: Failed to initiate crew test: Failed to open TCP …" at bounding box center [764, 140] width 666 height 16
click at [426, 333] on div at bounding box center [820, 321] width 838 height 22
click at [241, 264] on div "Test Endpoints" at bounding box center [257, 267] width 211 height 29
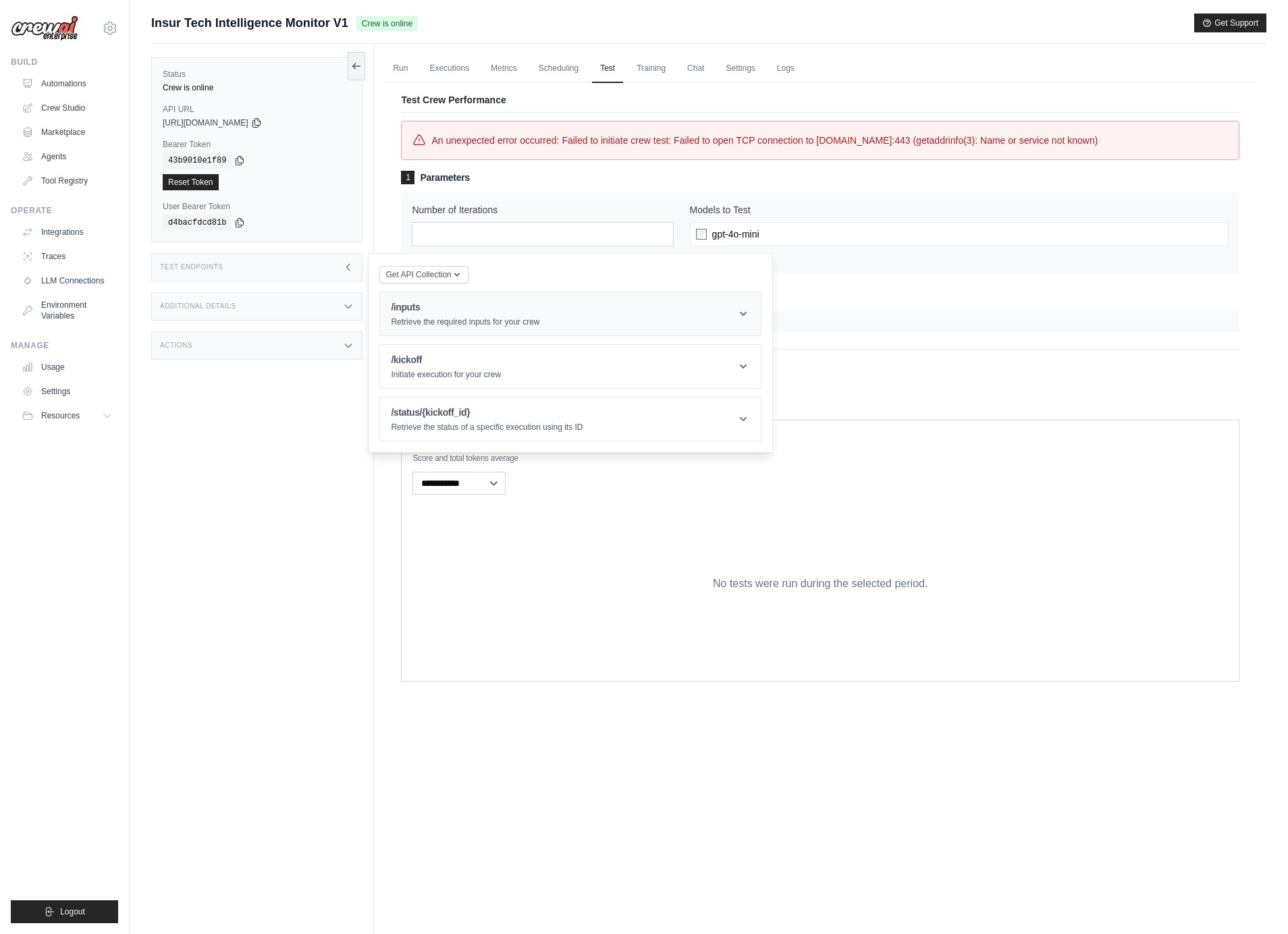
click at [439, 322] on p "Retrieve the required inputs for your crew" at bounding box center [464, 321] width 148 height 10
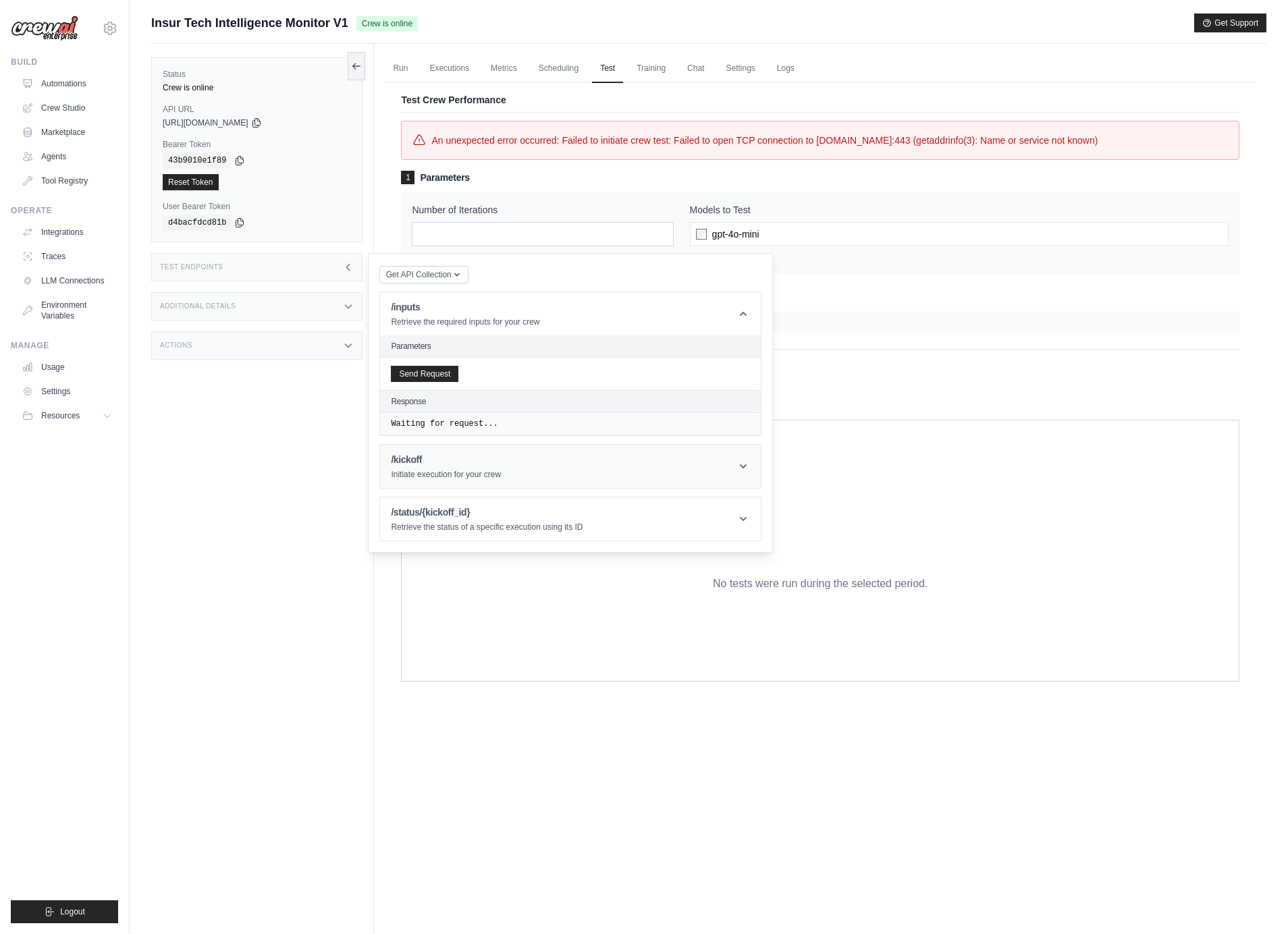
click at [434, 476] on p "Initiate execution for your crew" at bounding box center [445, 475] width 110 height 10
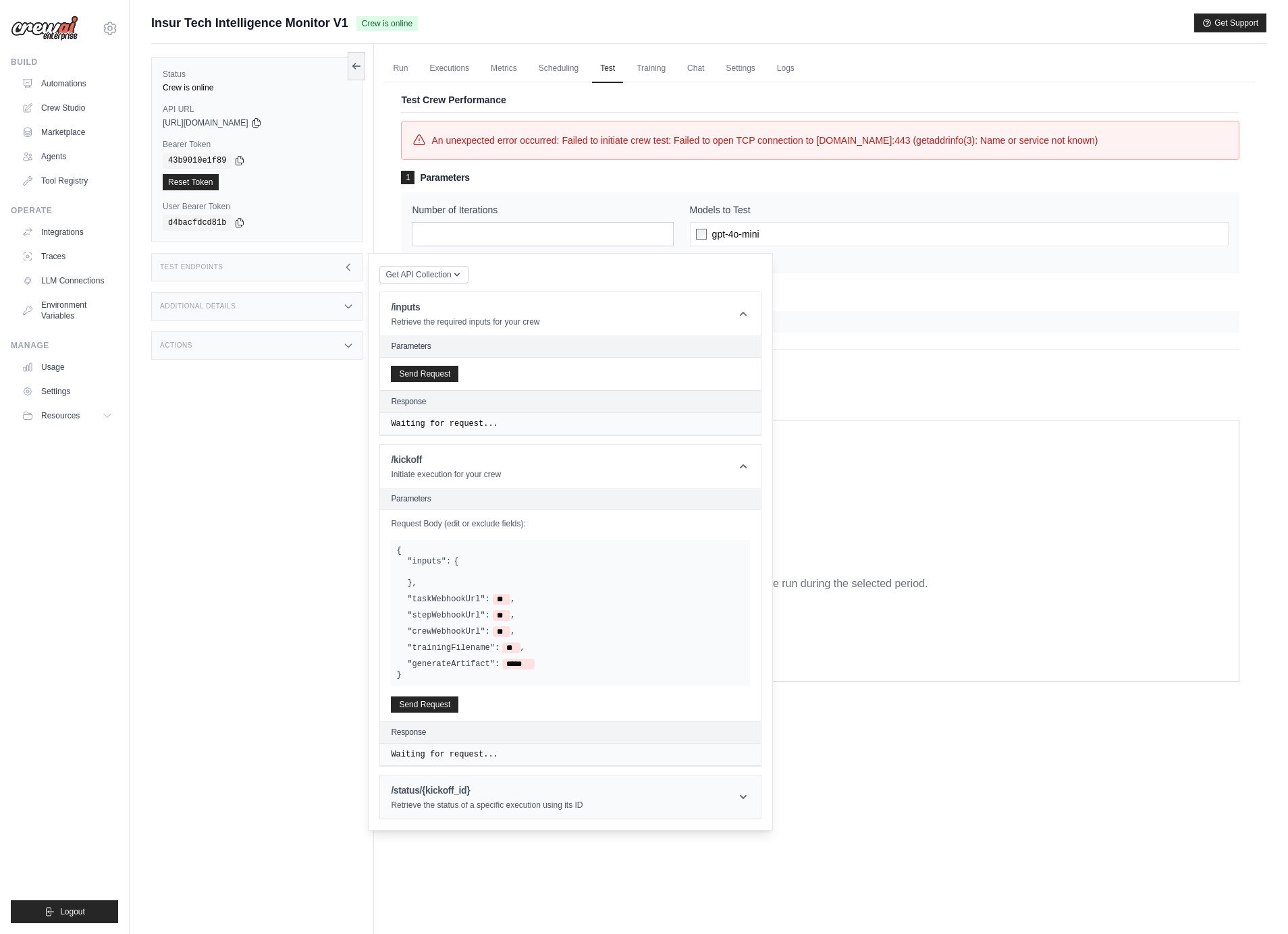
click at [437, 797] on h1 "/status/{kickoff_id}" at bounding box center [486, 791] width 191 height 14
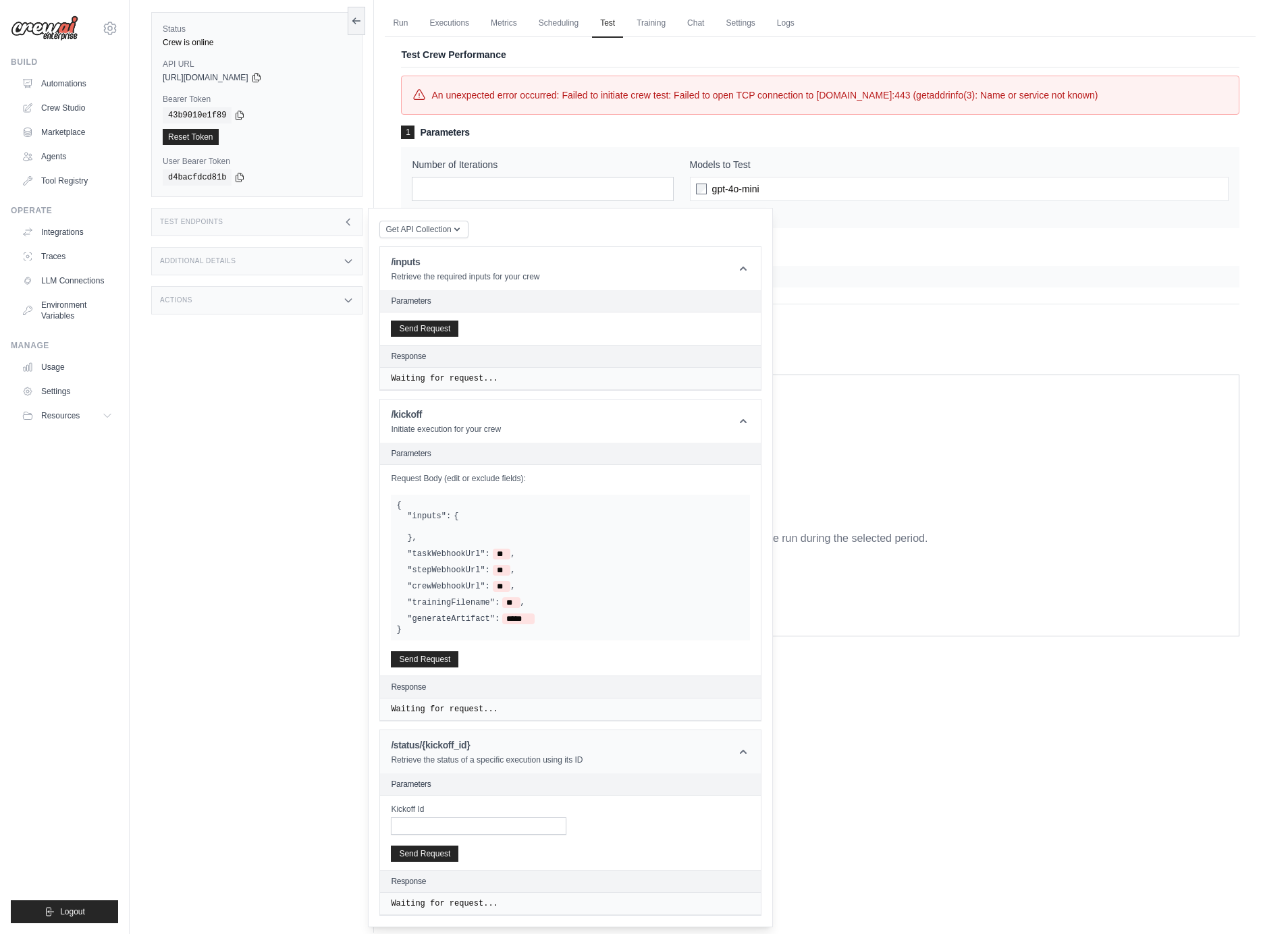
scroll to position [57, 0]
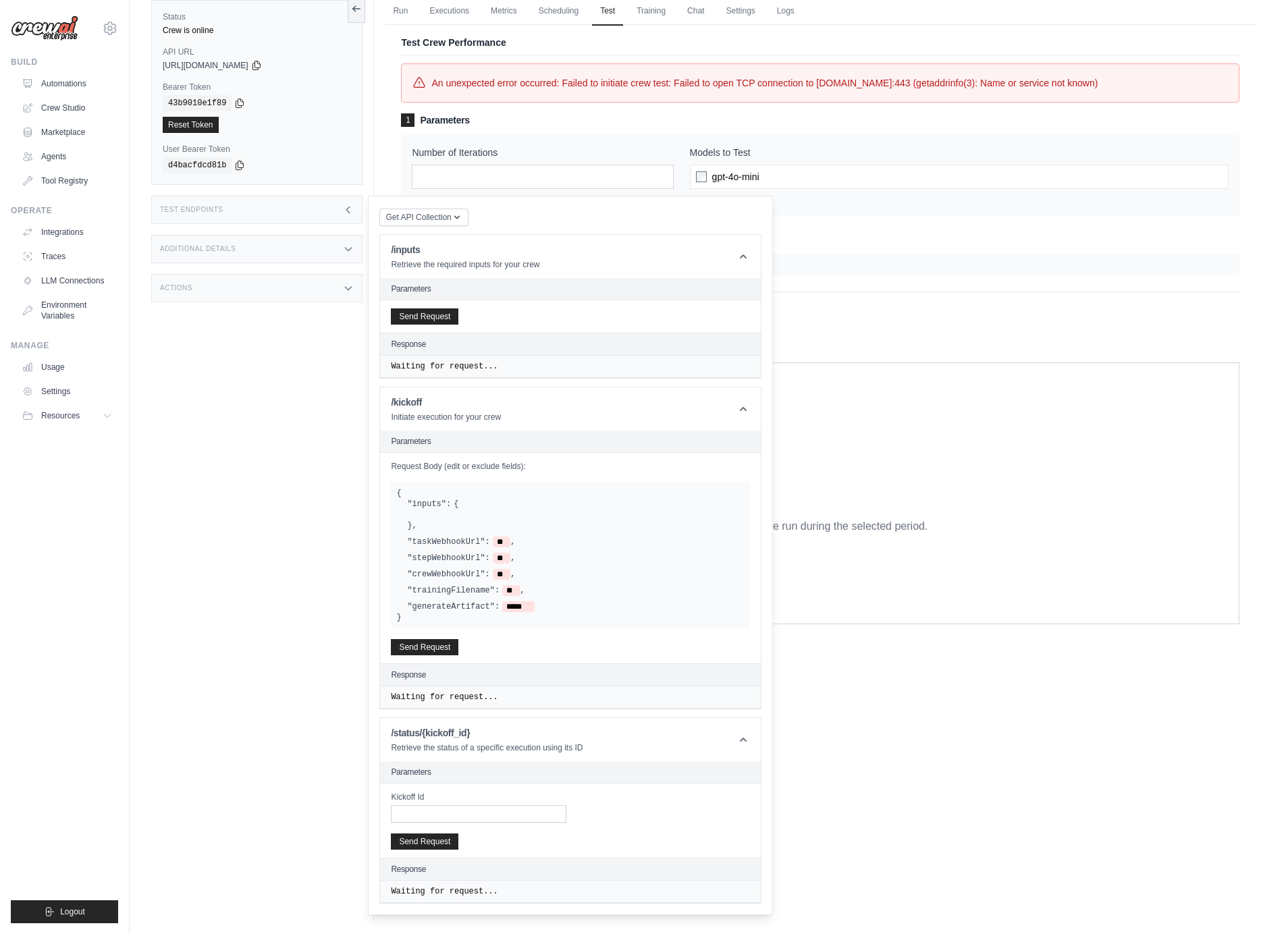
click at [289, 256] on div "Additional Details" at bounding box center [257, 249] width 211 height 29
click at [218, 379] on div "Actions" at bounding box center [257, 367] width 211 height 29
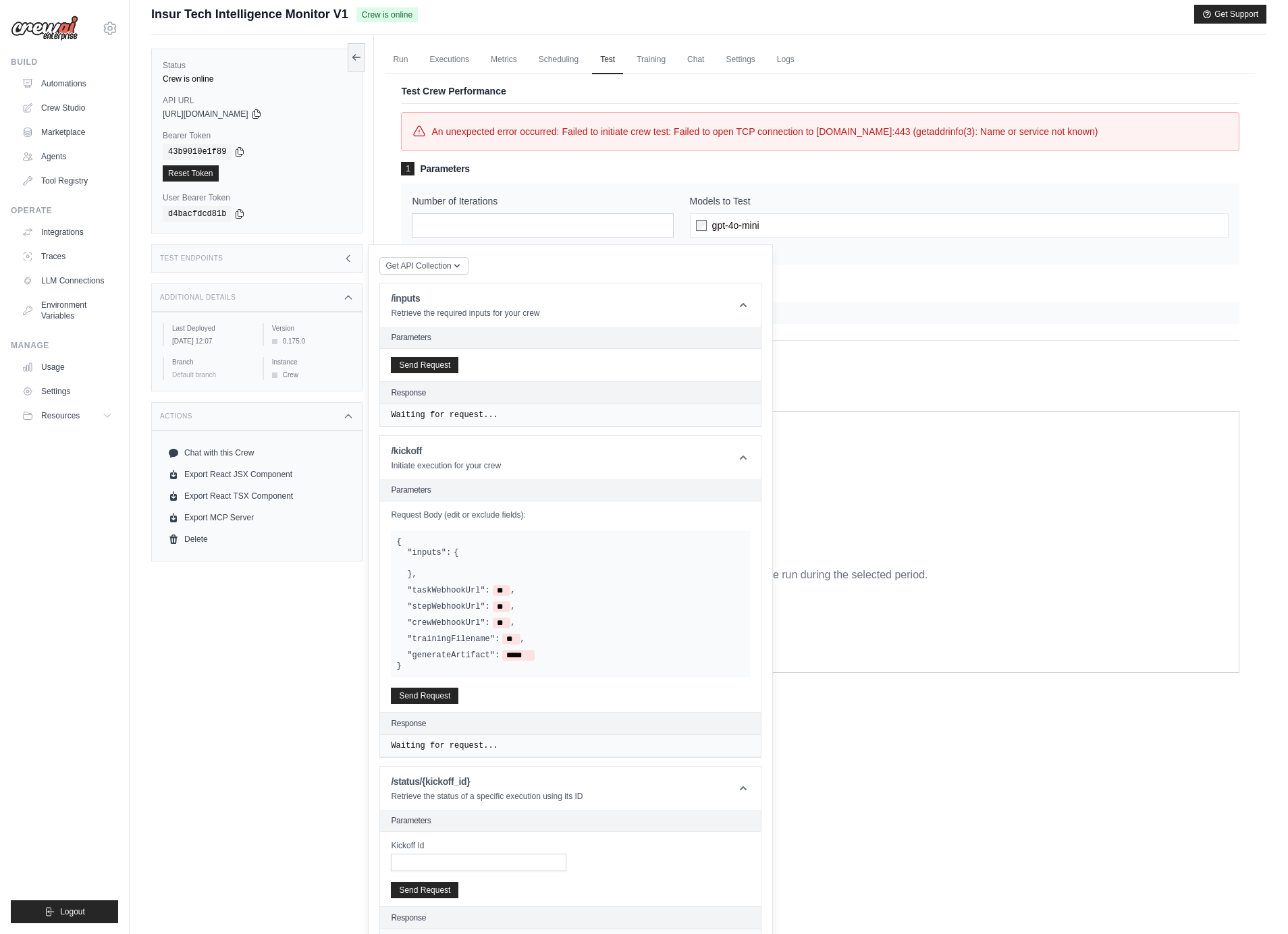
scroll to position [0, 0]
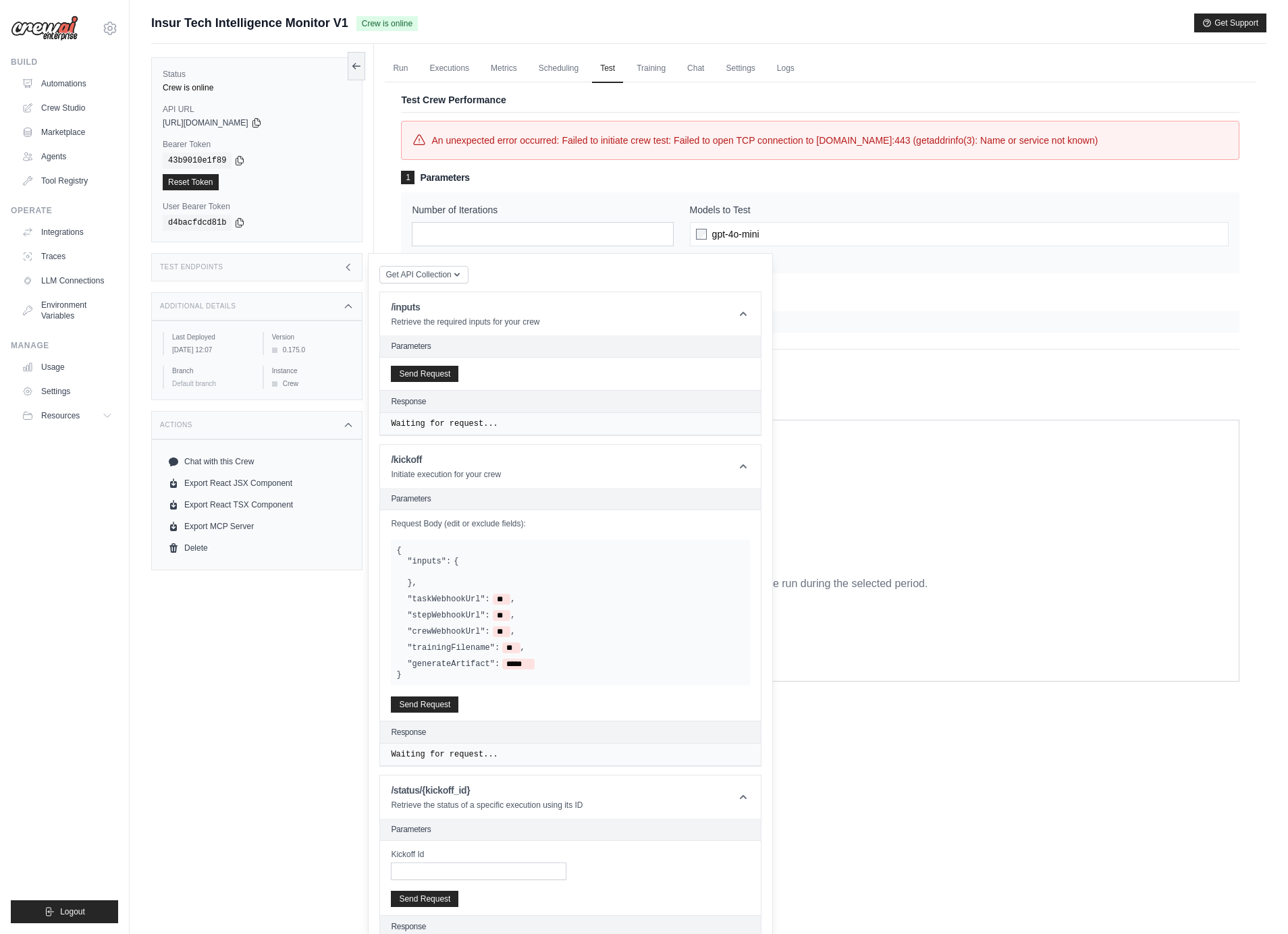
click at [297, 172] on div "copied 43b9010e1f89 Reset Token" at bounding box center [256, 172] width 188 height 38
click at [350, 268] on icon at bounding box center [348, 267] width 10 height 10
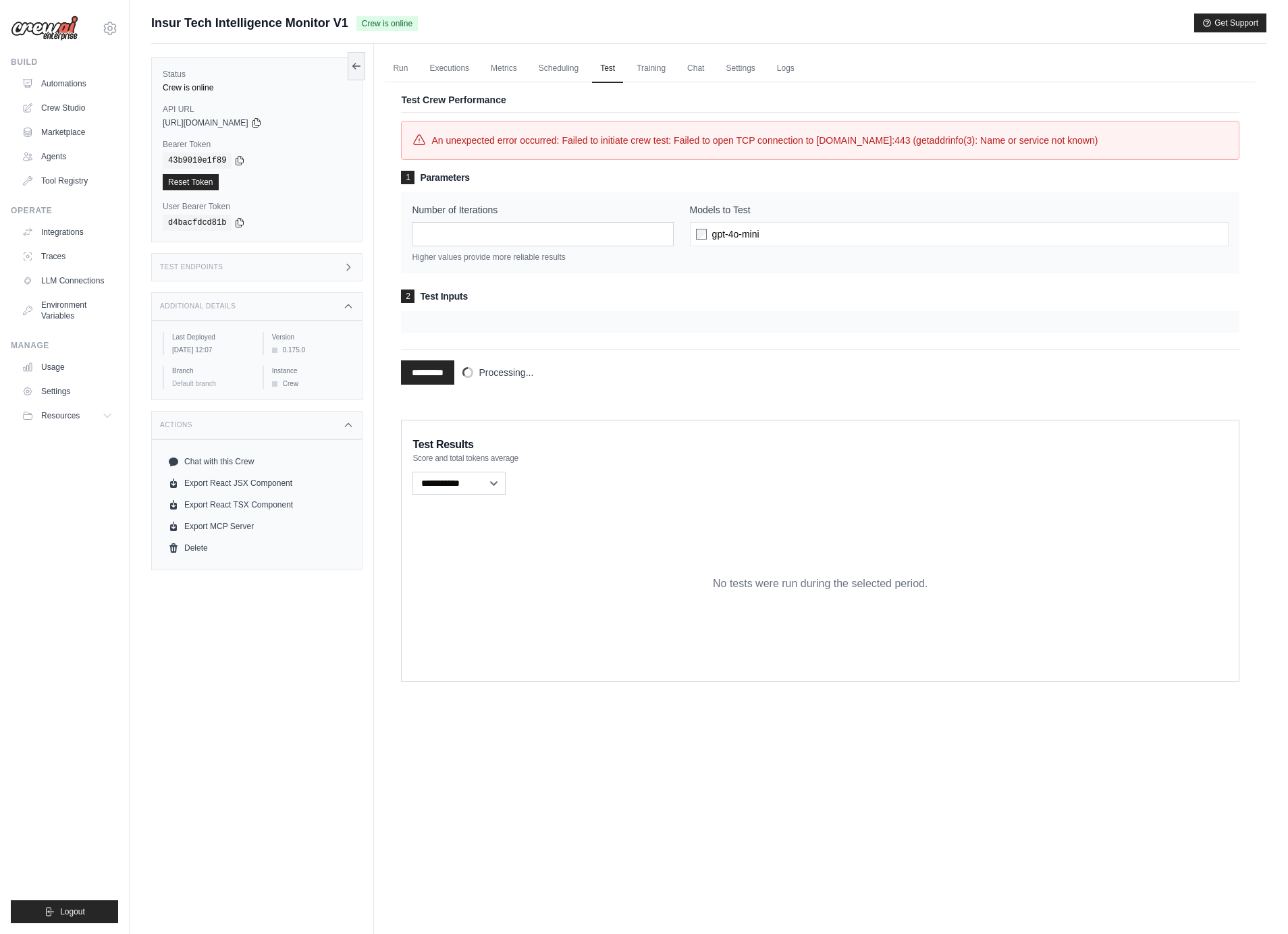
click at [429, 385] on input "*********" at bounding box center [428, 373] width 54 height 24
click at [427, 303] on h3 "2 Test Inputs" at bounding box center [820, 296] width 838 height 14
click at [588, 333] on div at bounding box center [820, 321] width 838 height 22
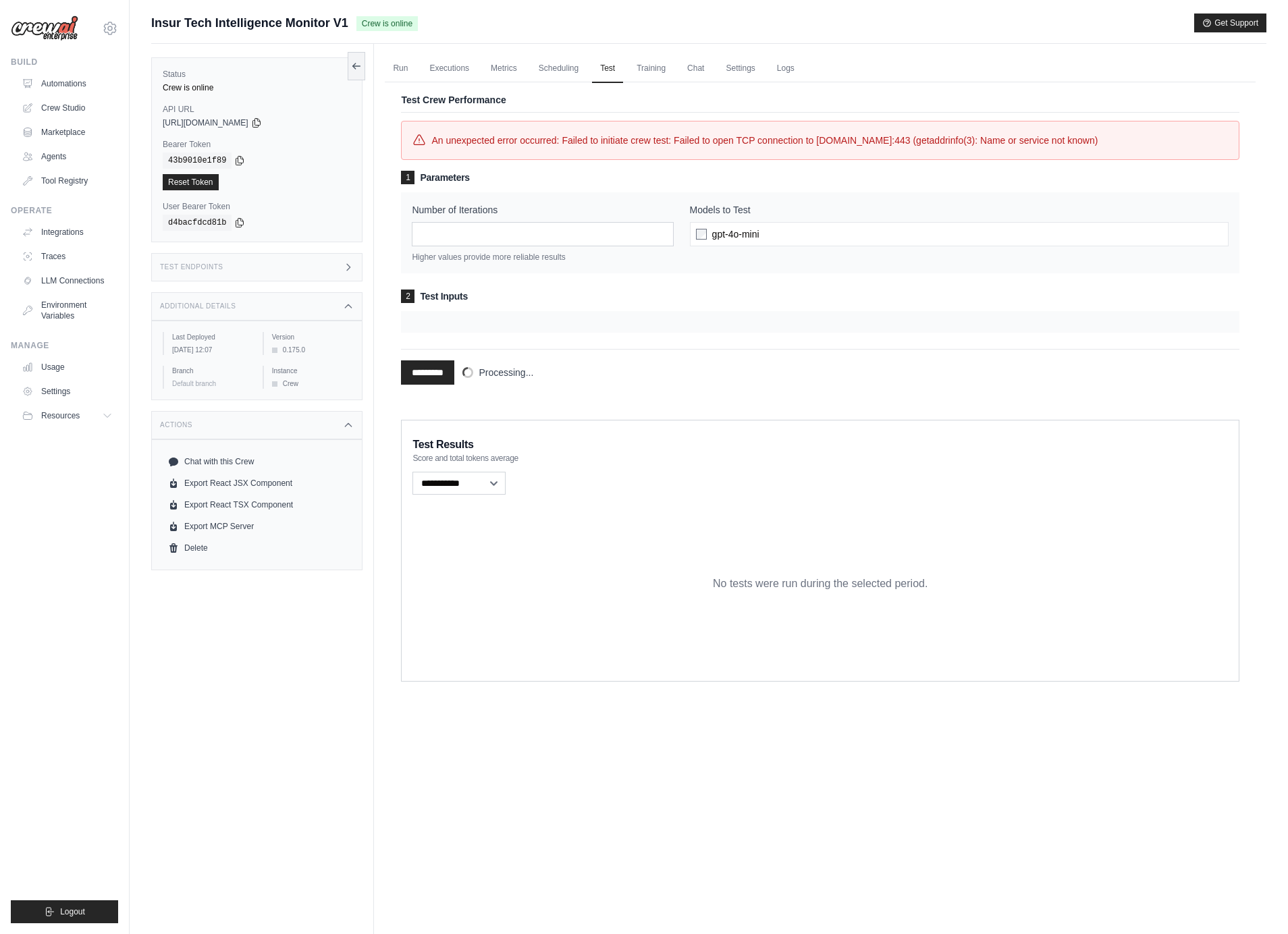
click at [588, 333] on div at bounding box center [820, 321] width 838 height 22
click at [650, 68] on link "Training" at bounding box center [650, 68] width 45 height 29
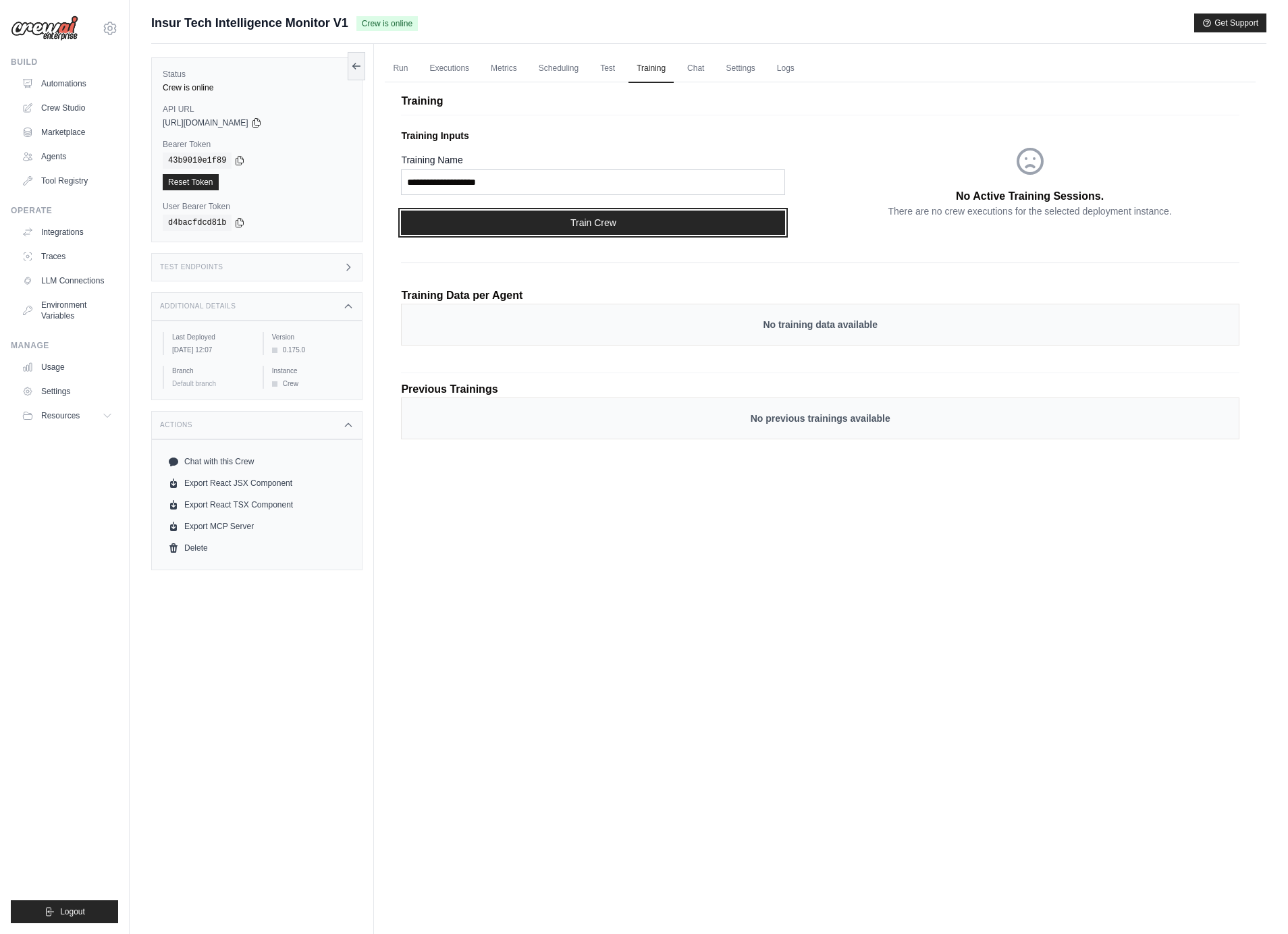
click at [589, 226] on button "Train Crew" at bounding box center [592, 223] width 384 height 24
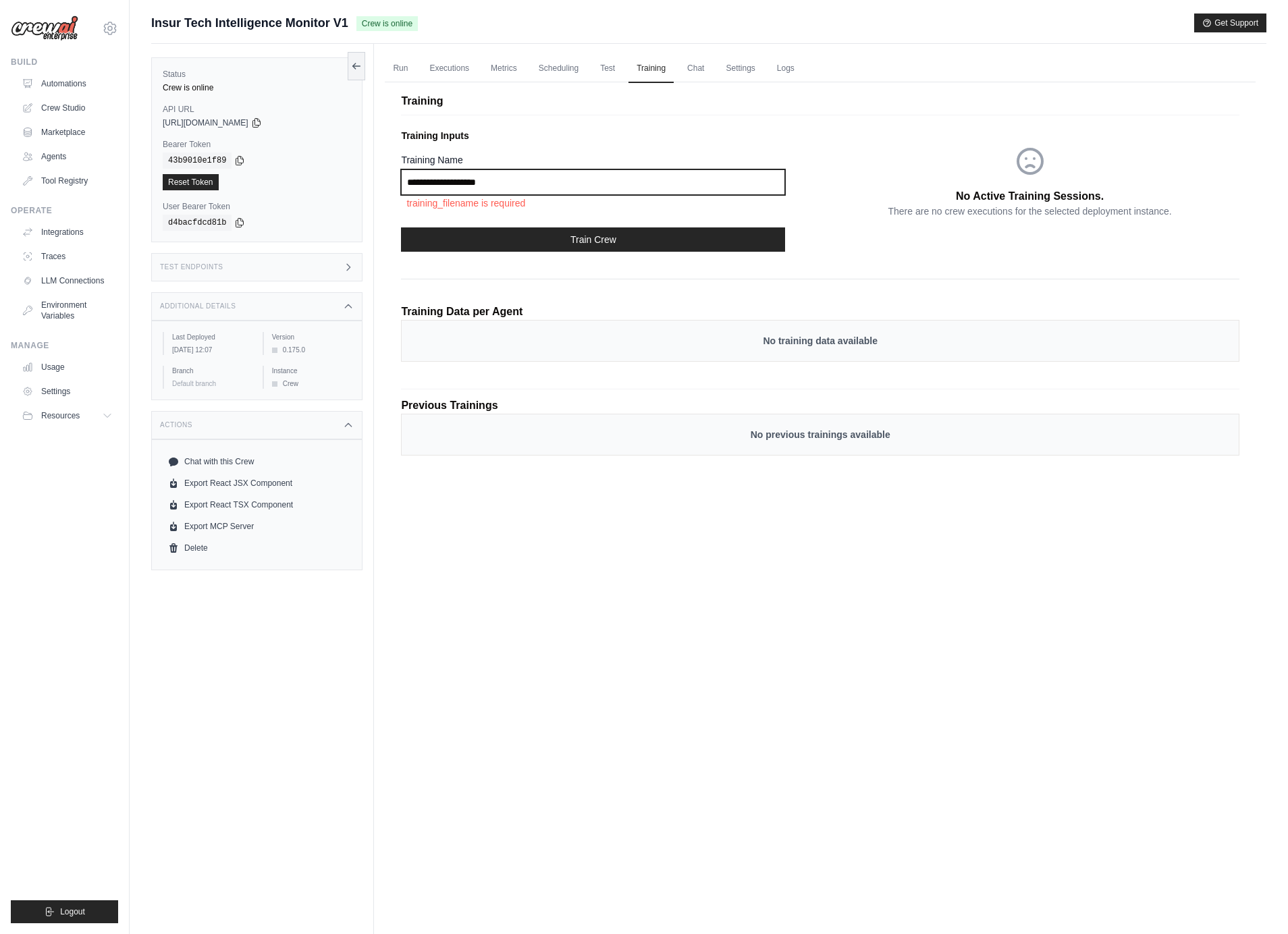
click at [478, 176] on input "Training Name" at bounding box center [592, 183] width 384 height 26
click at [690, 68] on link "Chat" at bounding box center [696, 68] width 33 height 29
click at [741, 66] on link "Settings" at bounding box center [740, 68] width 45 height 29
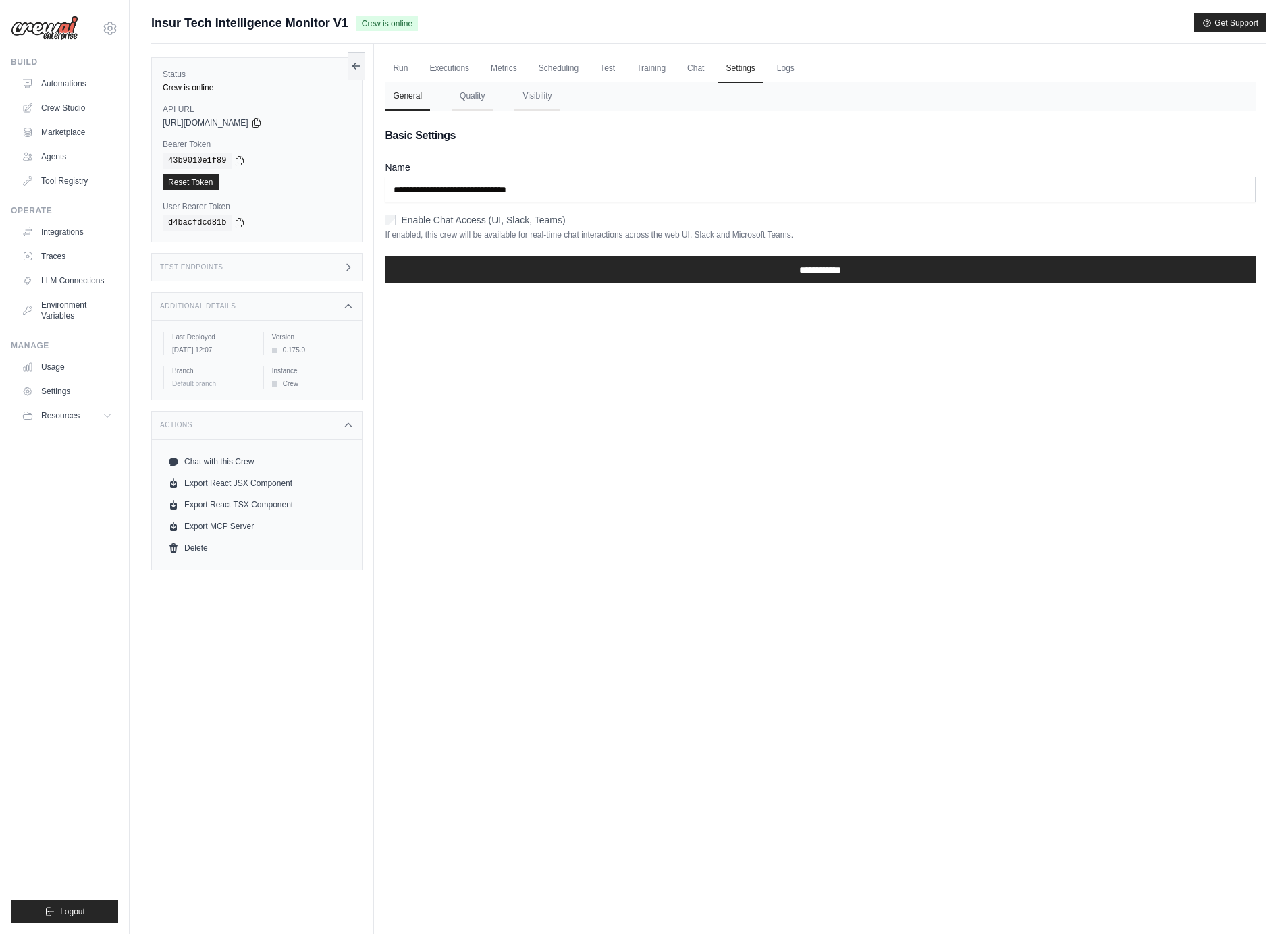
click at [521, 220] on label "Enable Chat Access (UI, Slack, Teams)" at bounding box center [482, 220] width 164 height 14
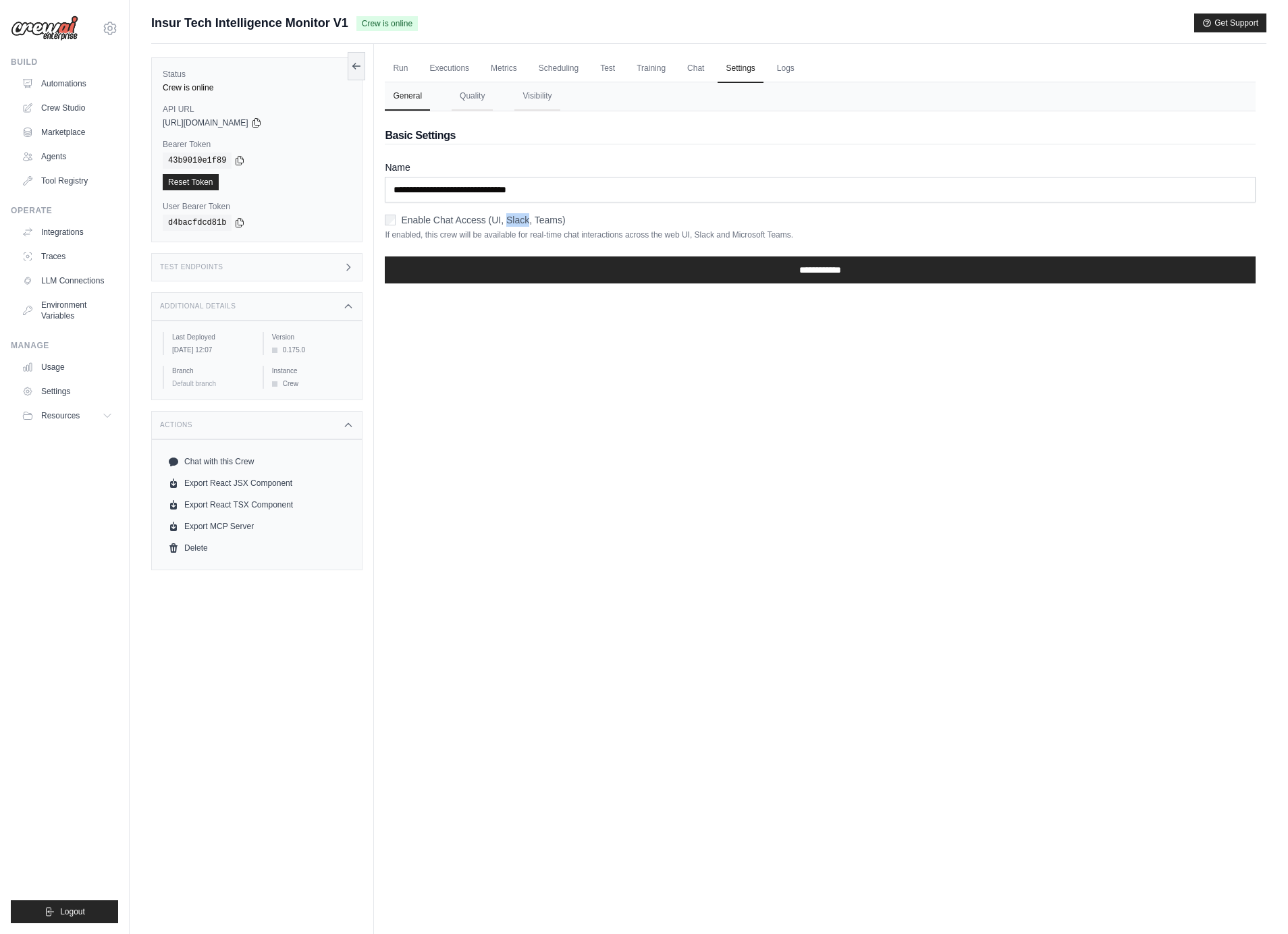
click at [521, 220] on label "Enable Chat Access (UI, Slack, Teams)" at bounding box center [482, 220] width 164 height 14
click at [785, 66] on link "Logs" at bounding box center [786, 68] width 34 height 29
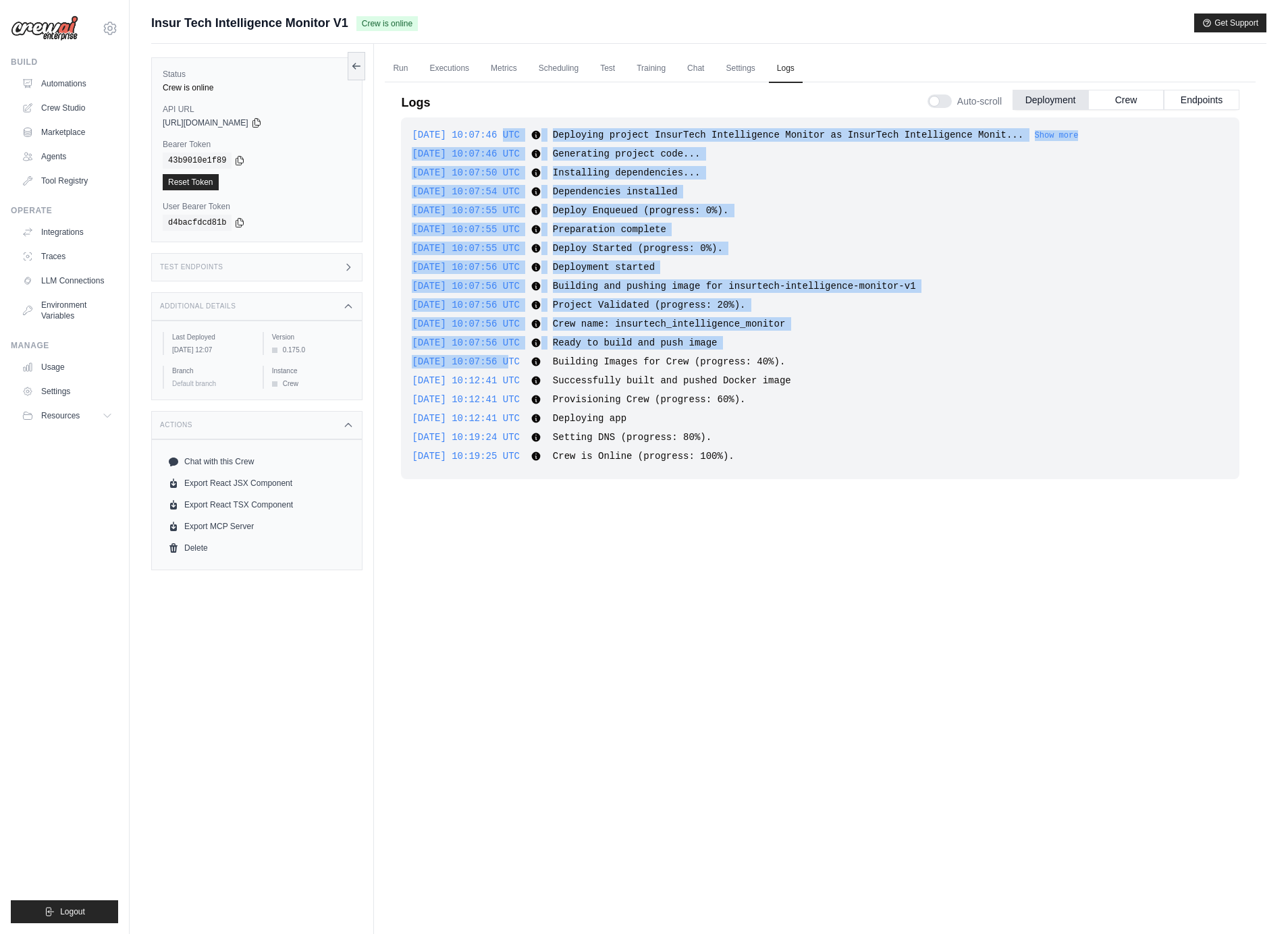
drag, startPoint x: 502, startPoint y: 138, endPoint x: 509, endPoint y: 365, distance: 227.1
click at [509, 365] on div "2025-08-28 10:07:46 UTC Deploying project InsurTech Intelligence Monitor as Ins…" at bounding box center [820, 299] width 838 height 362
click at [509, 365] on span "2025-08-28 10:07:56 UTC" at bounding box center [465, 361] width 108 height 10
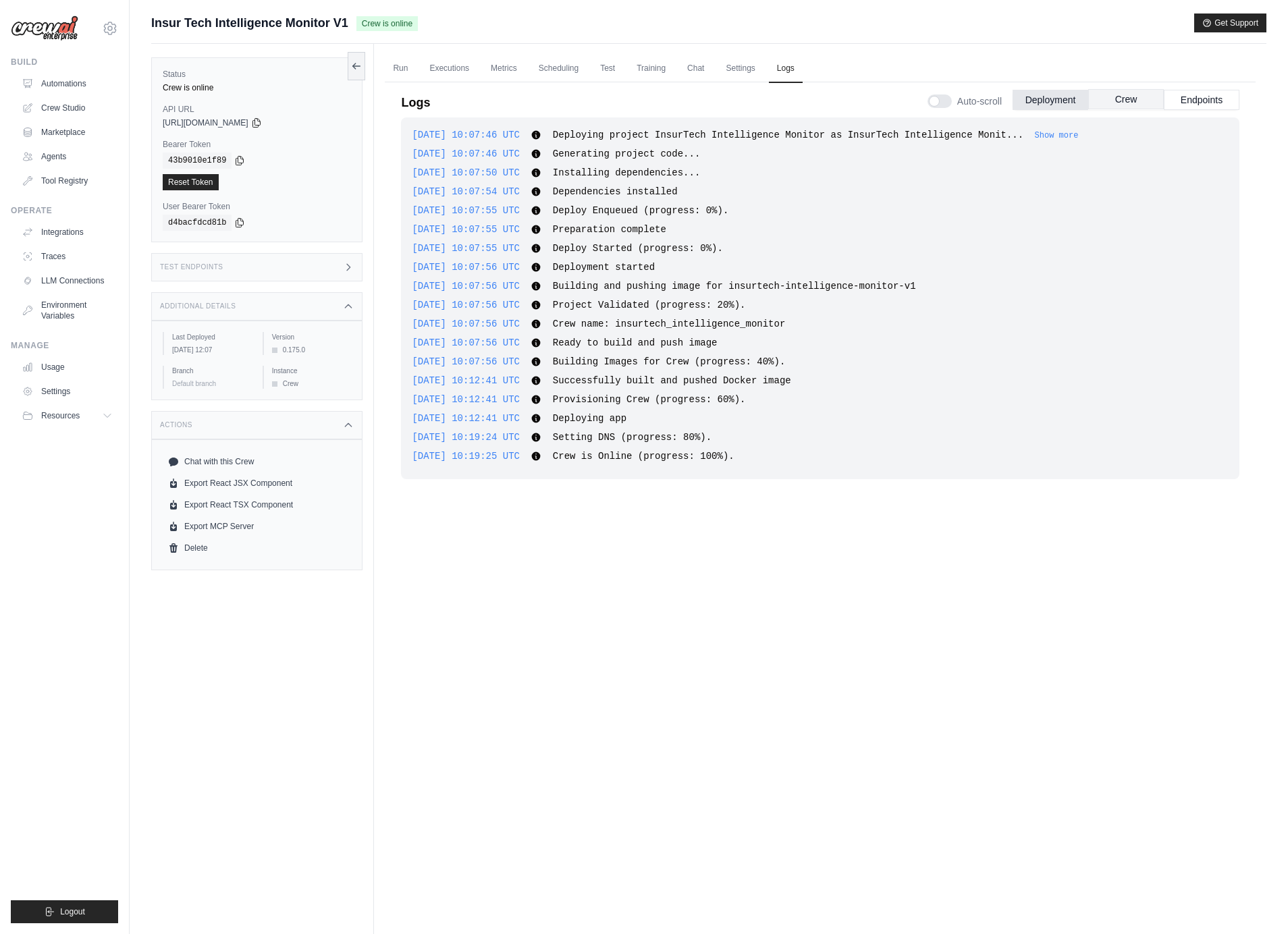
click at [1120, 102] on button "Crew" at bounding box center [1125, 99] width 75 height 20
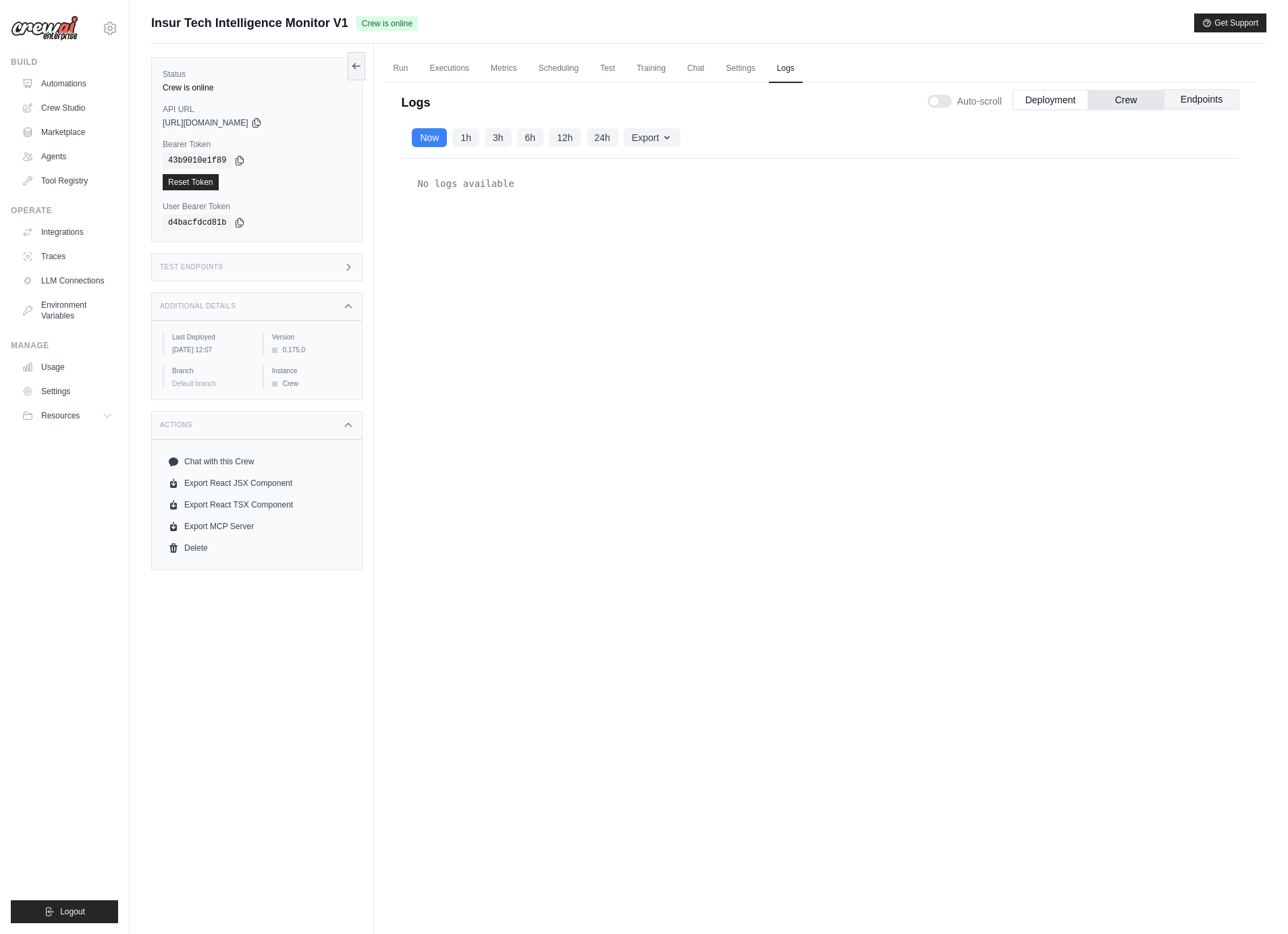
click at [1201, 100] on button "Endpoints" at bounding box center [1201, 99] width 75 height 20
click at [494, 74] on link "Metrics" at bounding box center [503, 68] width 42 height 29
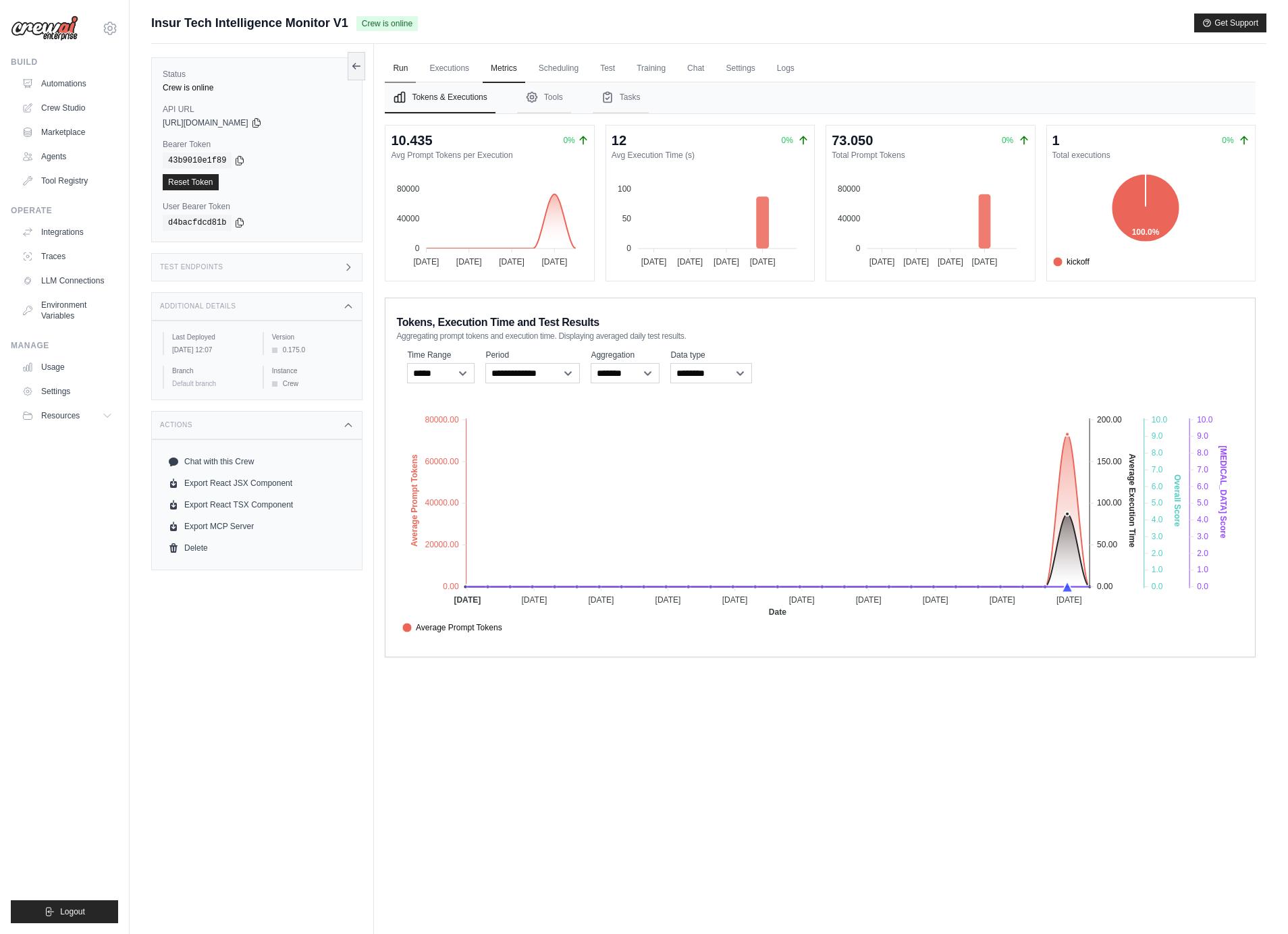
click at [411, 69] on link "Run" at bounding box center [400, 68] width 31 height 29
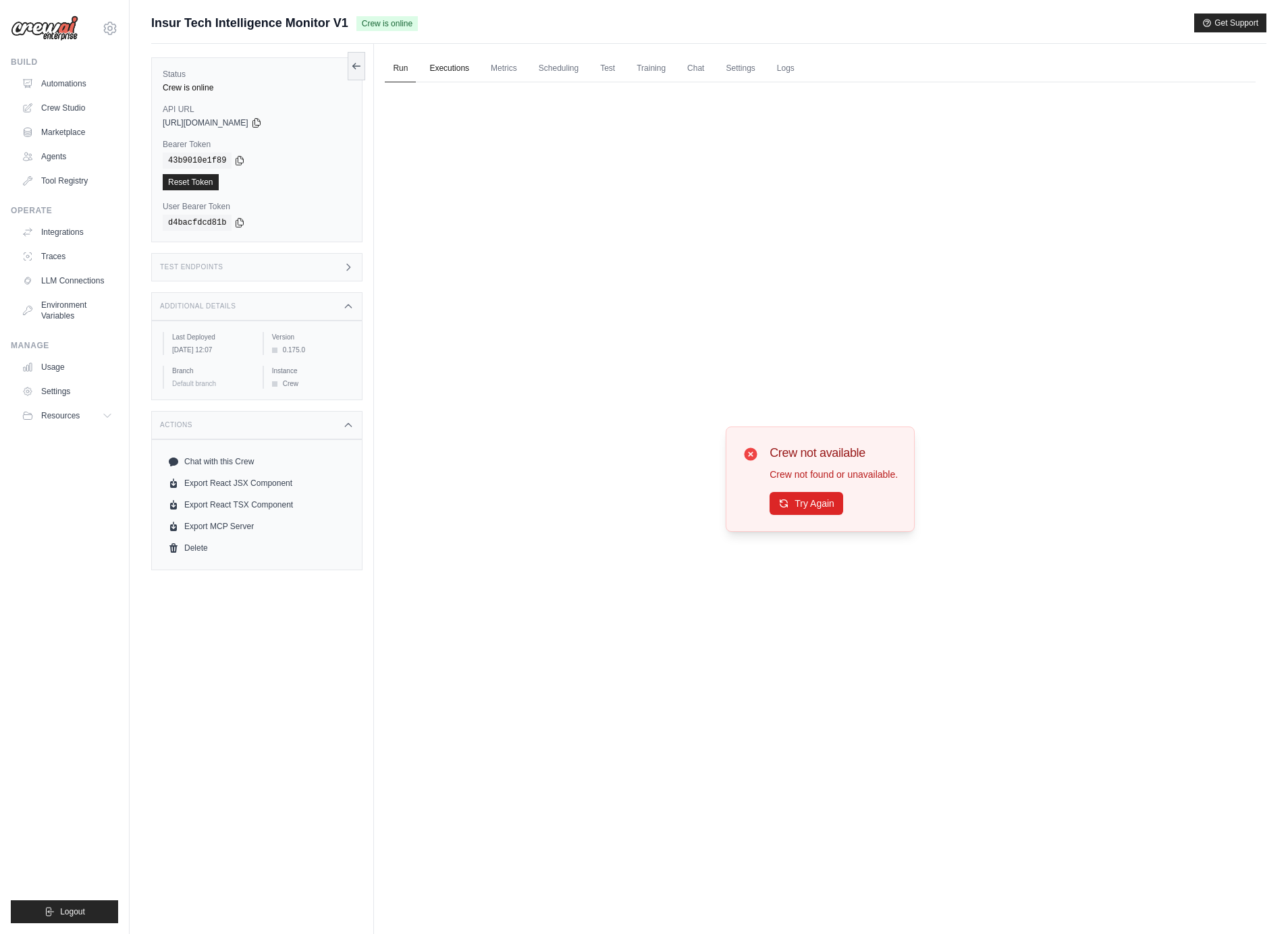
click at [445, 69] on link "Executions" at bounding box center [449, 68] width 56 height 29
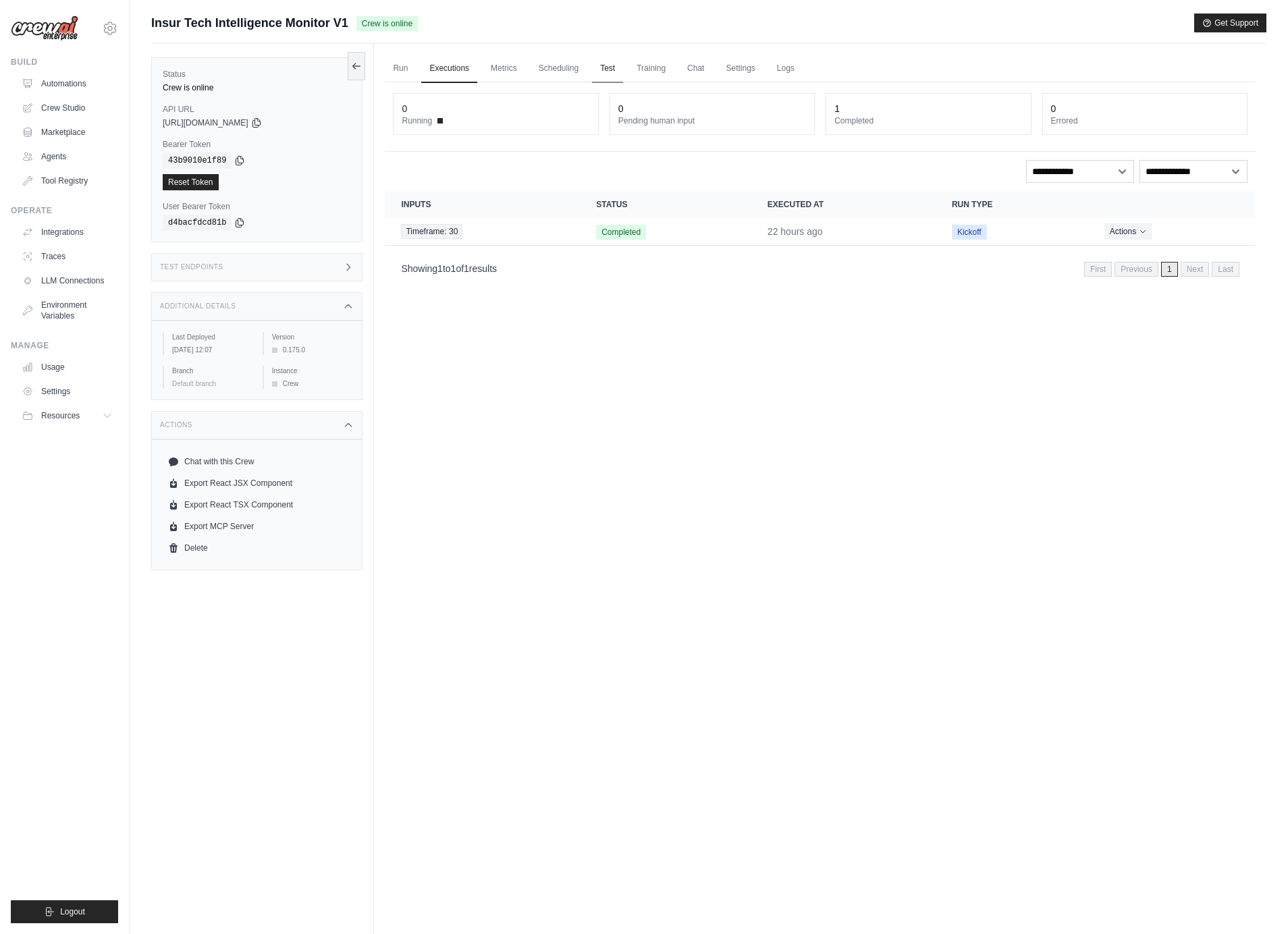
click at [605, 70] on link "Test" at bounding box center [607, 68] width 31 height 29
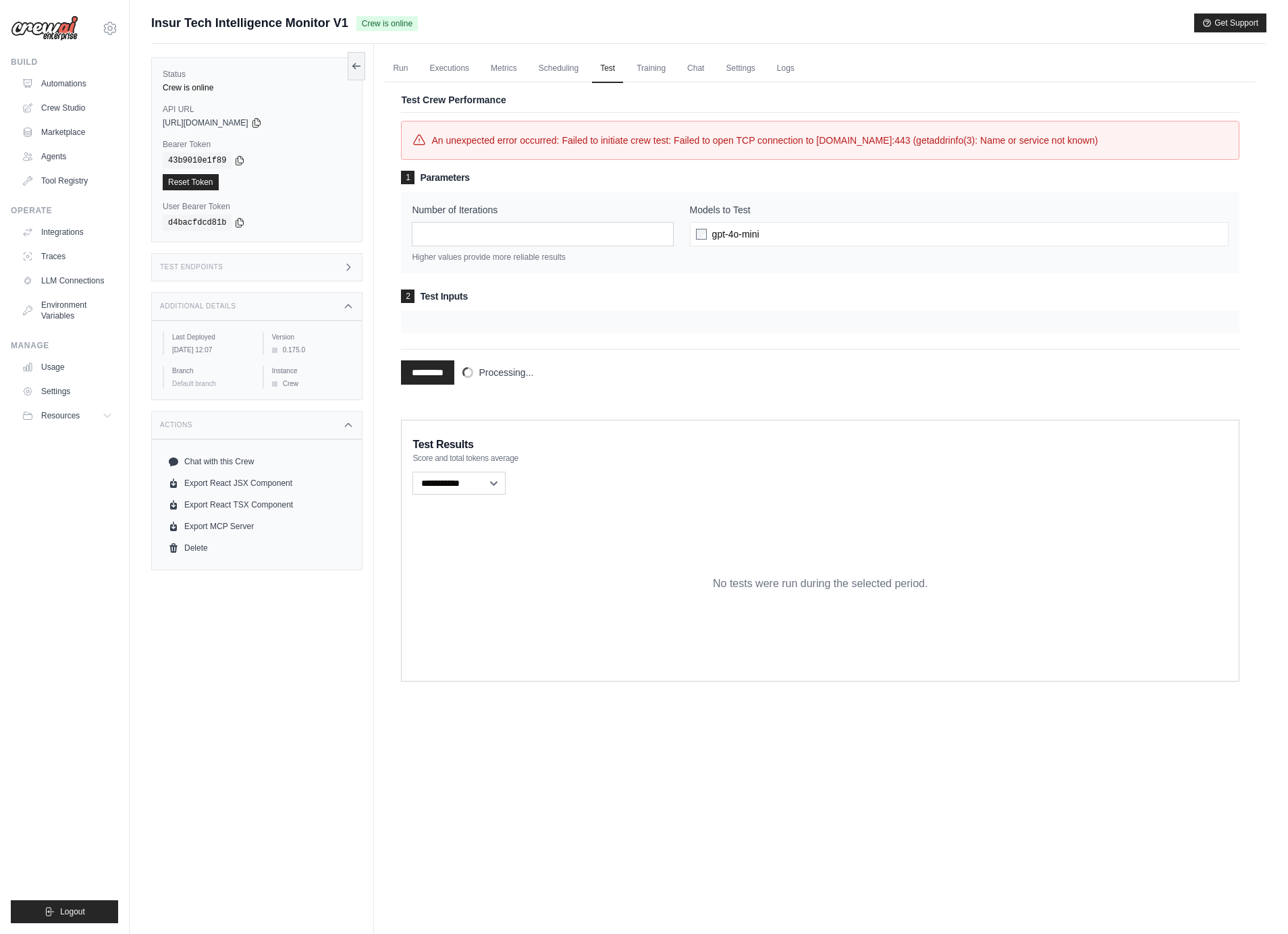
click at [451, 303] on h3 "2 Test Inputs" at bounding box center [820, 296] width 838 height 14
click at [495, 379] on span "Processing..." at bounding box center [505, 373] width 55 height 14
click at [50, 258] on link "Traces" at bounding box center [68, 256] width 102 height 22
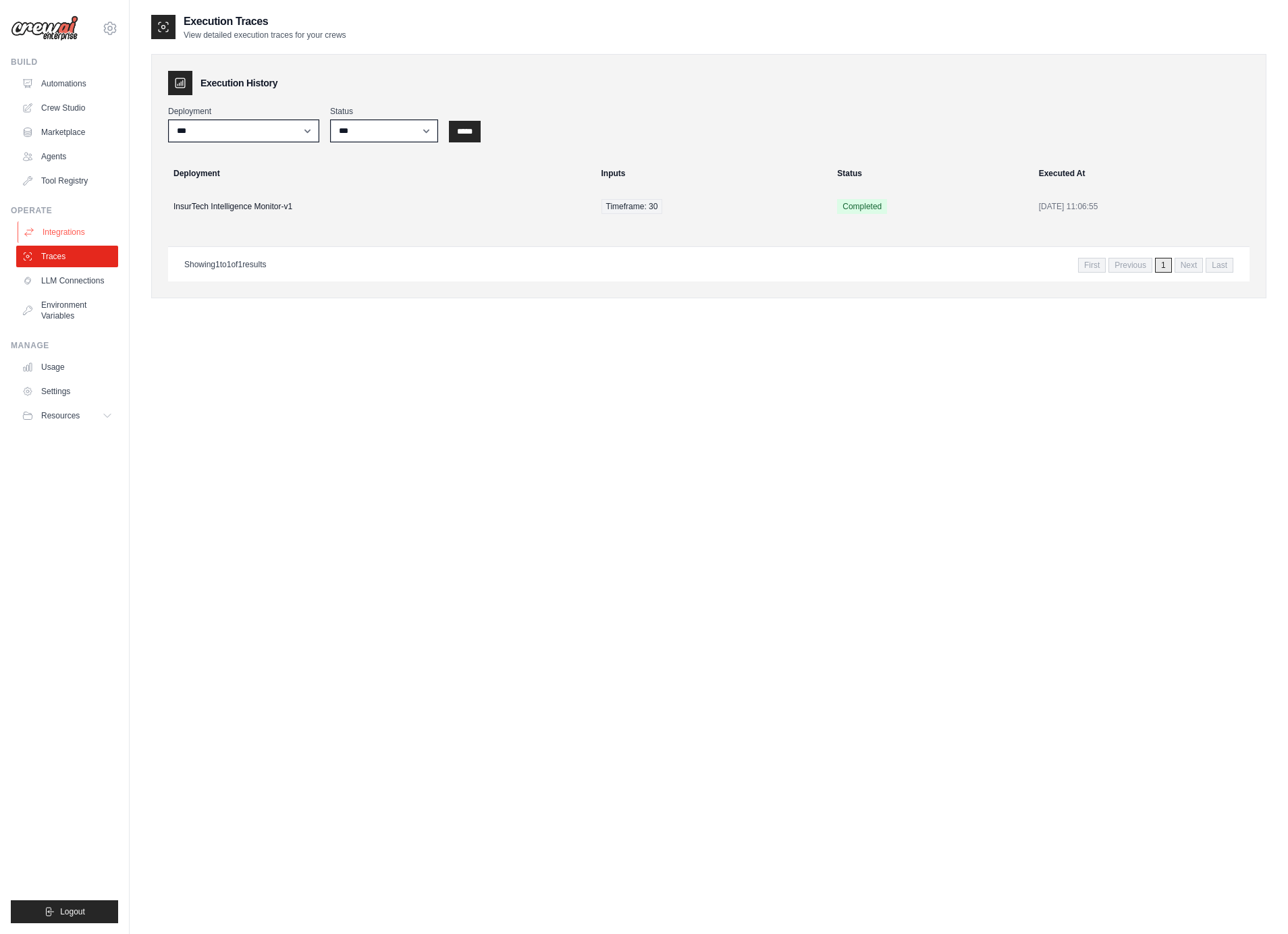
click at [65, 227] on link "Integrations" at bounding box center [68, 232] width 102 height 22
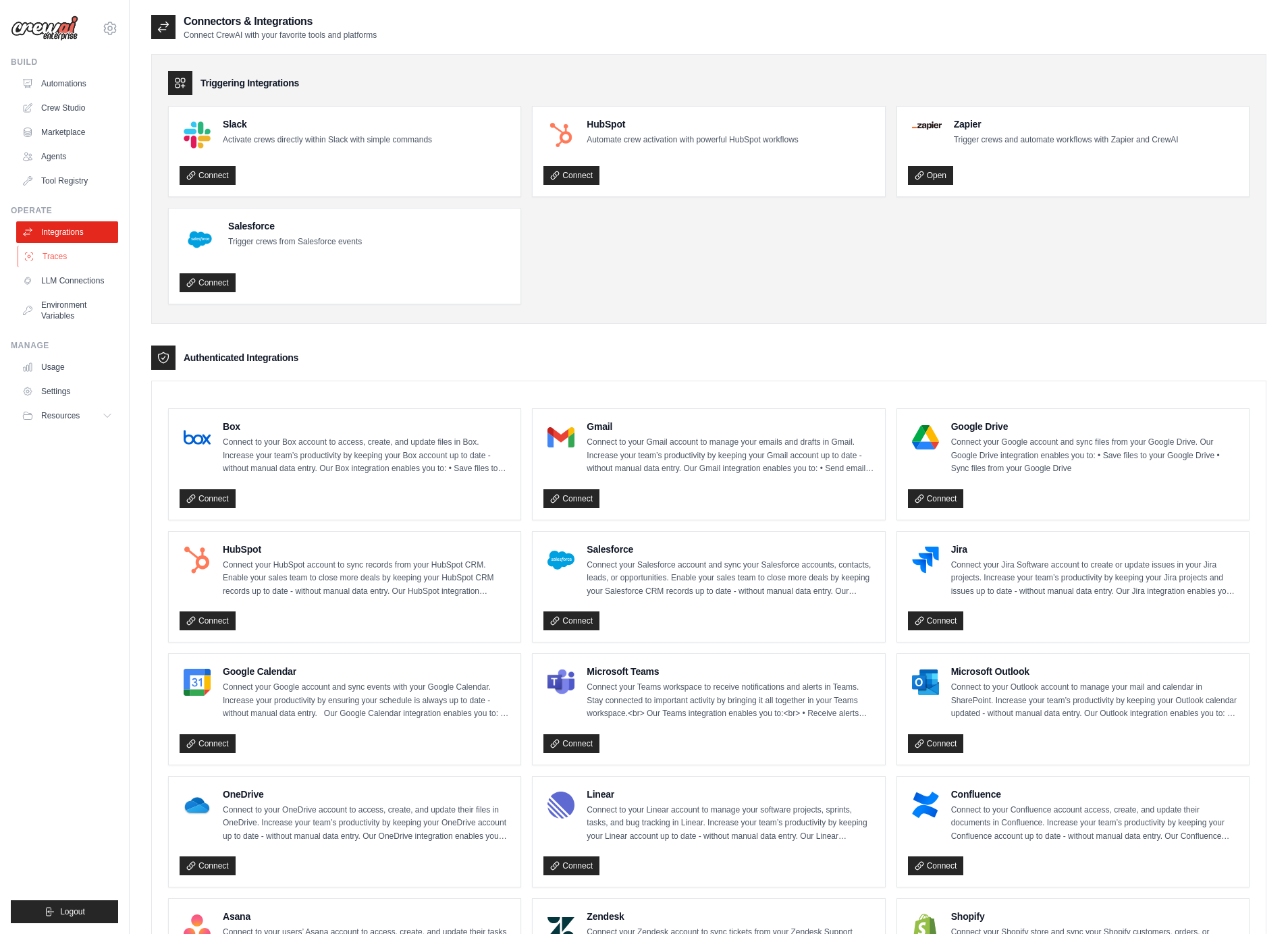
click at [49, 256] on link "Traces" at bounding box center [68, 256] width 102 height 22
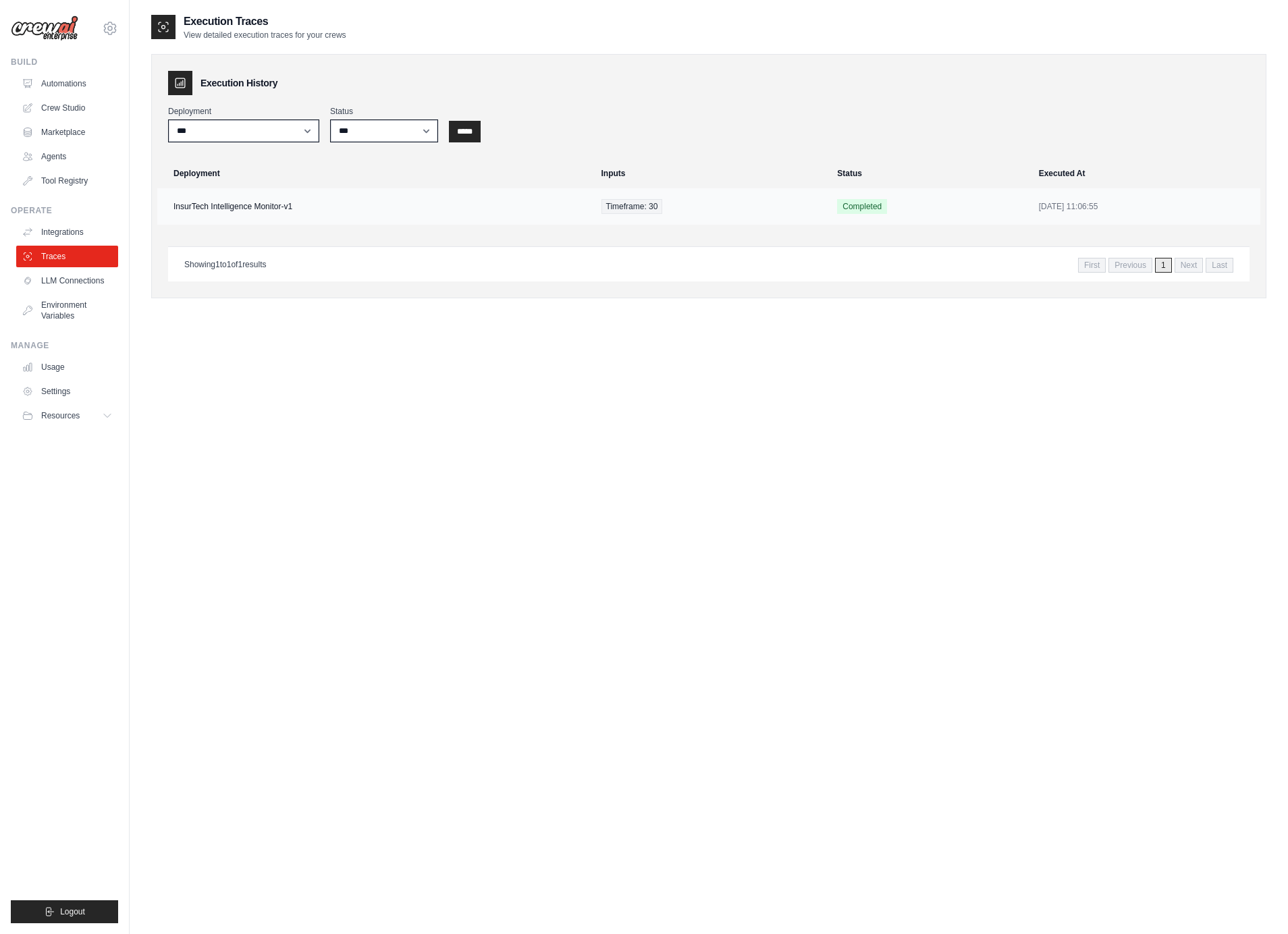
click at [340, 204] on td "InsurTech Intelligence Monitor-v1" at bounding box center [375, 206] width 436 height 36
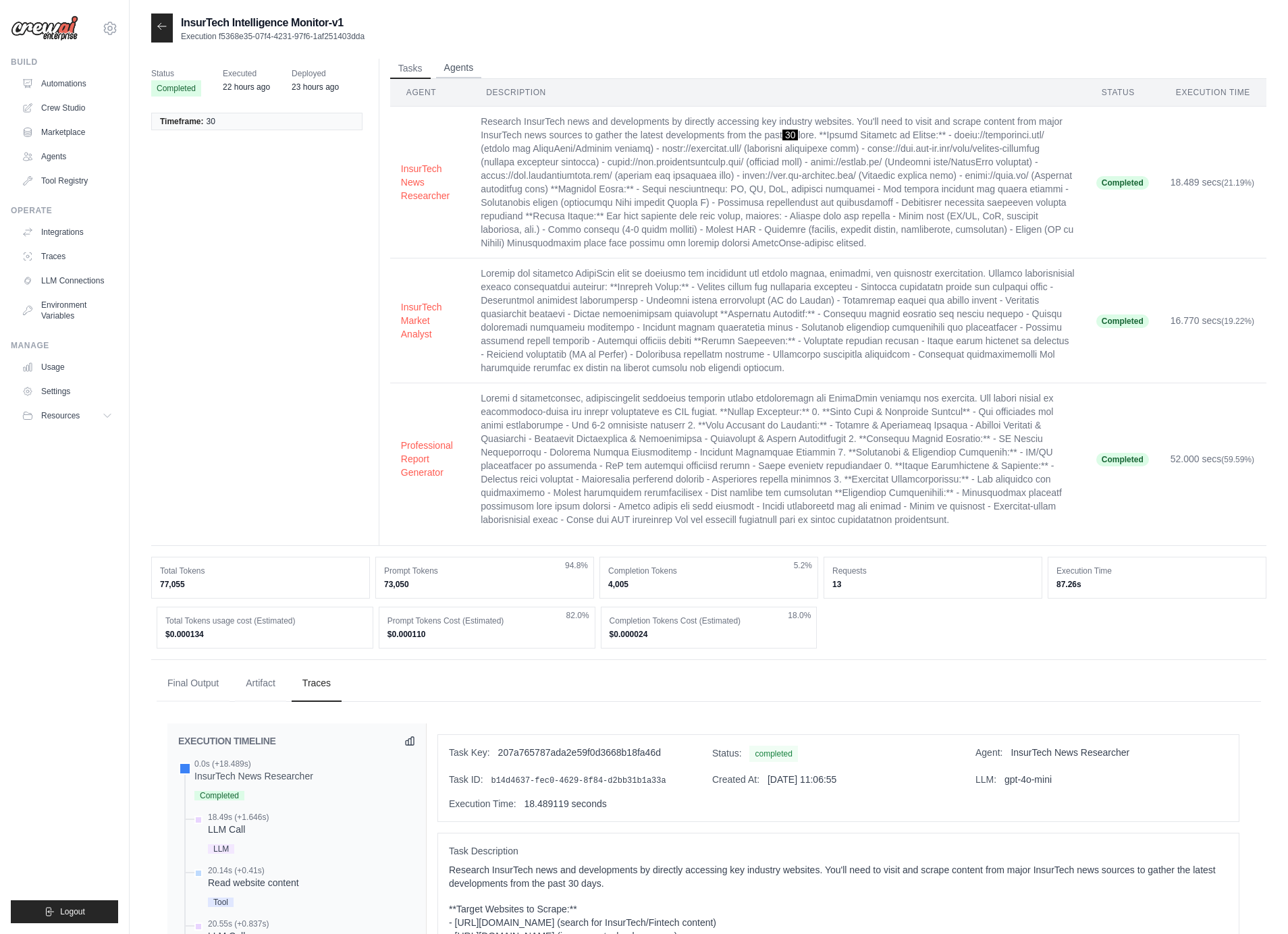
click at [467, 66] on button "Agents" at bounding box center [458, 68] width 46 height 20
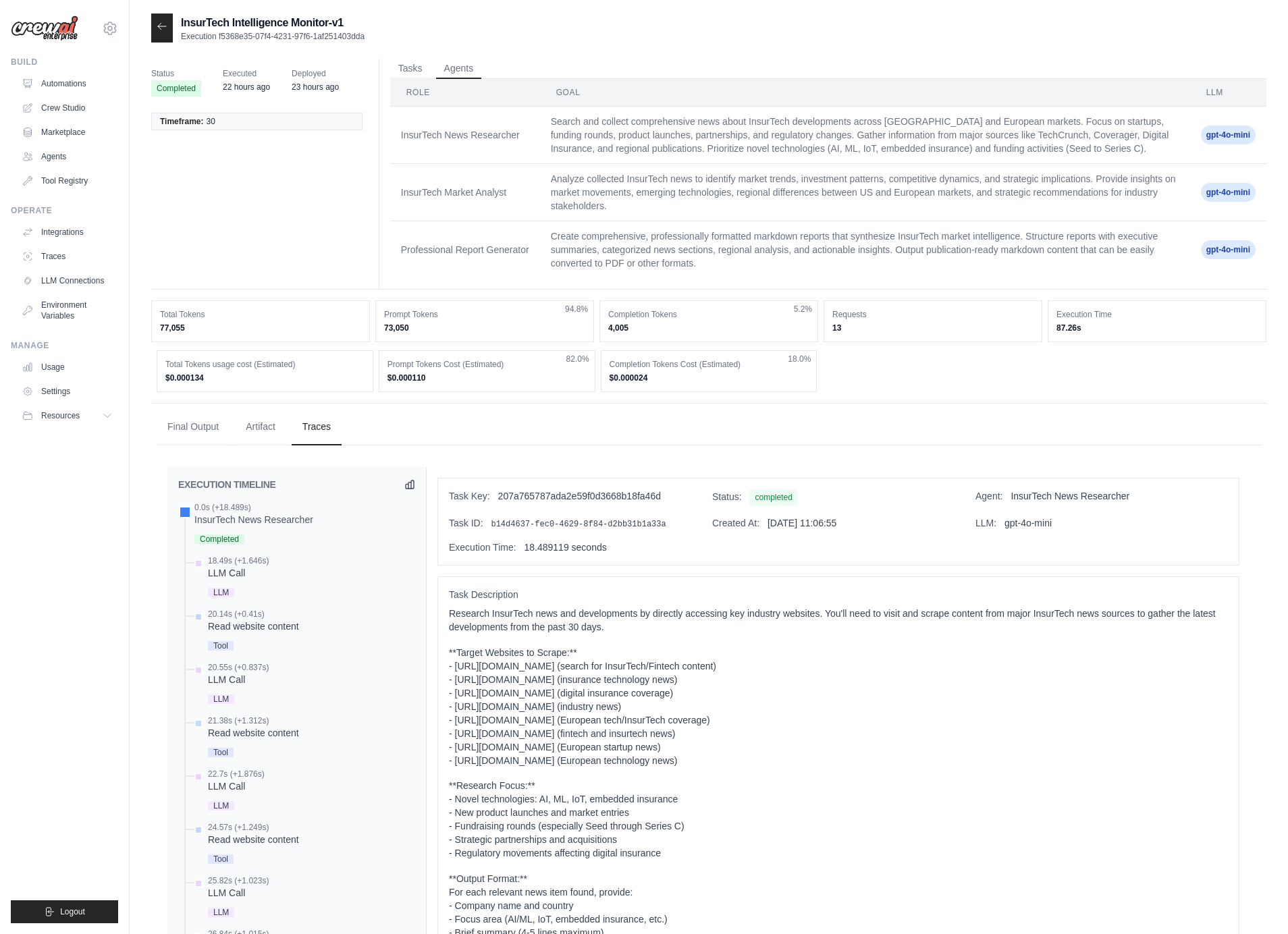
click at [431, 66] on ul "Tasks Agents" at bounding box center [827, 68] width 876 height 20
click at [411, 65] on button "Tasks" at bounding box center [410, 68] width 41 height 20
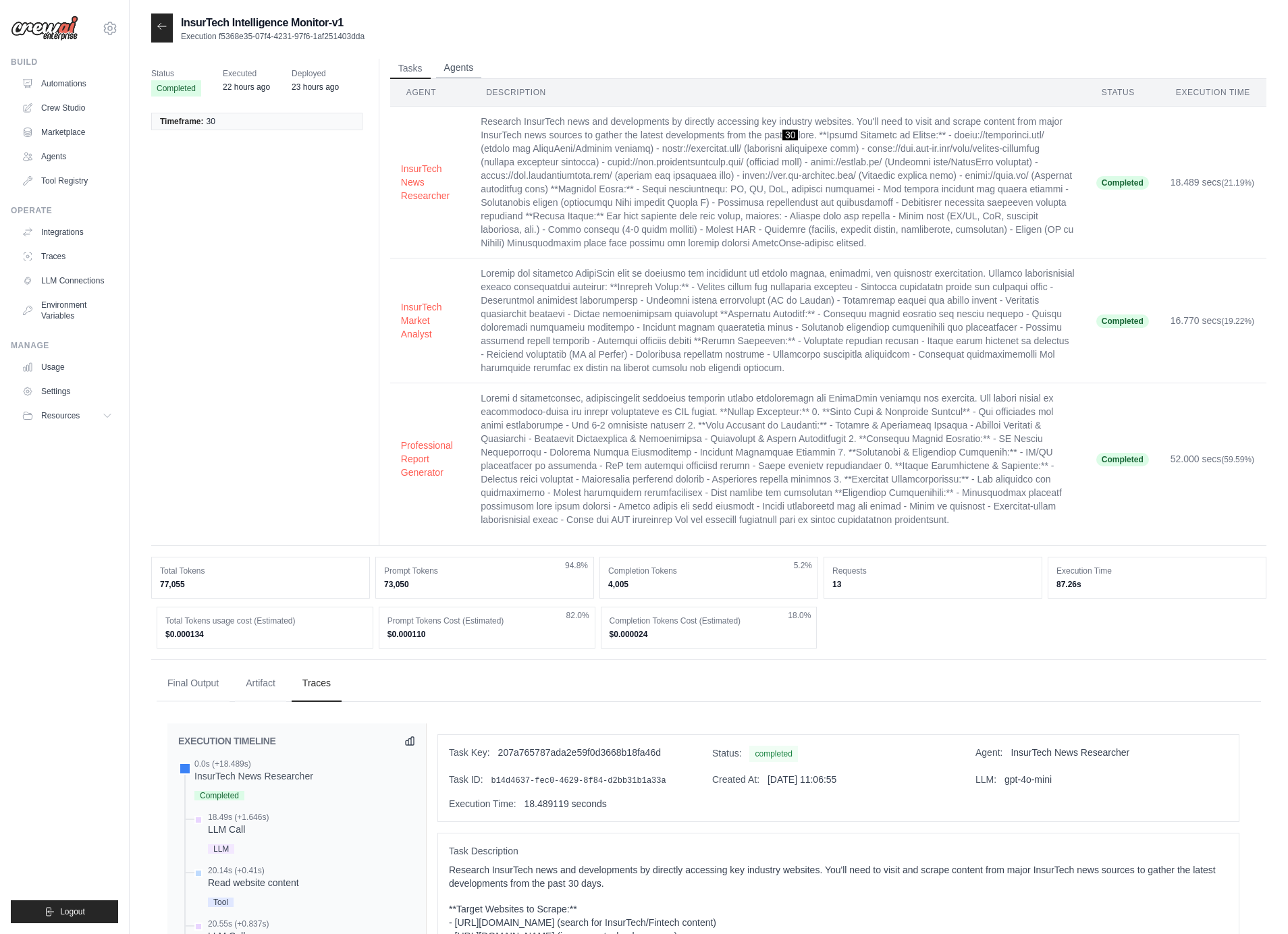
click at [453, 73] on button "Agents" at bounding box center [458, 68] width 46 height 20
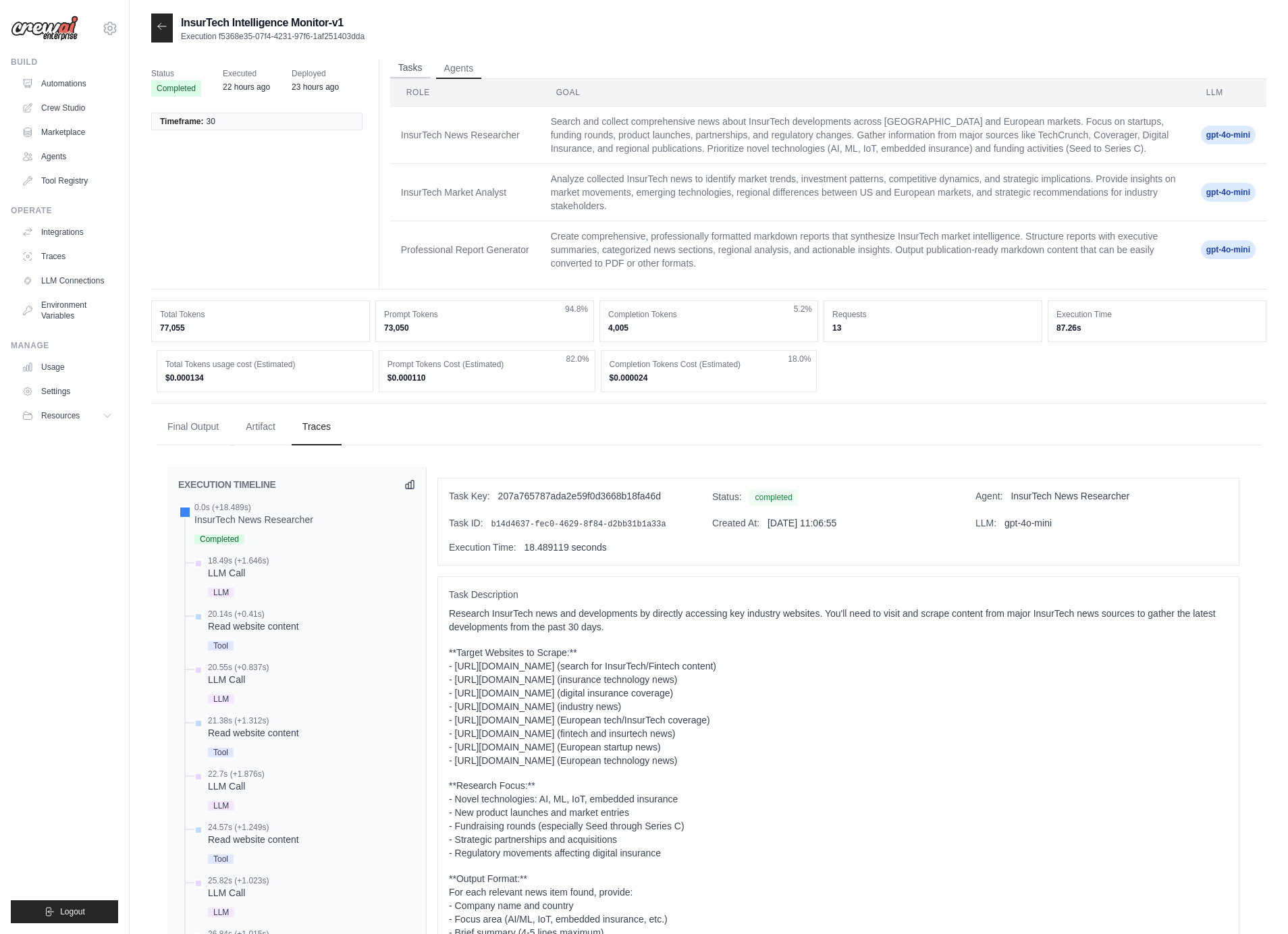
click at [398, 69] on button "Tasks" at bounding box center [410, 68] width 41 height 20
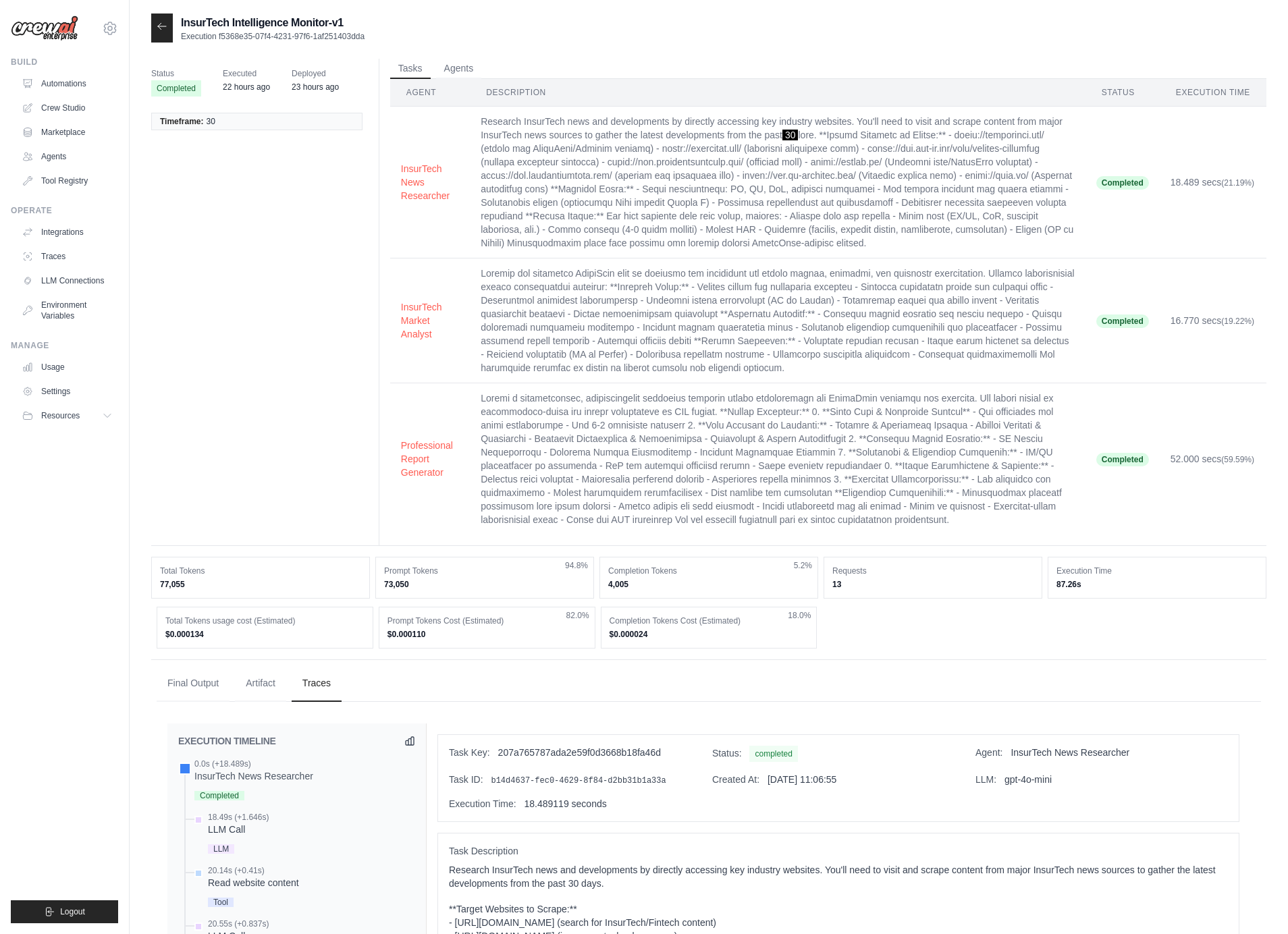
drag, startPoint x: 922, startPoint y: 246, endPoint x: 479, endPoint y: 120, distance: 460.6
click at [479, 120] on td "Research InsurTech news and developments by directly accessing key industry web…" at bounding box center [777, 182] width 616 height 152
click at [463, 62] on button "Agents" at bounding box center [458, 68] width 46 height 20
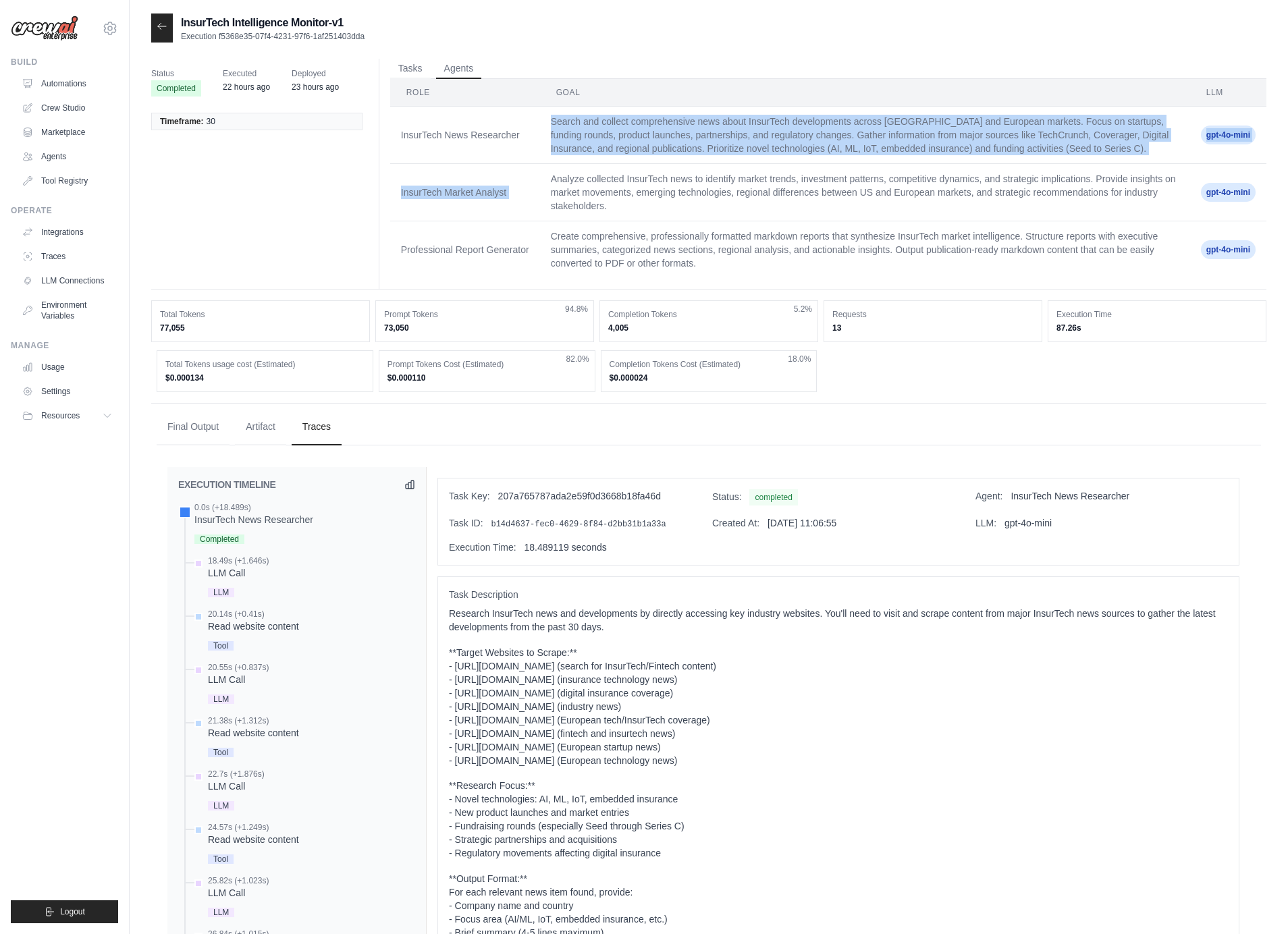
drag, startPoint x: 544, startPoint y: 116, endPoint x: 625, endPoint y: 166, distance: 95.2
click at [625, 166] on tbody "InsurTech News Researcher Search and collect comprehensive news about InsurTech…" at bounding box center [827, 192] width 876 height 172
click at [640, 146] on td "Search and collect comprehensive news about InsurTech developments across US an…" at bounding box center [864, 135] width 650 height 57
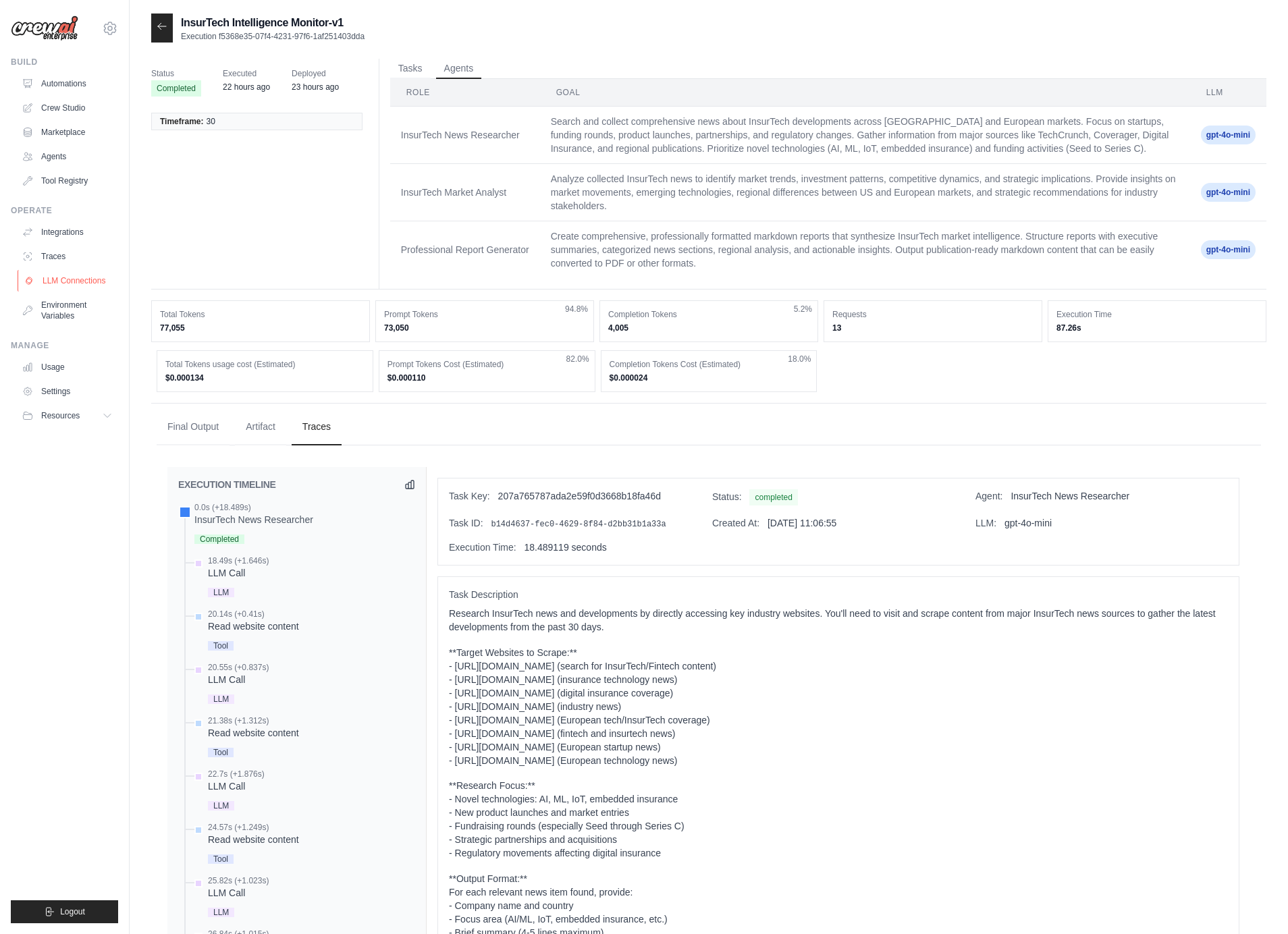
click at [56, 280] on link "LLM Connections" at bounding box center [68, 281] width 102 height 22
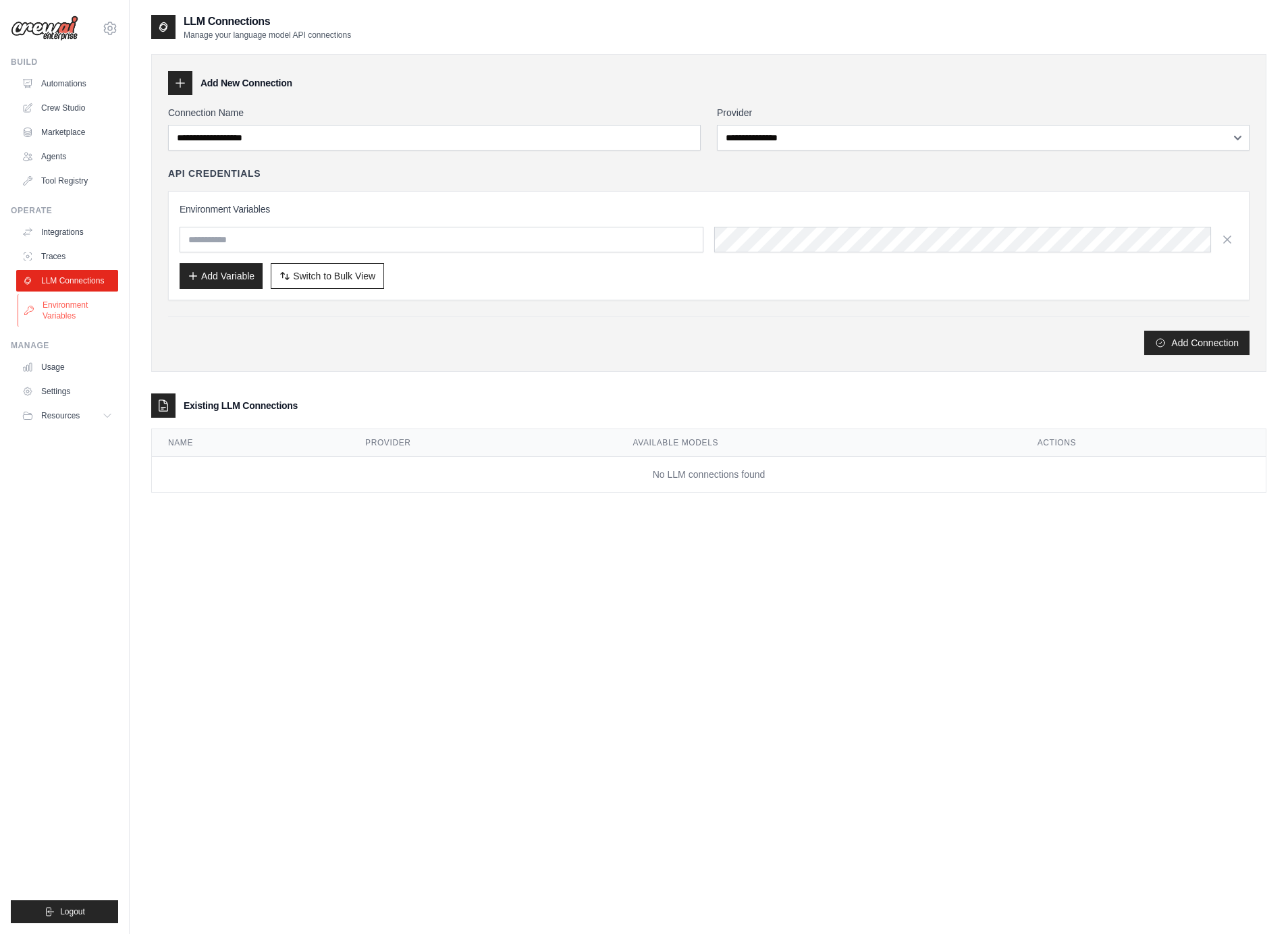
click at [84, 313] on link "Environment Variables" at bounding box center [68, 310] width 102 height 32
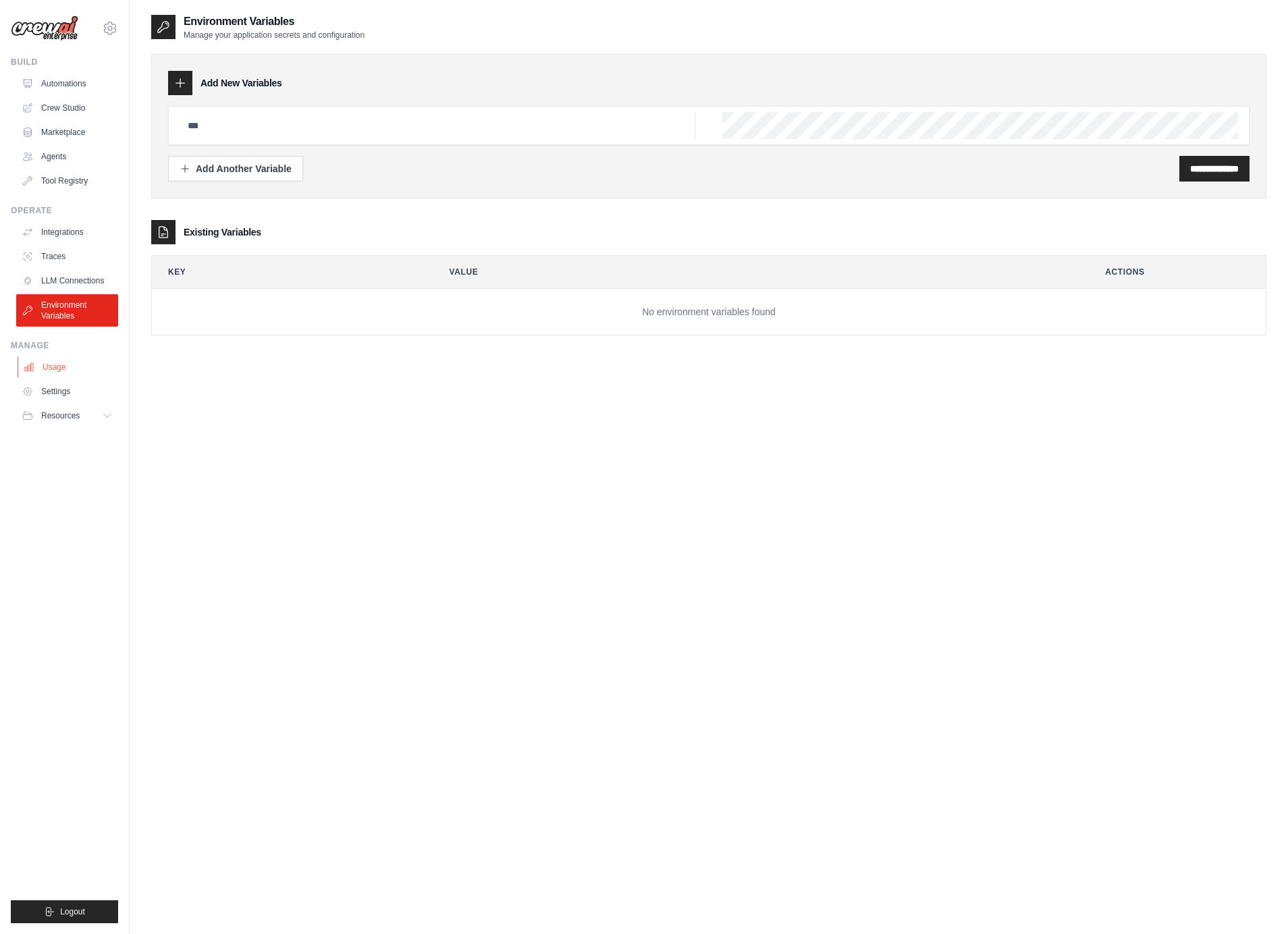
click at [38, 366] on link "Usage" at bounding box center [68, 366] width 102 height 22
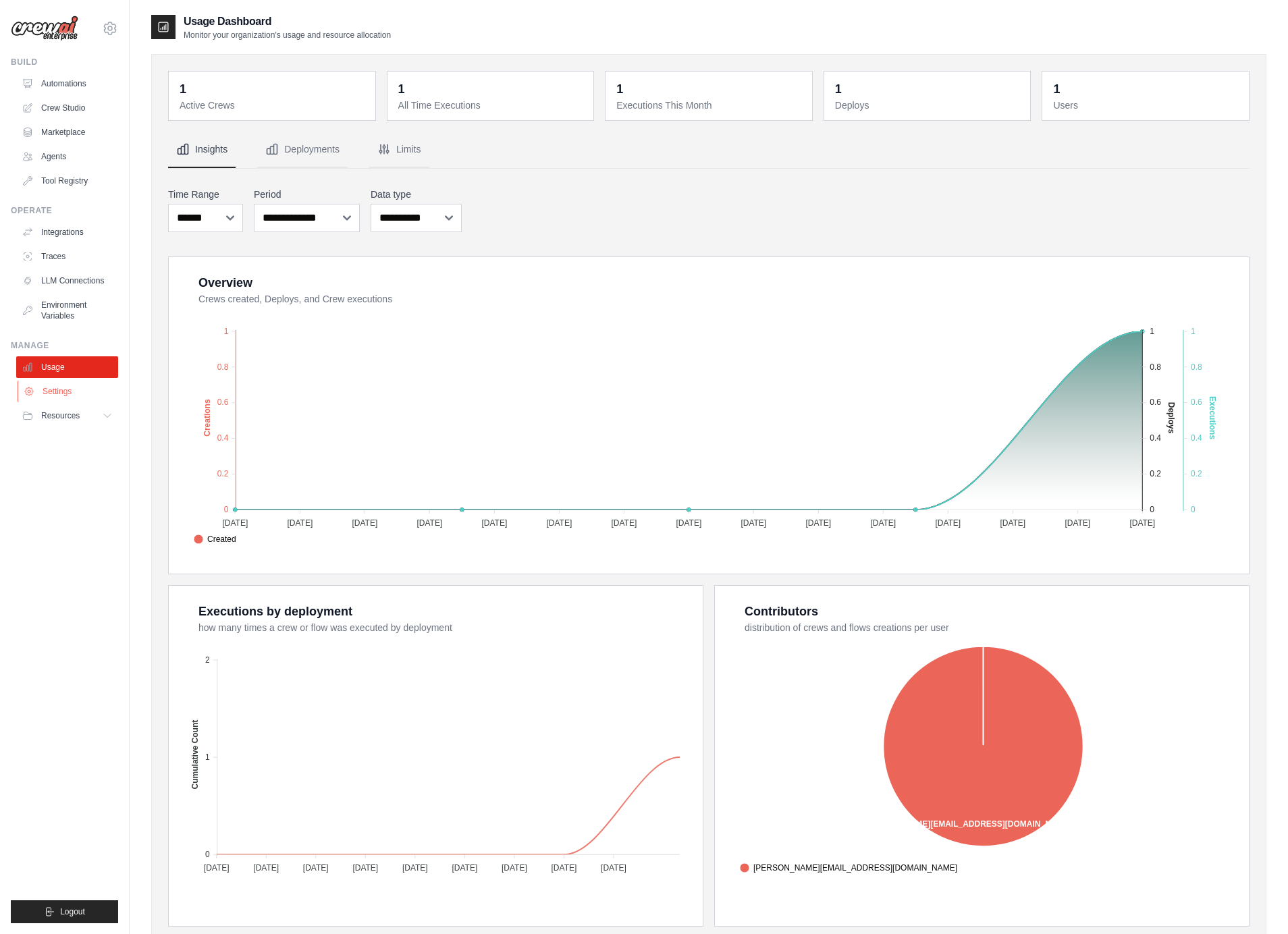
click at [68, 396] on link "Settings" at bounding box center [68, 392] width 102 height 22
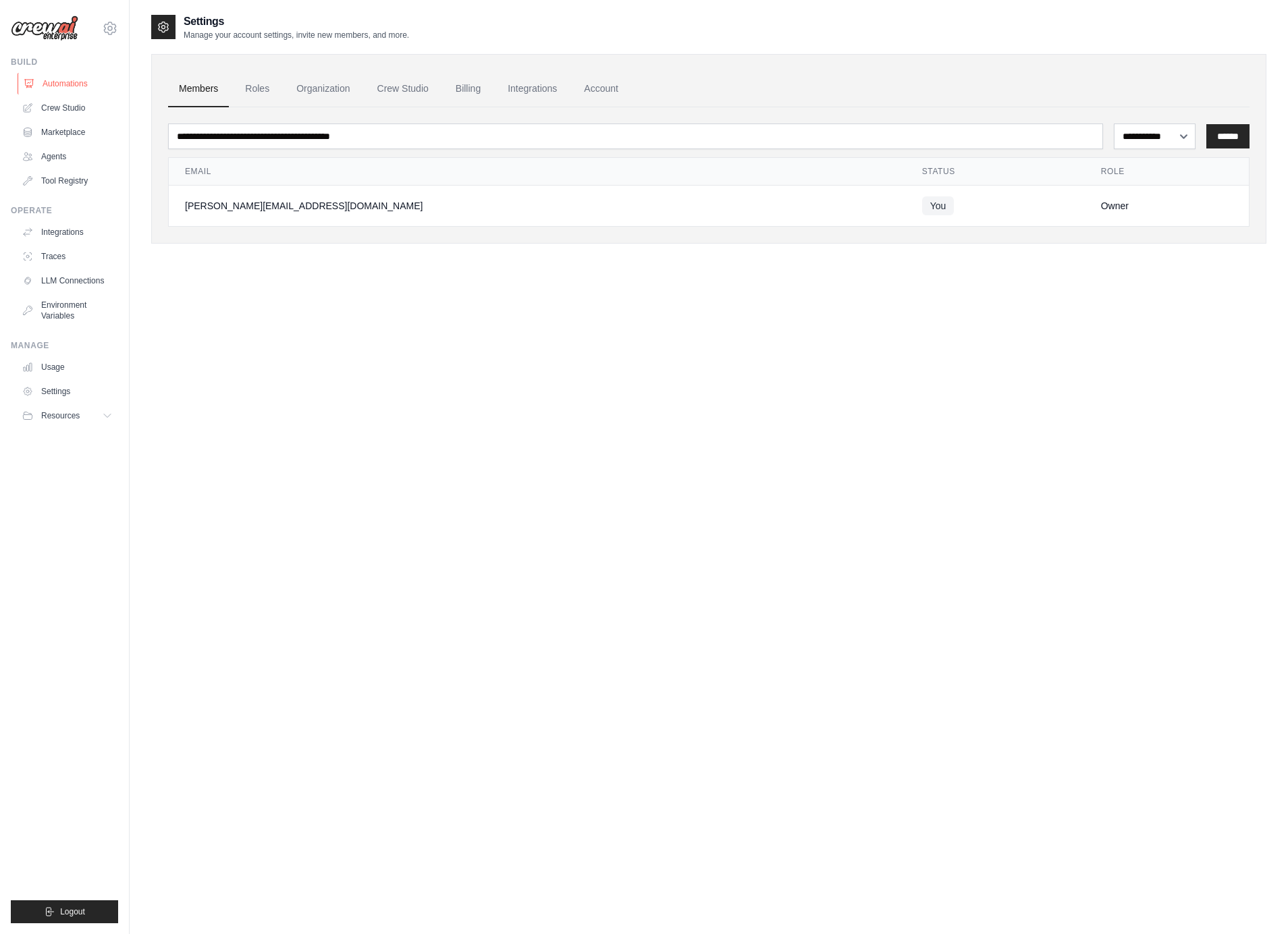
click at [74, 73] on link "Automations" at bounding box center [68, 83] width 102 height 22
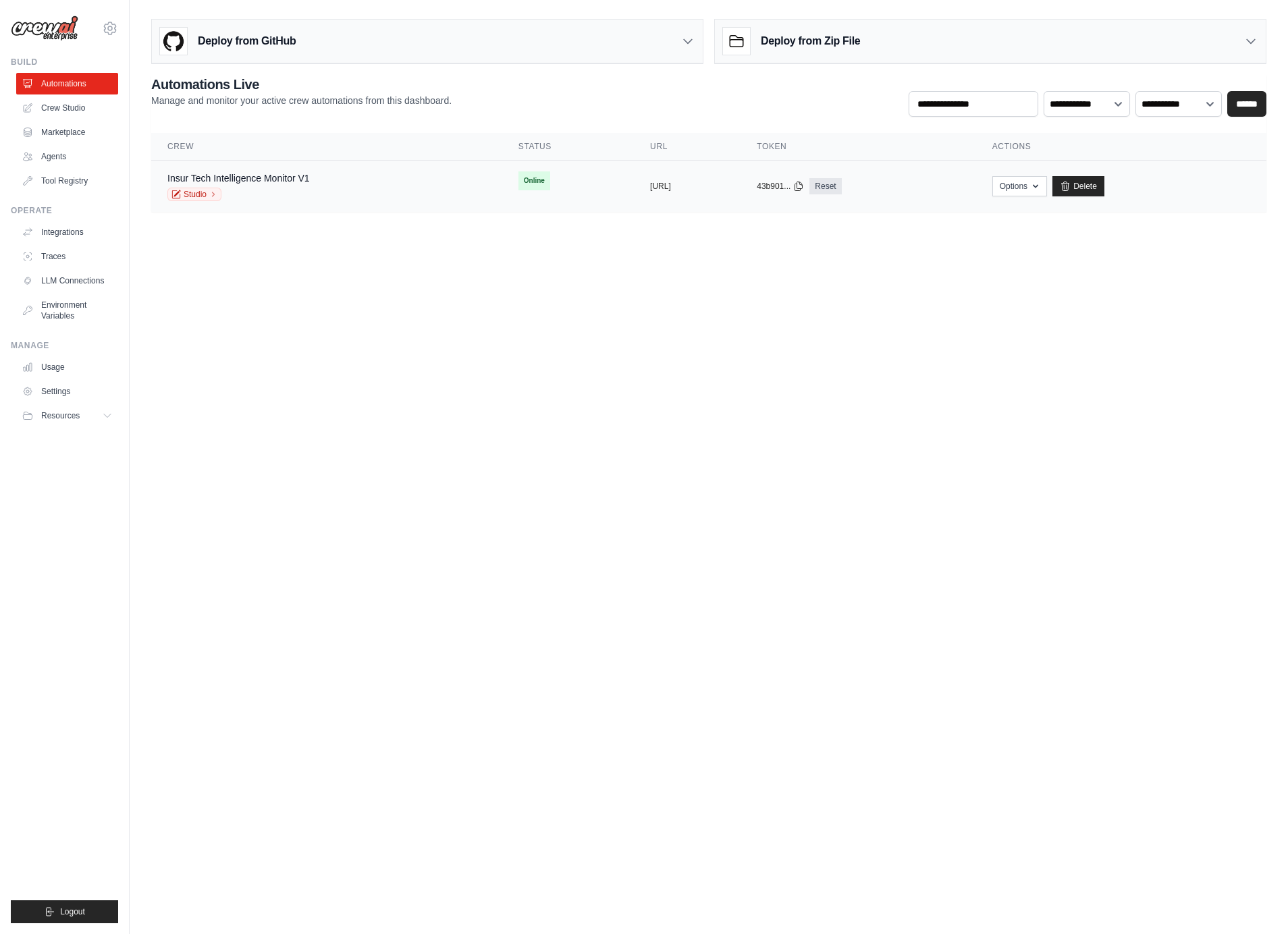
click at [328, 185] on div "Insur Tech Intelligence Monitor V1 Studio" at bounding box center [327, 186] width 319 height 29
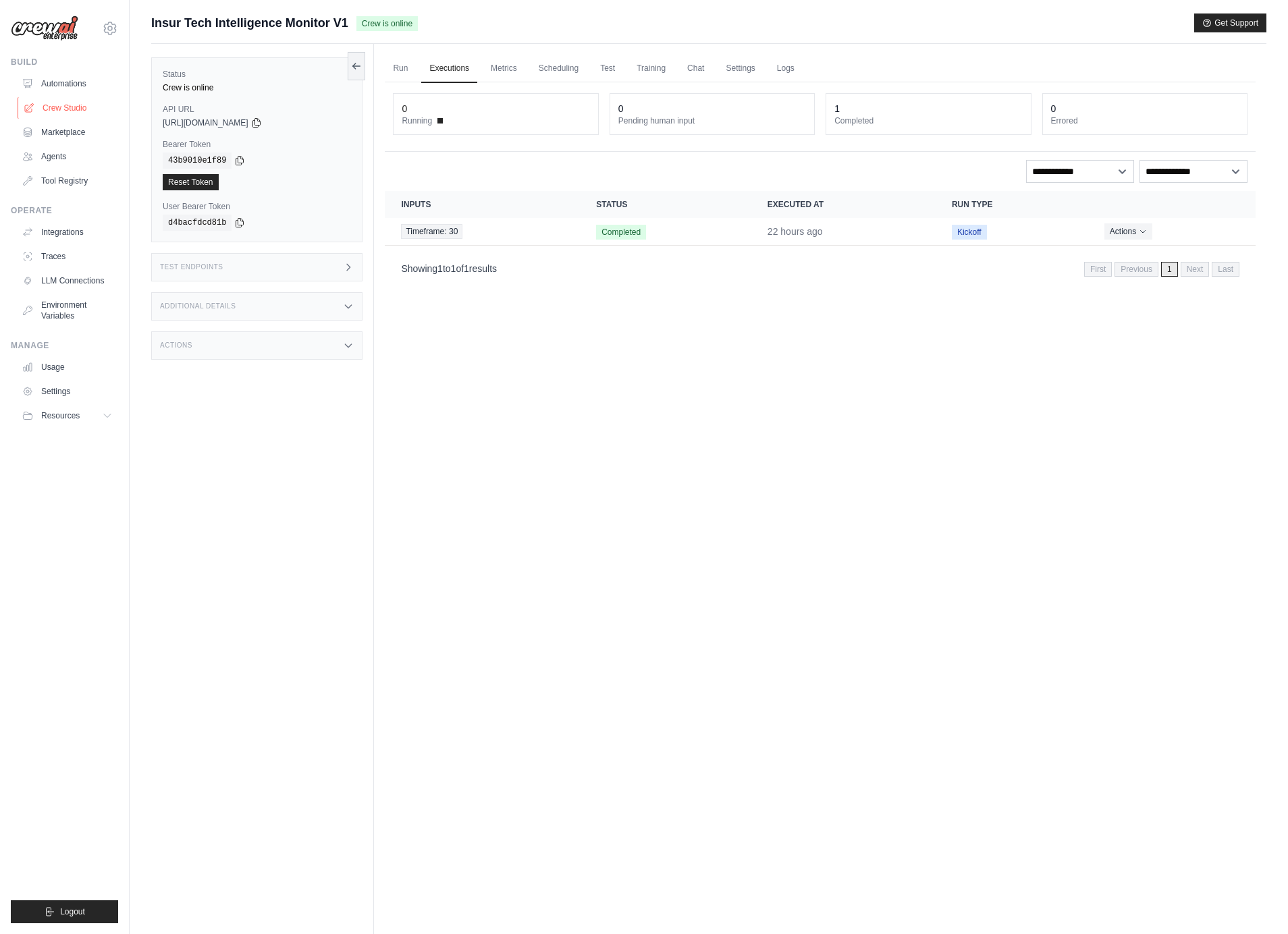
click at [71, 97] on link "Crew Studio" at bounding box center [68, 107] width 102 height 22
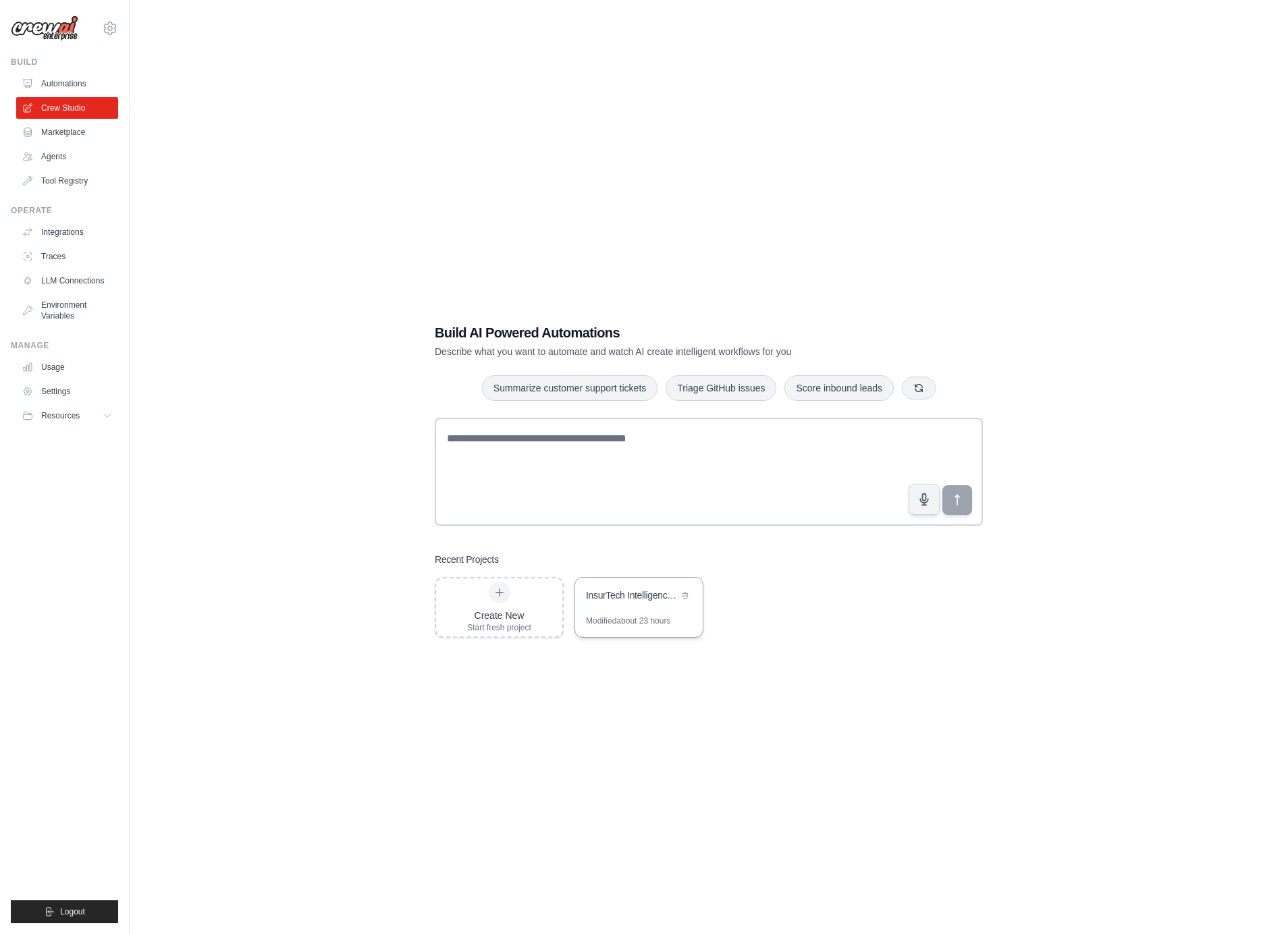
click at [645, 606] on div "InsurTech Intelligence Monitor" at bounding box center [638, 597] width 127 height 38
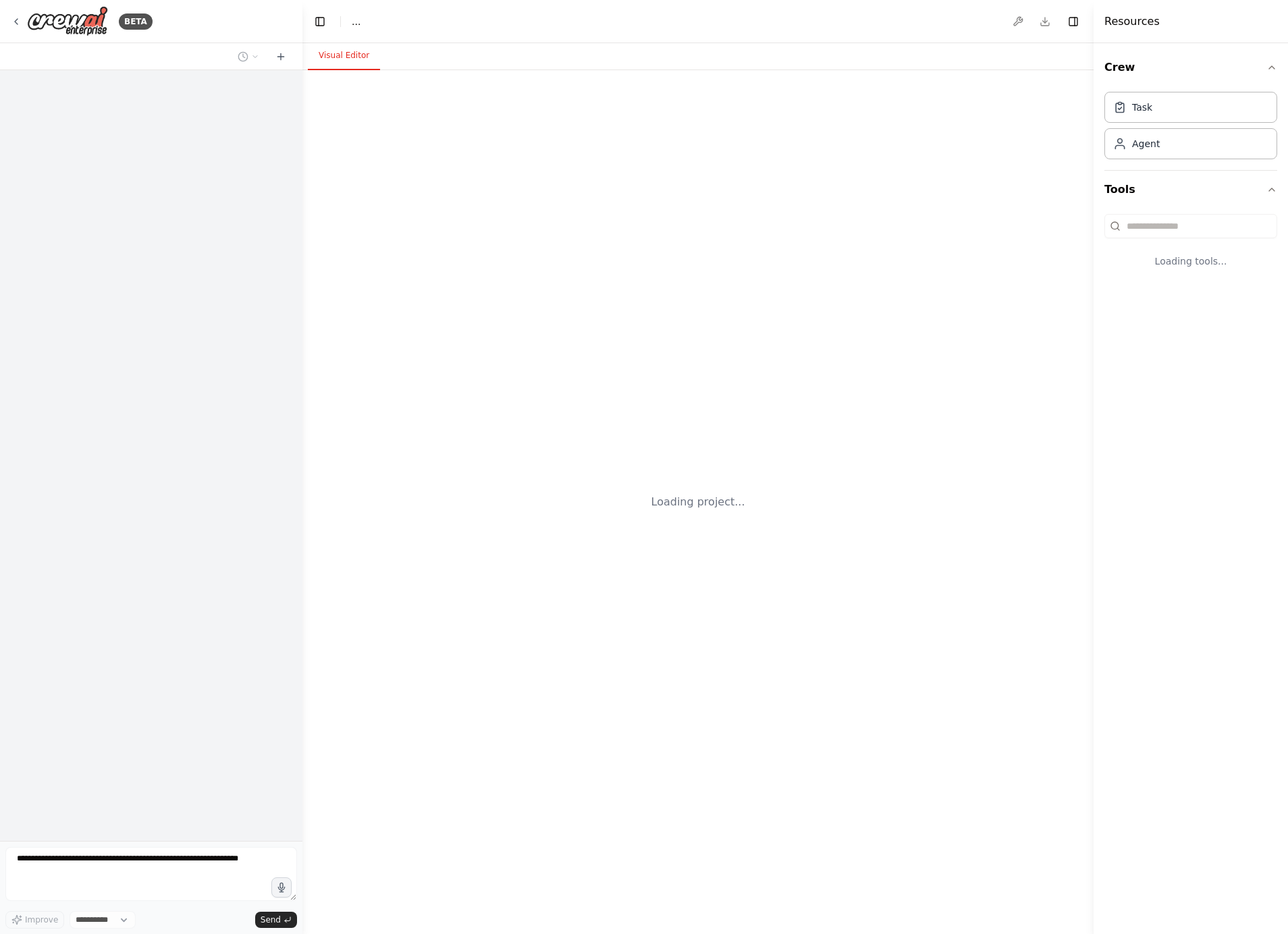
select select "****"
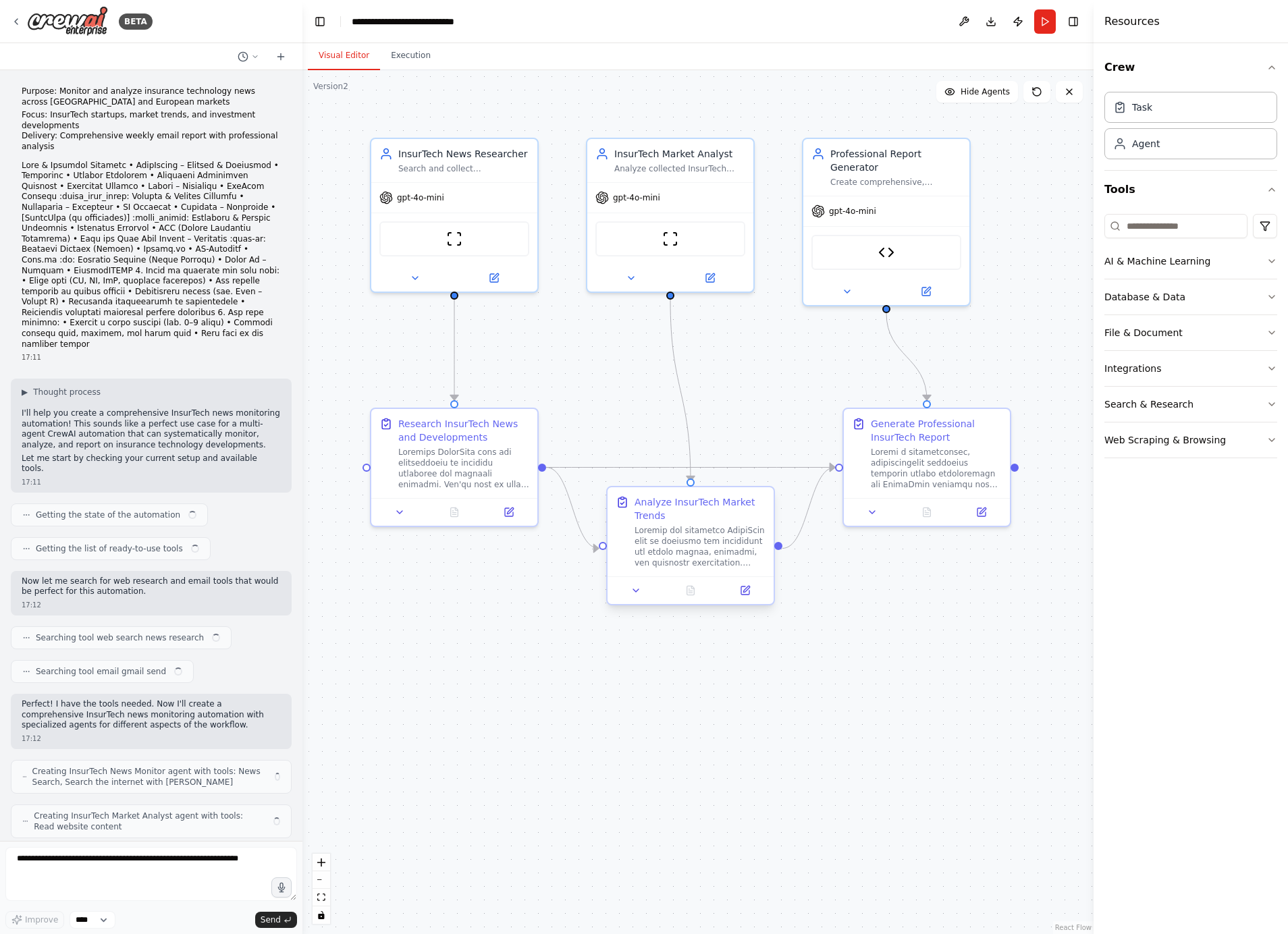
scroll to position [3096, 0]
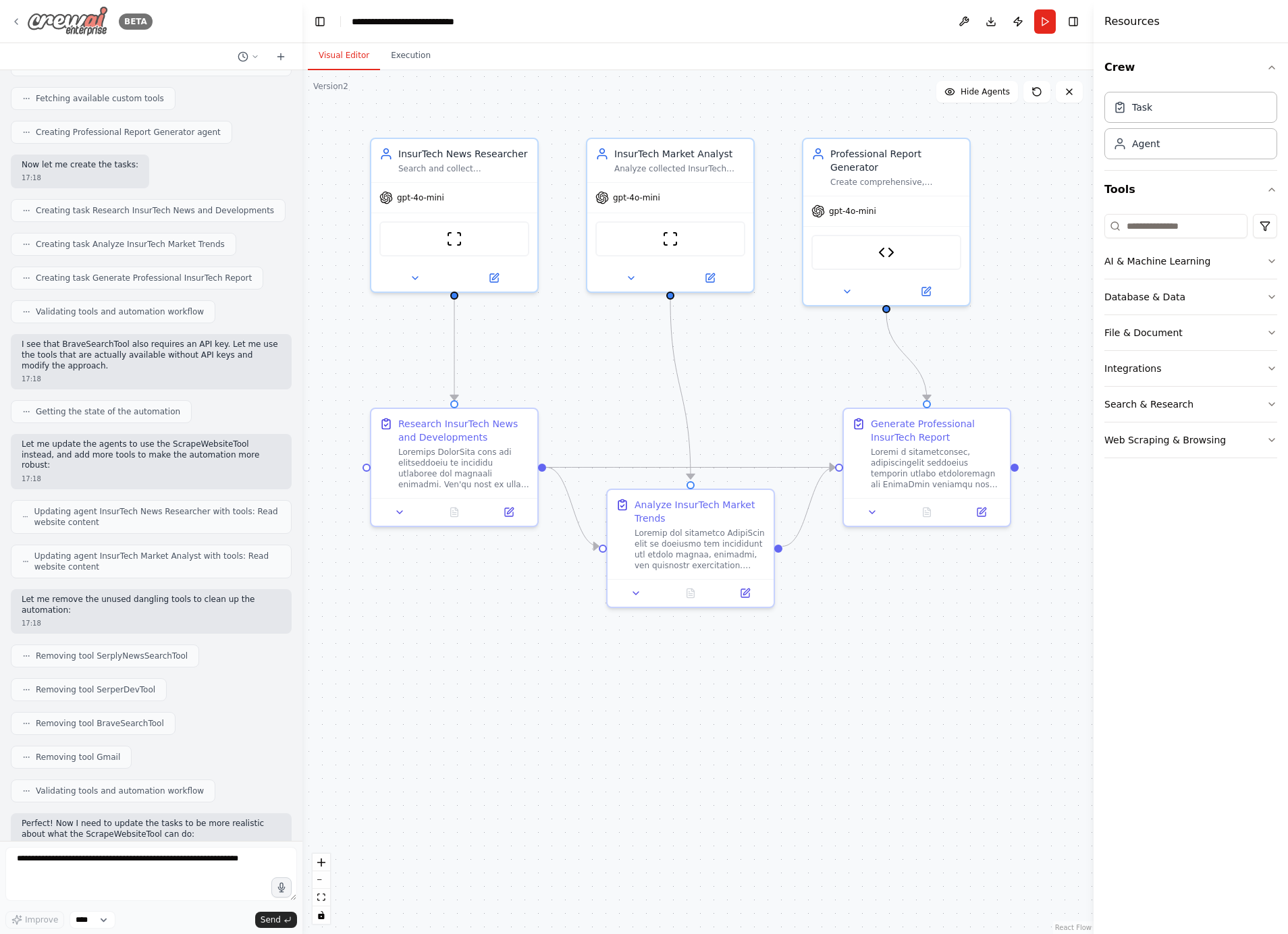
click at [18, 22] on icon at bounding box center [16, 22] width 10 height 10
